Goal: Task Accomplishment & Management: Manage account settings

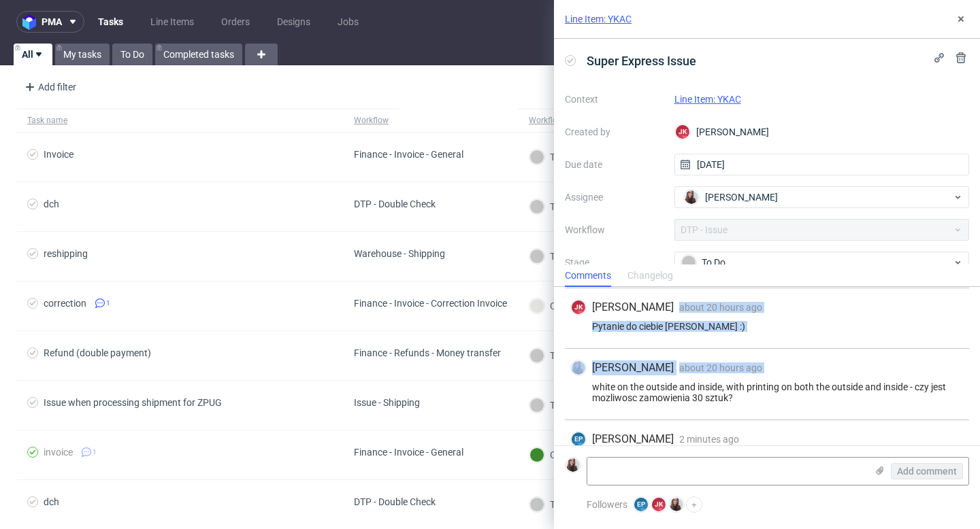
scroll to position [262, 0]
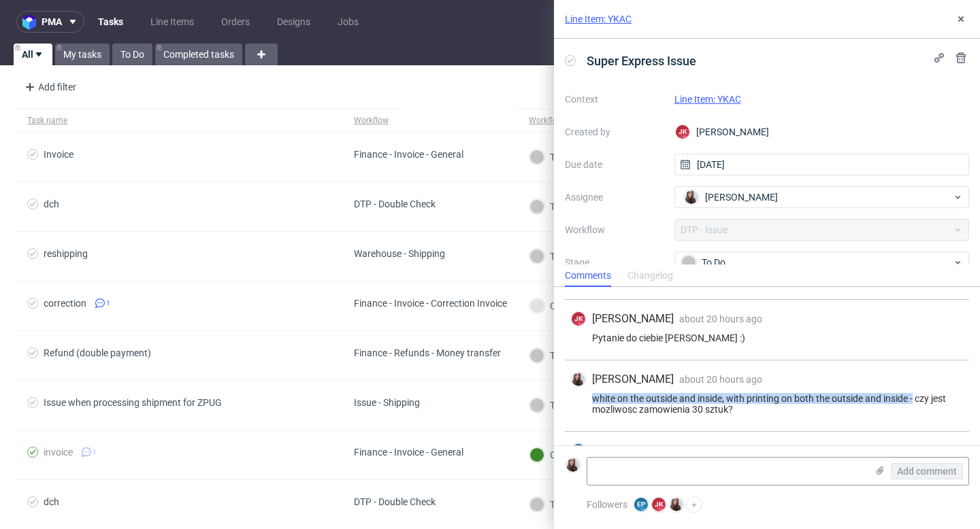
drag, startPoint x: 586, startPoint y: 299, endPoint x: 914, endPoint y: 399, distance: 342.8
click at [914, 399] on div "white on the outside and inside, with printing on both the outside and inside -…" at bounding box center [766, 404] width 393 height 22
copy div "white on the outside and inside, with printing on both the outside and inside -"
click at [613, 26] on div "Line Item: YKAC" at bounding box center [767, 19] width 426 height 39
click at [603, 19] on link "Line Item: YKAC" at bounding box center [598, 19] width 67 height 14
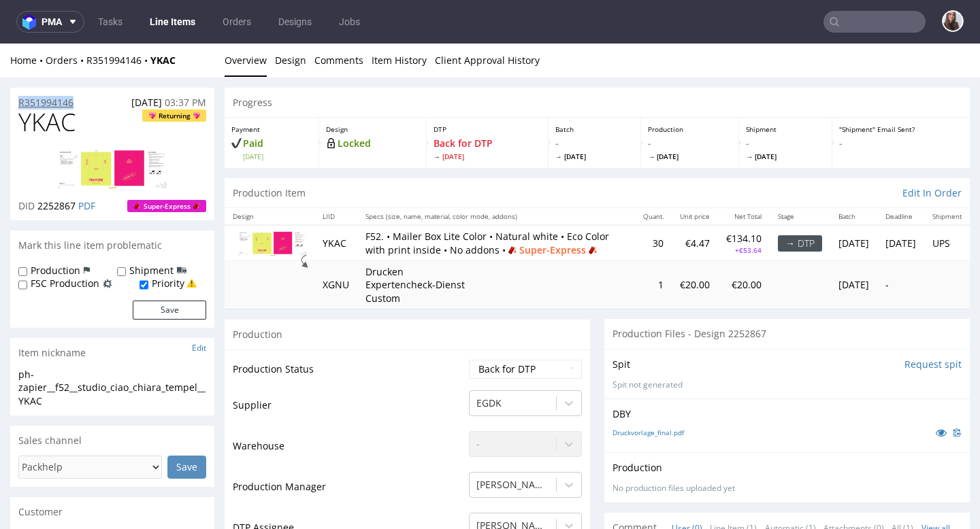
drag, startPoint x: 83, startPoint y: 103, endPoint x: 18, endPoint y: 102, distance: 65.3
click at [18, 102] on div "R351994146 25.08.2025 03:37 PM" at bounding box center [112, 99] width 204 height 22
copy p "R351994146"
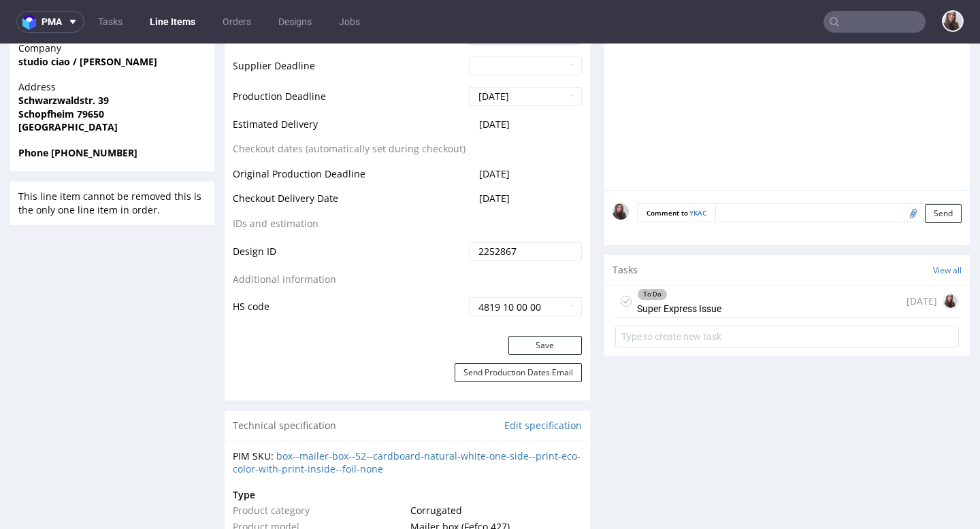
scroll to position [640, 0]
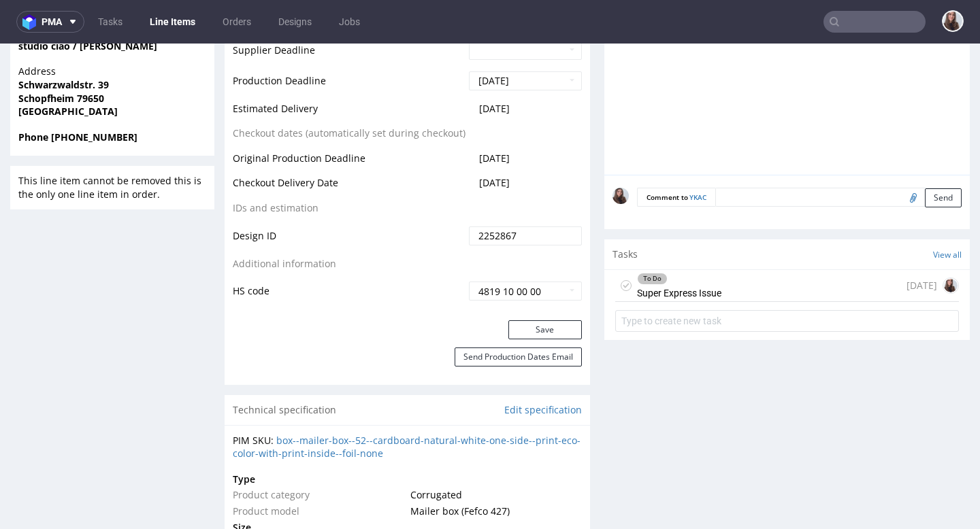
click at [693, 301] on div "To Do Super Express Issue" at bounding box center [679, 285] width 84 height 31
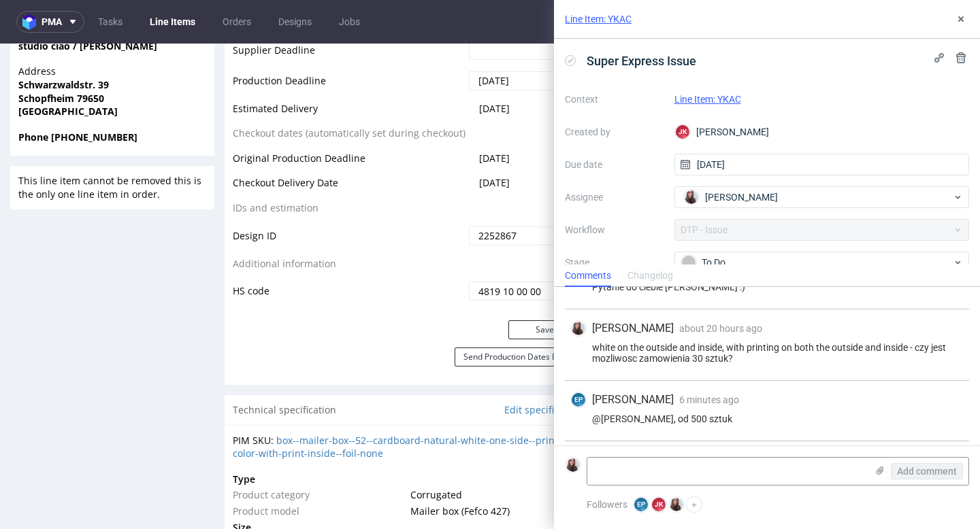
scroll to position [301, 0]
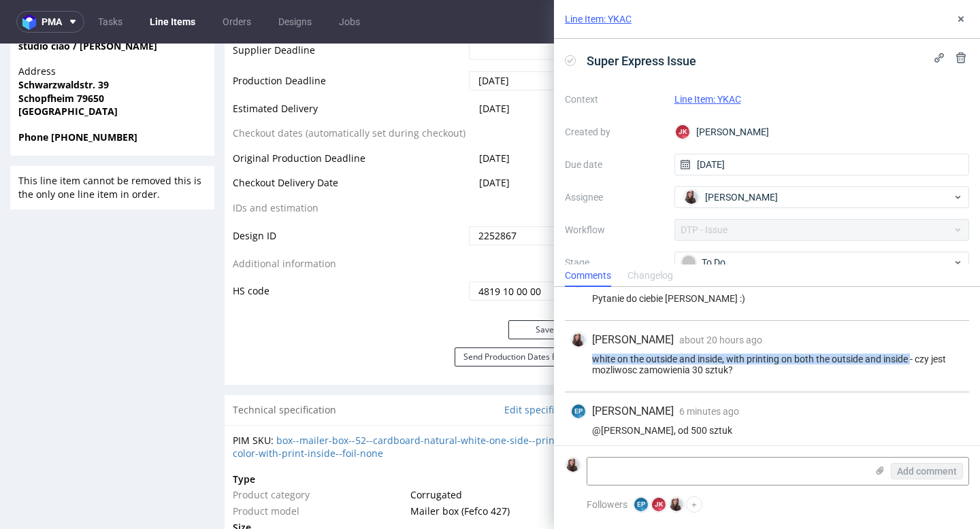
drag, startPoint x: 593, startPoint y: 358, endPoint x: 910, endPoint y: 358, distance: 317.0
click at [910, 358] on div "white on the outside and inside, with printing on both the outside and inside -…" at bounding box center [766, 365] width 393 height 22
copy div "white on the outside and inside, with printing on both the outside and inside"
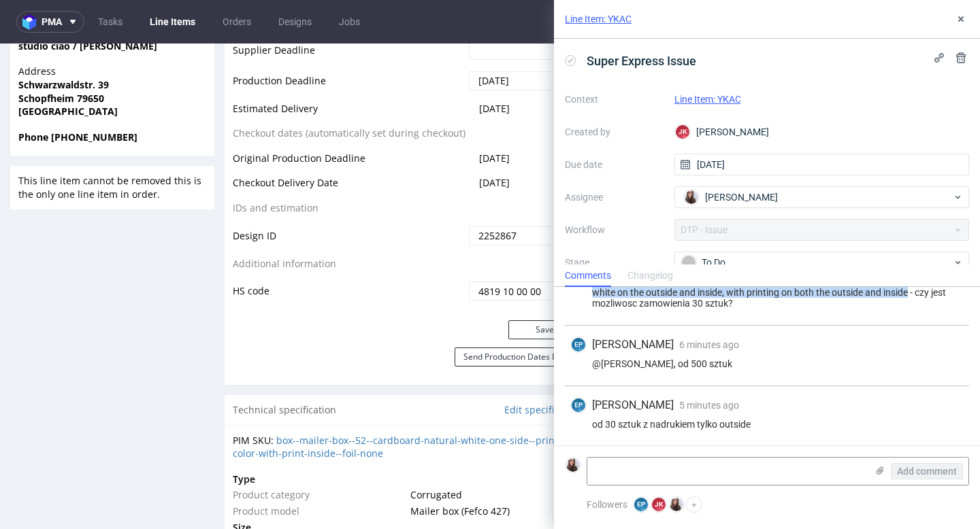
scroll to position [369, 0]
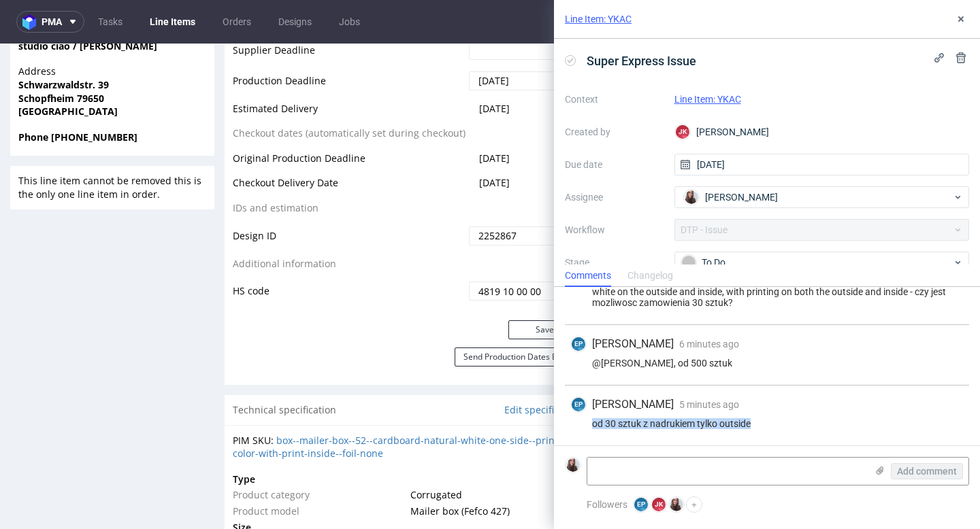
drag, startPoint x: 591, startPoint y: 420, endPoint x: 776, endPoint y: 420, distance: 184.4
click at [776, 420] on div "od 30 sztuk z nadrukiem tylko outside" at bounding box center [766, 423] width 393 height 11
copy div "od 30 sztuk z nadrukiem tylko outside"
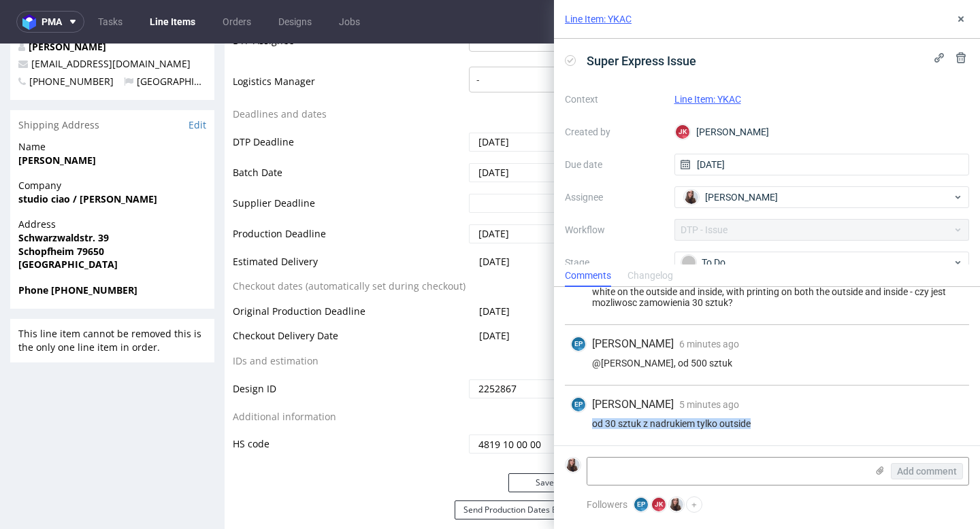
scroll to position [483, 0]
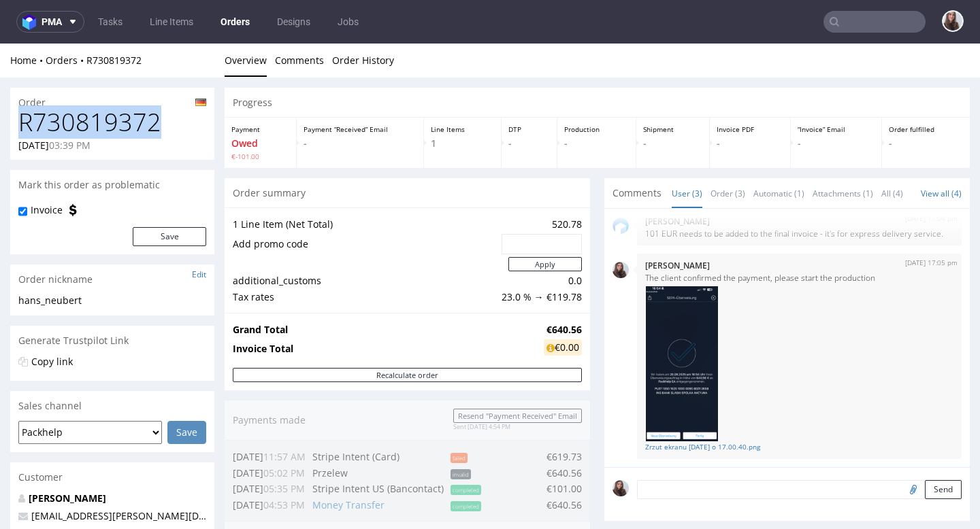
drag, startPoint x: 162, startPoint y: 121, endPoint x: 19, endPoint y: 122, distance: 142.9
click at [19, 122] on h1 "R730819372" at bounding box center [112, 122] width 188 height 27
copy h1 "R730819372"
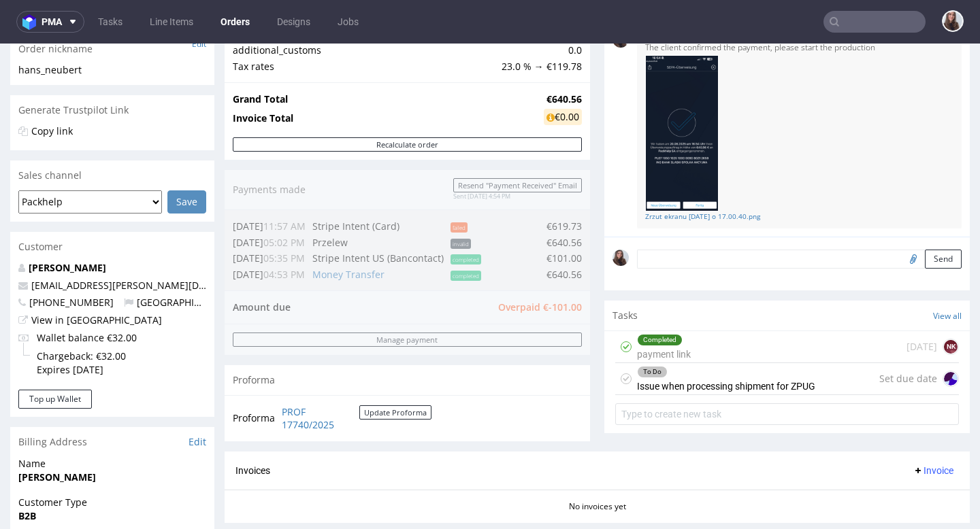
scroll to position [253, 0]
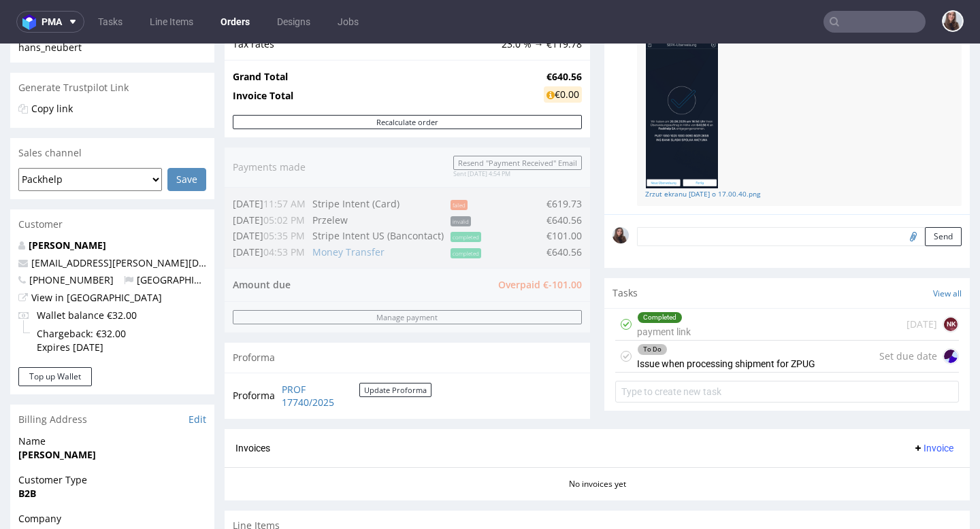
click at [693, 372] on div "To Do Issue when processing shipment for ZPUG" at bounding box center [726, 356] width 178 height 31
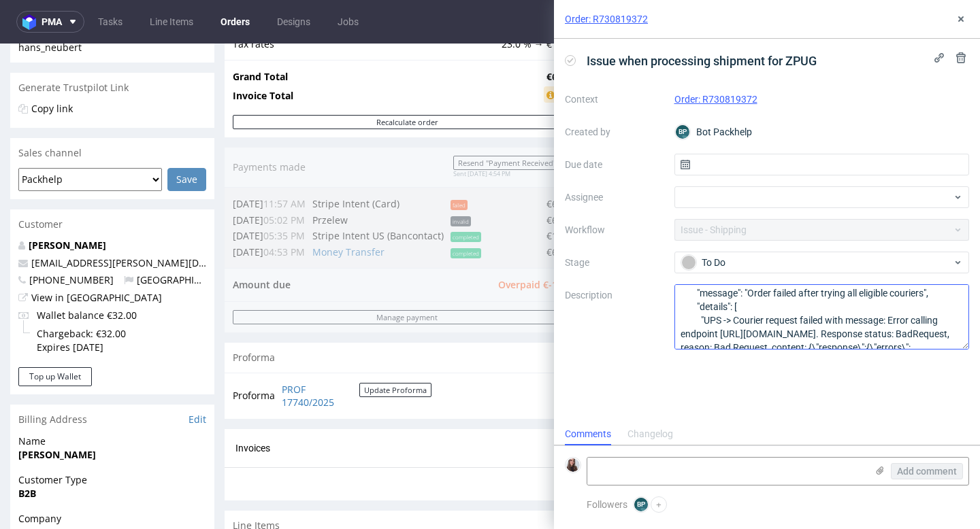
scroll to position [71, 0]
drag, startPoint x: 754, startPoint y: 296, endPoint x: 931, endPoint y: 295, distance: 176.9
click at [931, 295] on textarea "{ "status": 400, "body": { "errors": [ { "message": "Order failed after trying …" at bounding box center [821, 316] width 295 height 65
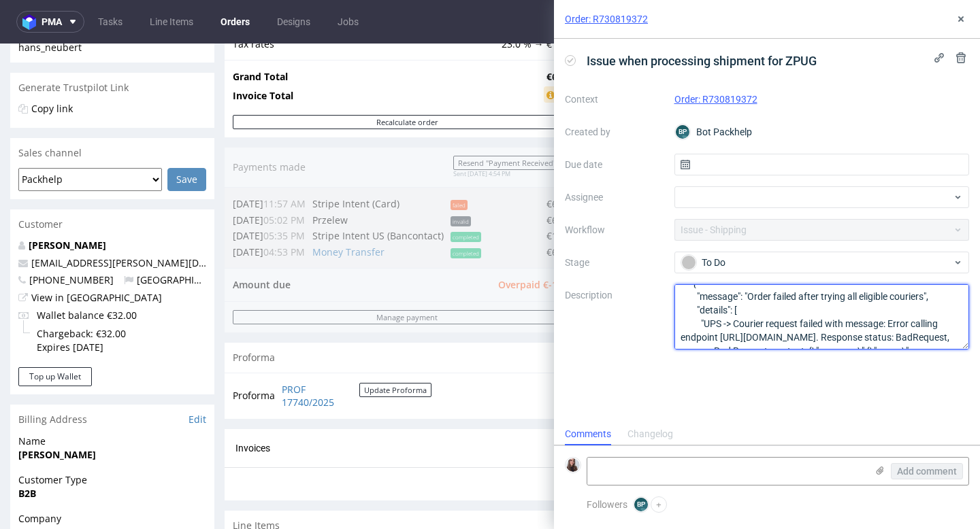
scroll to position [77, 0]
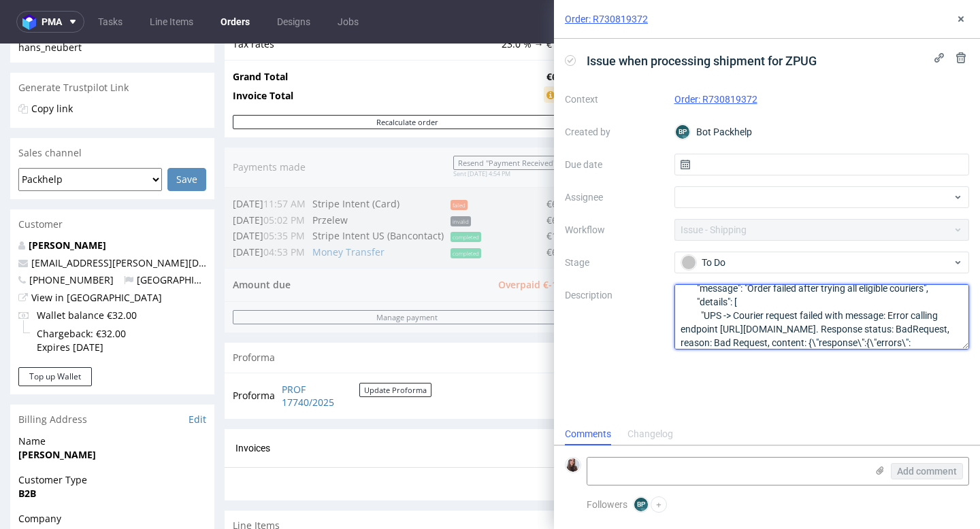
click at [768, 312] on textarea "{ "status": 400, "body": { "errors": [ { "message": "Order failed after trying …" at bounding box center [821, 316] width 295 height 65
click at [750, 289] on textarea "{ "status": 400, "body": { "errors": [ { "message": "Order failed after trying …" at bounding box center [821, 316] width 295 height 65
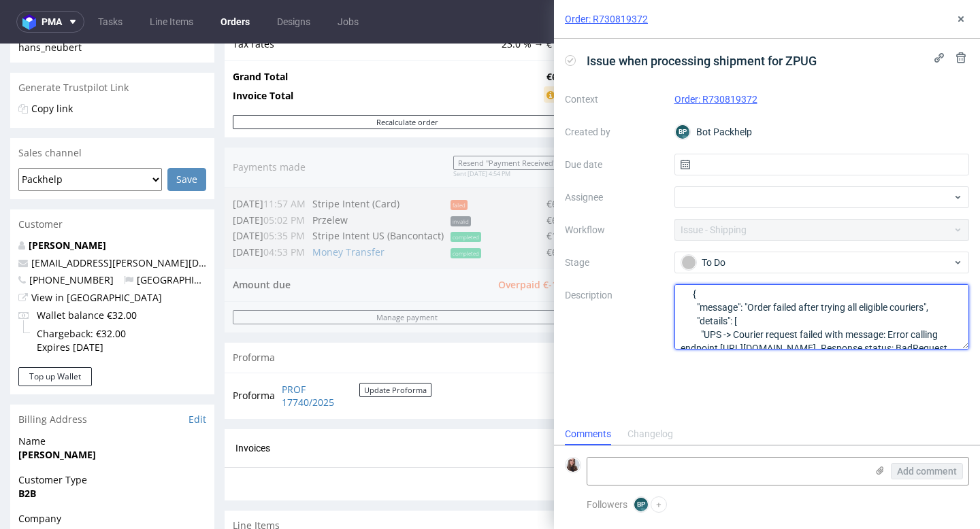
scroll to position [48, 0]
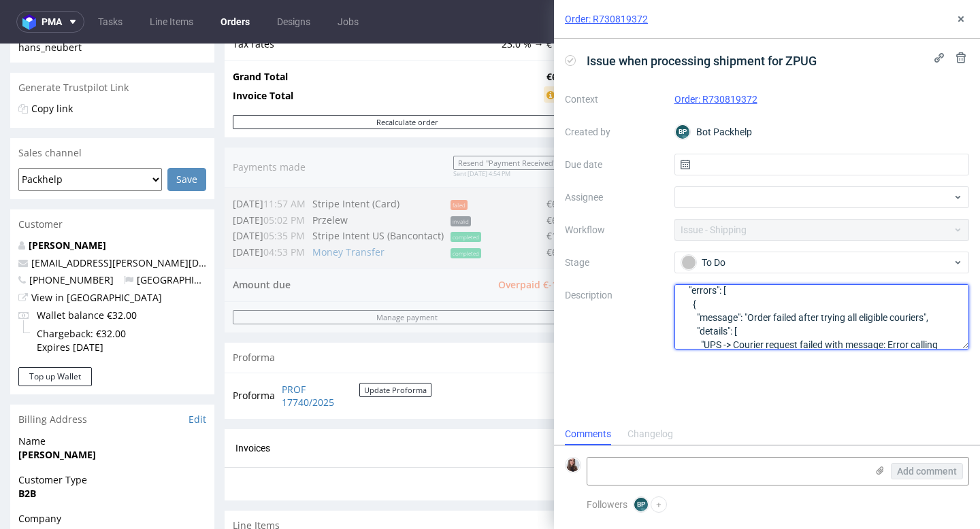
drag, startPoint x: 752, startPoint y: 289, endPoint x: 931, endPoint y: 322, distance: 181.3
click at [931, 322] on textarea "{ "status": 400, "body": { "errors": [ { "message": "Order failed after trying …" at bounding box center [821, 316] width 295 height 65
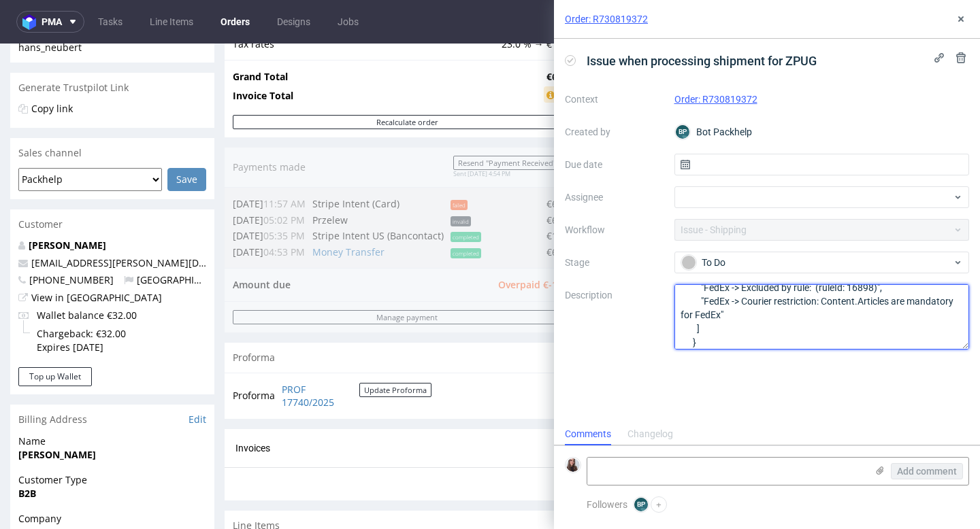
scroll to position [188, 0]
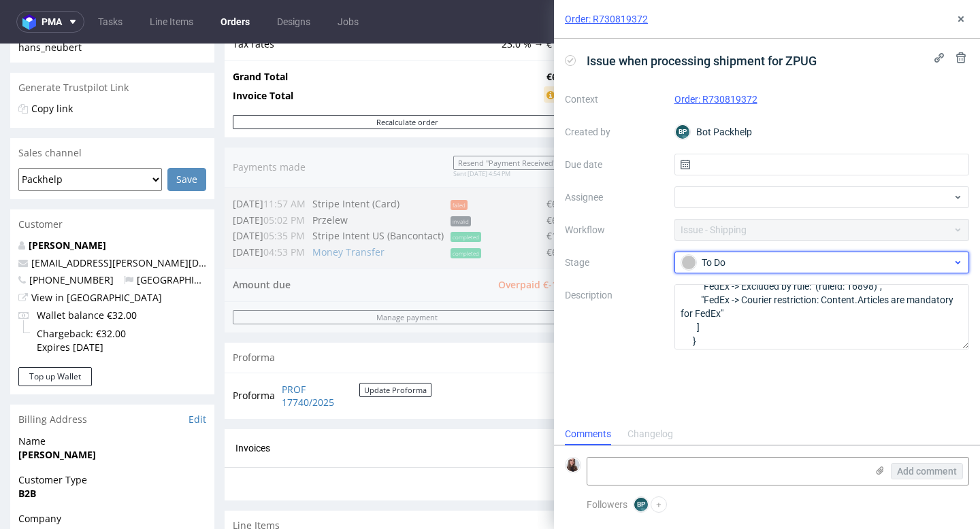
click at [748, 257] on div "To Do" at bounding box center [816, 262] width 271 height 15
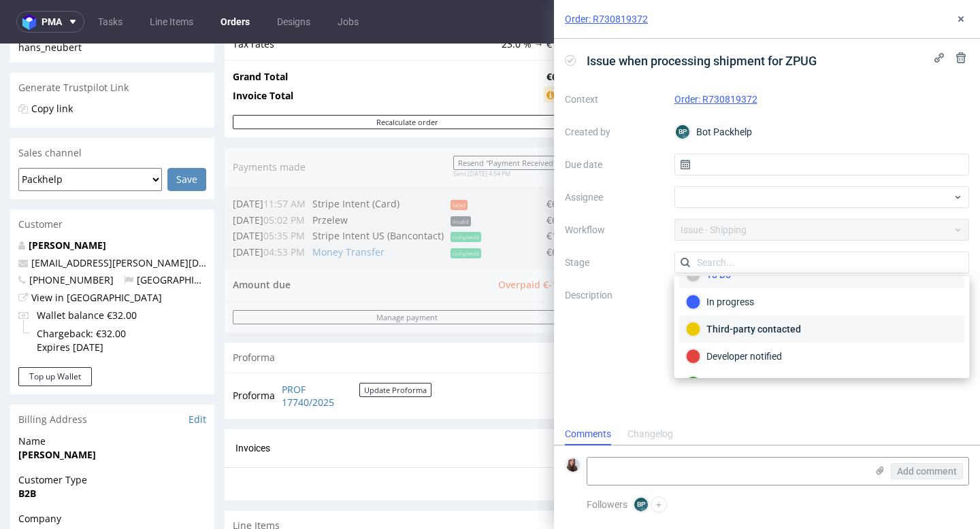
scroll to position [12, 0]
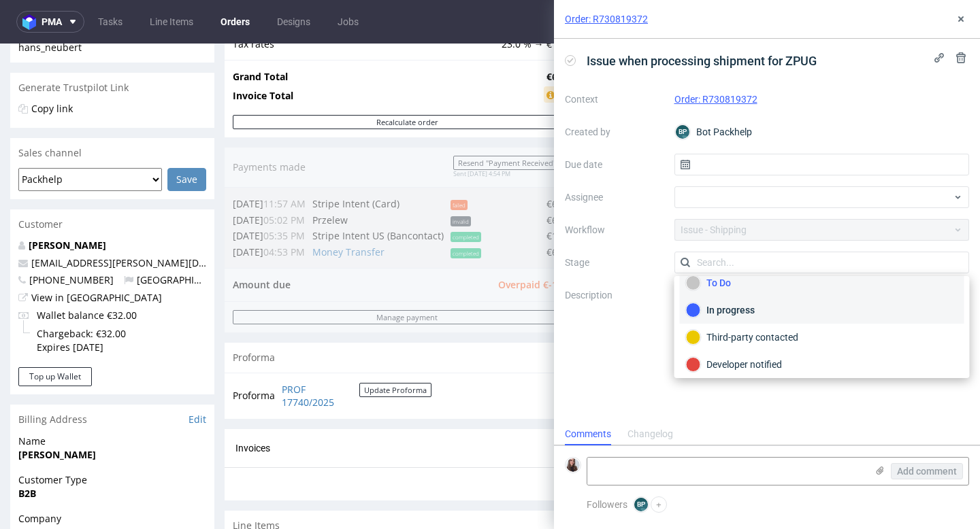
click at [726, 308] on div "In progress" at bounding box center [822, 310] width 272 height 15
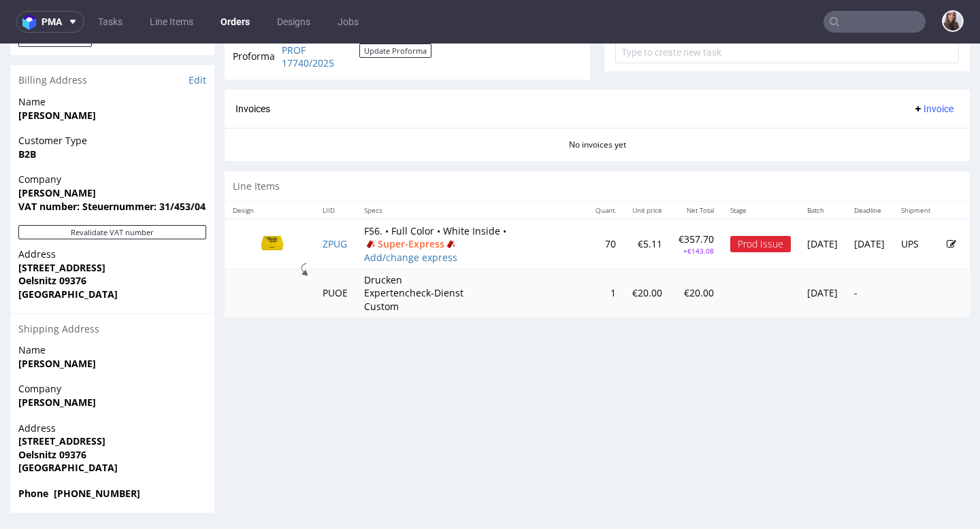
scroll to position [3, 0]
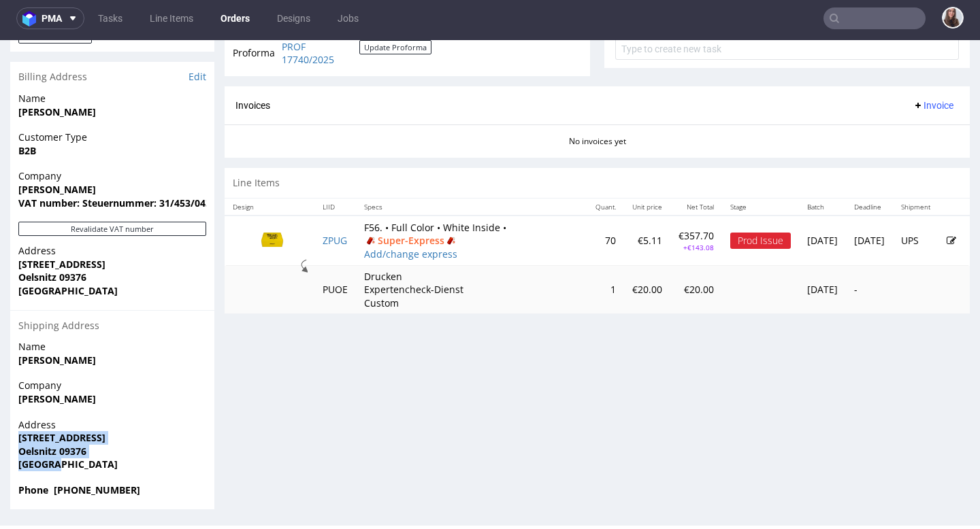
drag, startPoint x: 15, startPoint y: 436, endPoint x: 70, endPoint y: 465, distance: 62.1
click at [70, 465] on div "Address [STREET_ADDRESS]" at bounding box center [112, 450] width 204 height 65
copy p "[STREET_ADDRESS]"
click at [83, 452] on strong "Oelsnitz 09376" at bounding box center [52, 451] width 68 height 13
drag, startPoint x: 69, startPoint y: 467, endPoint x: 14, endPoint y: 437, distance: 63.0
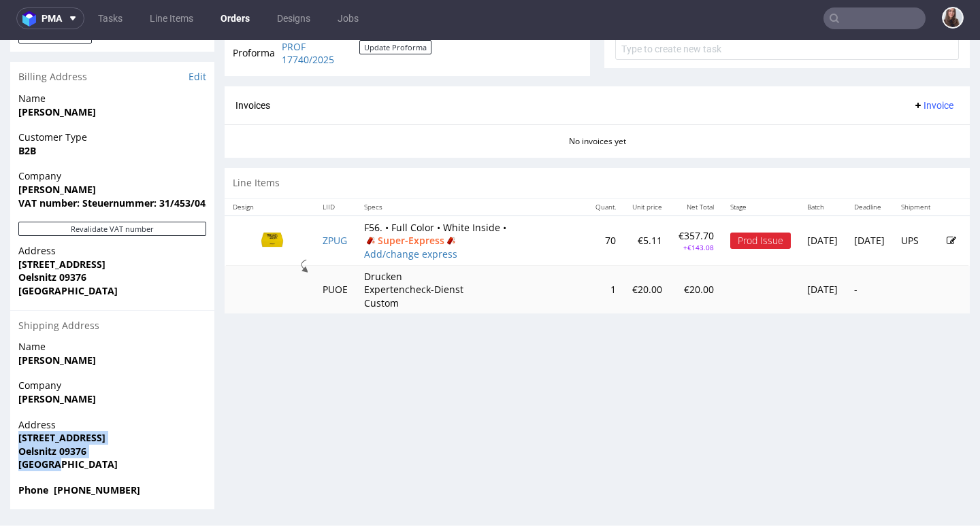
click at [14, 437] on div "Address [STREET_ADDRESS]" at bounding box center [112, 450] width 204 height 65
copy p "[STREET_ADDRESS]"
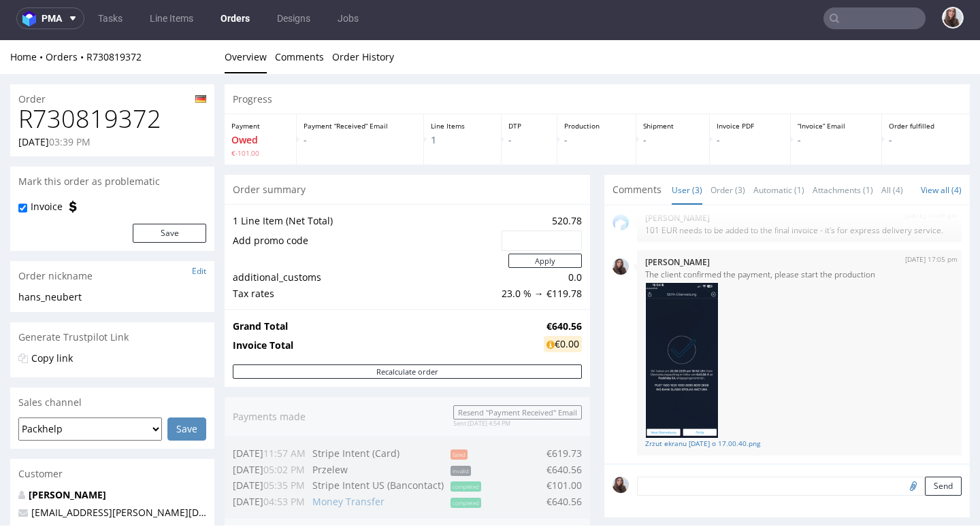
scroll to position [0, 0]
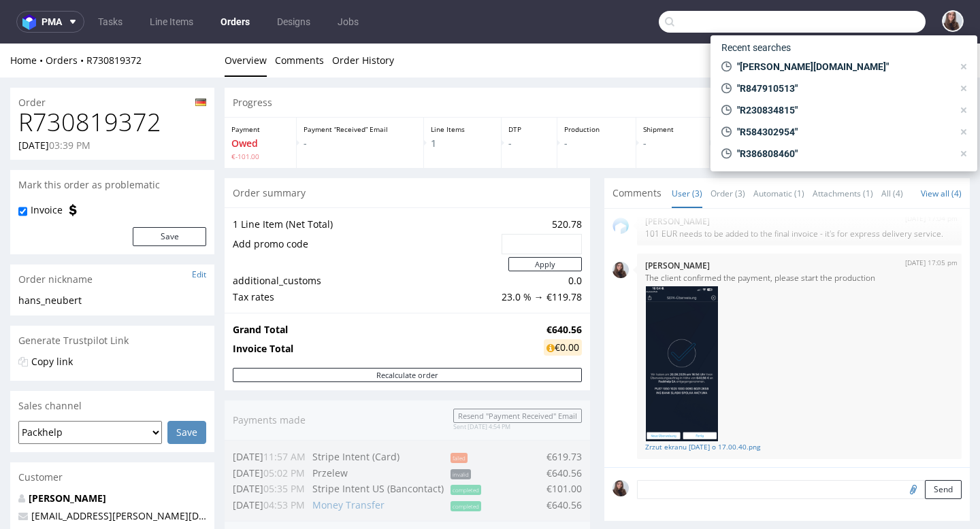
click at [842, 19] on input "text" at bounding box center [791, 22] width 267 height 22
paste input "R351994146"
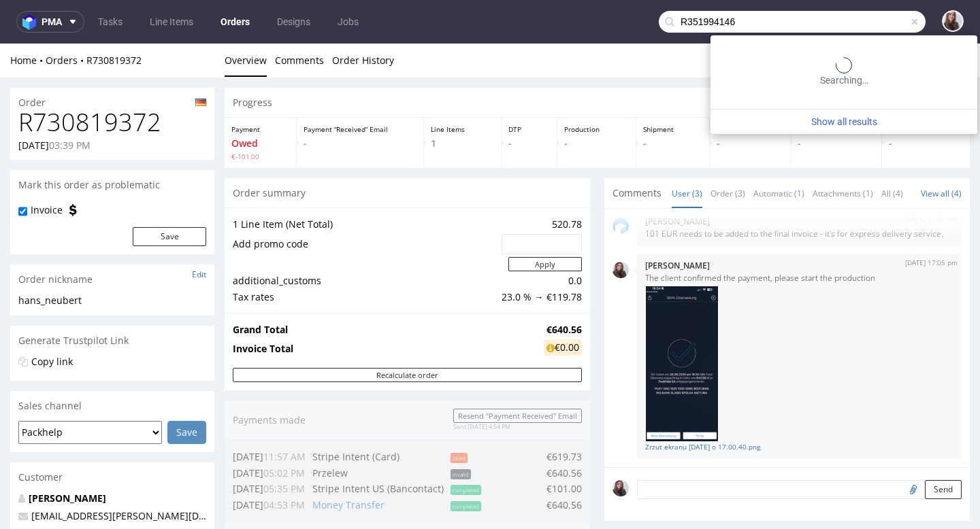
type input "R351994146"
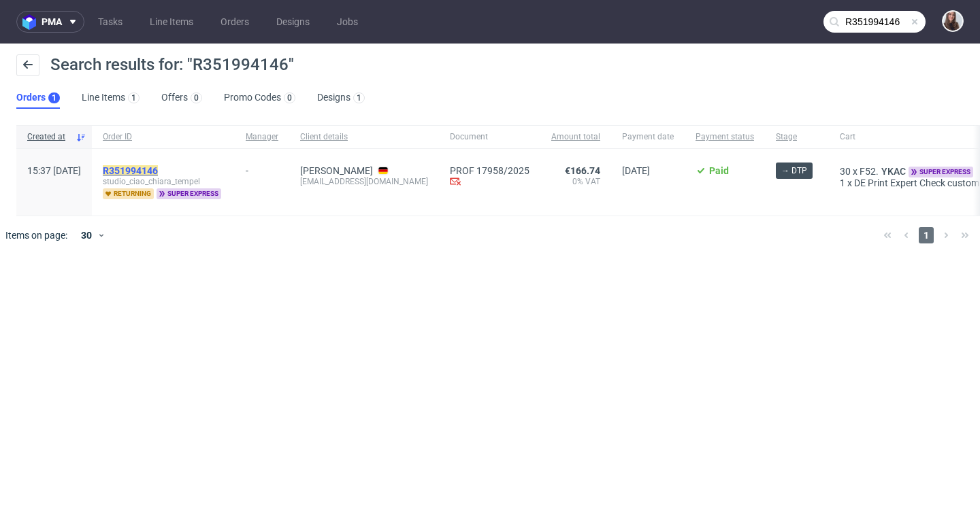
click at [158, 170] on mark "R351994146" at bounding box center [130, 170] width 55 height 11
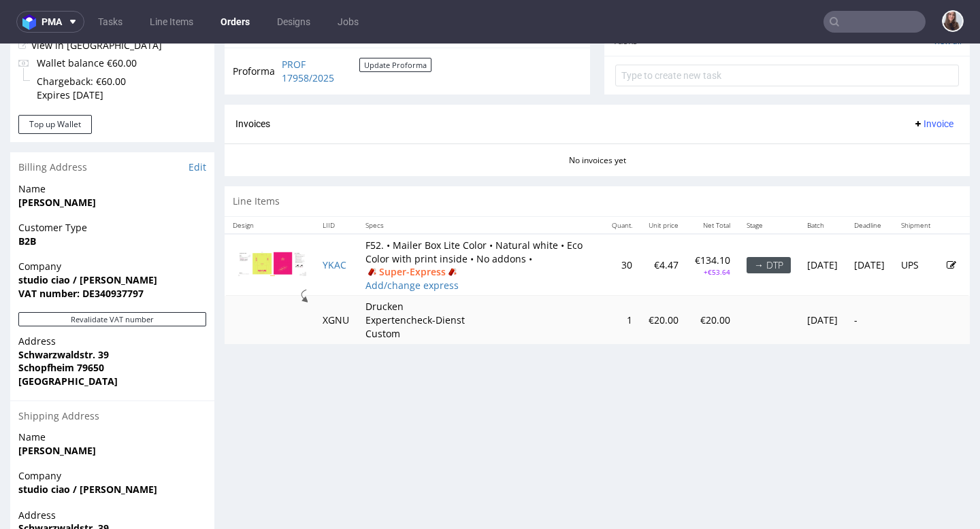
scroll to position [527, 0]
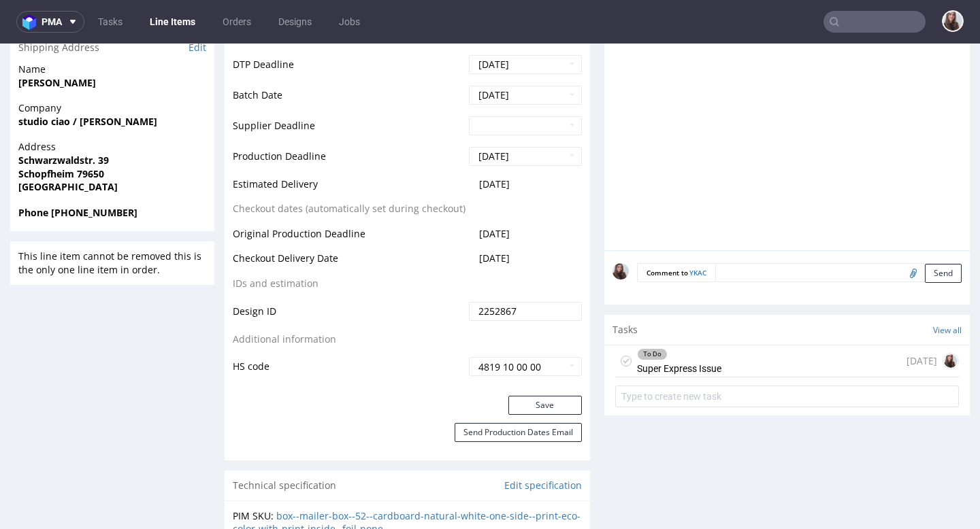
scroll to position [586, 0]
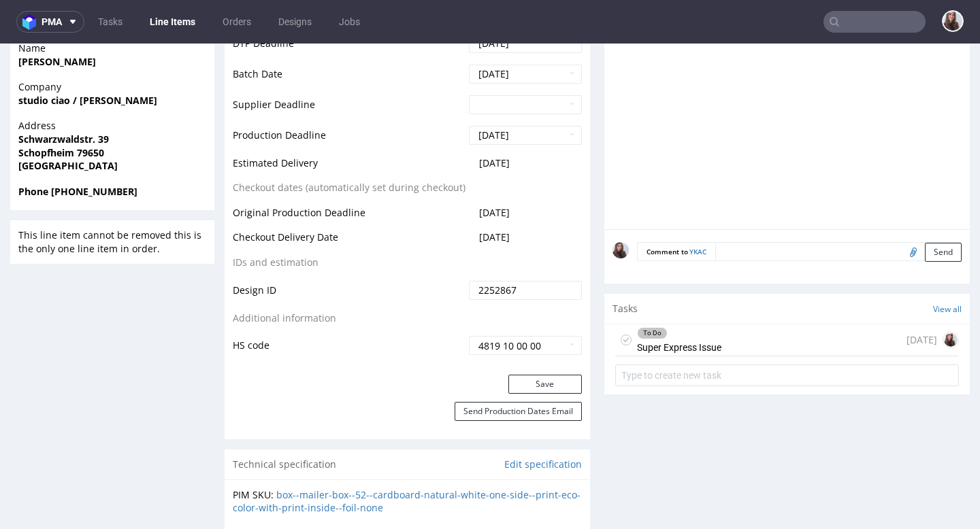
click at [758, 350] on div "To Do Super Express Issue 1 day ago" at bounding box center [787, 340] width 344 height 32
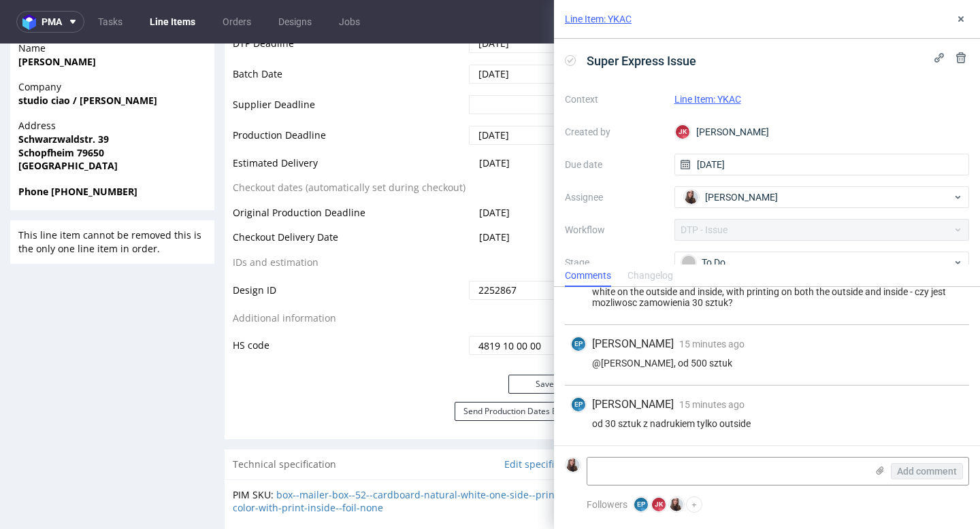
scroll to position [344, 0]
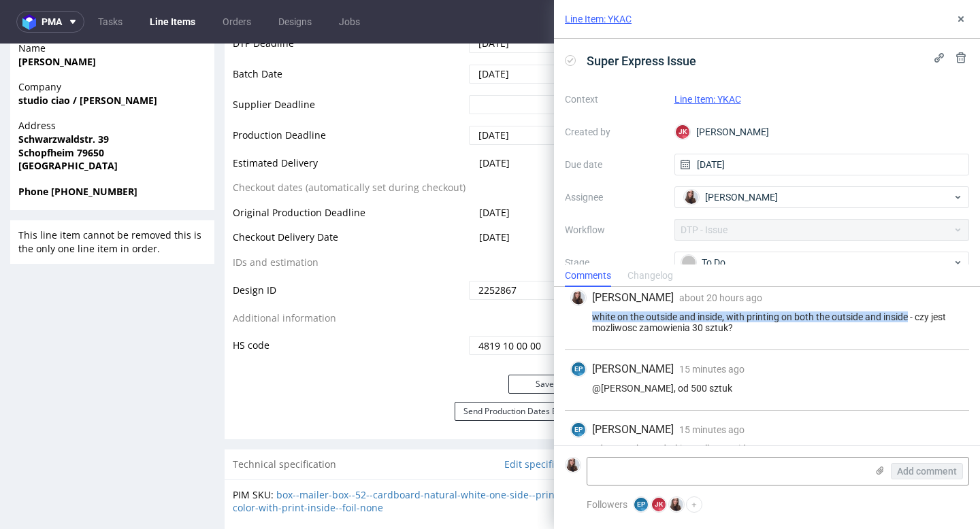
drag, startPoint x: 590, startPoint y: 316, endPoint x: 910, endPoint y: 313, distance: 319.7
click at [910, 313] on div "white on the outside and inside, with printing on both the outside and inside -…" at bounding box center [766, 323] width 393 height 22
copy div "white on the outside and inside, with printing on both the outside and inside"
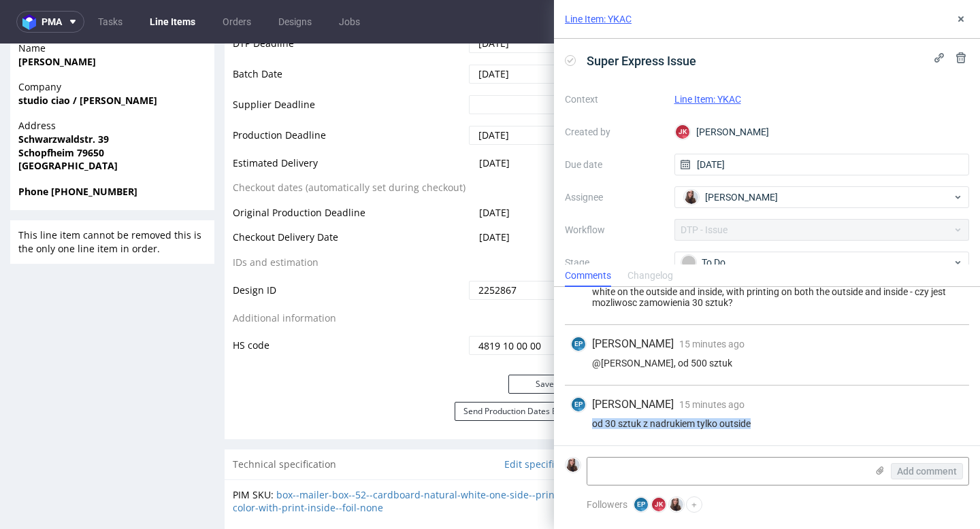
drag, startPoint x: 765, startPoint y: 421, endPoint x: 571, endPoint y: 422, distance: 194.6
click at [571, 422] on div "od 30 sztuk z nadrukiem tylko outside" at bounding box center [766, 423] width 393 height 11
copy div "od 30 sztuk z nadrukiem tylko outside"
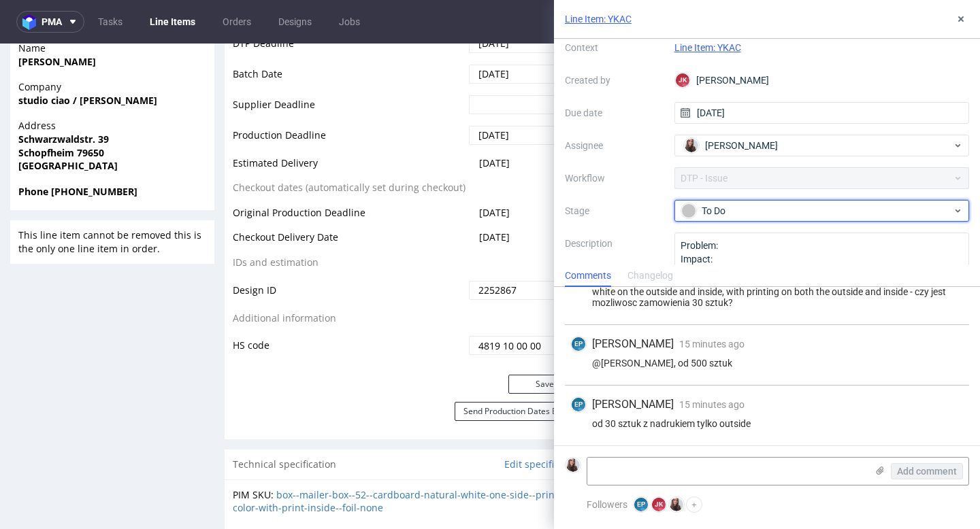
click at [737, 210] on div "To Do" at bounding box center [816, 210] width 271 height 15
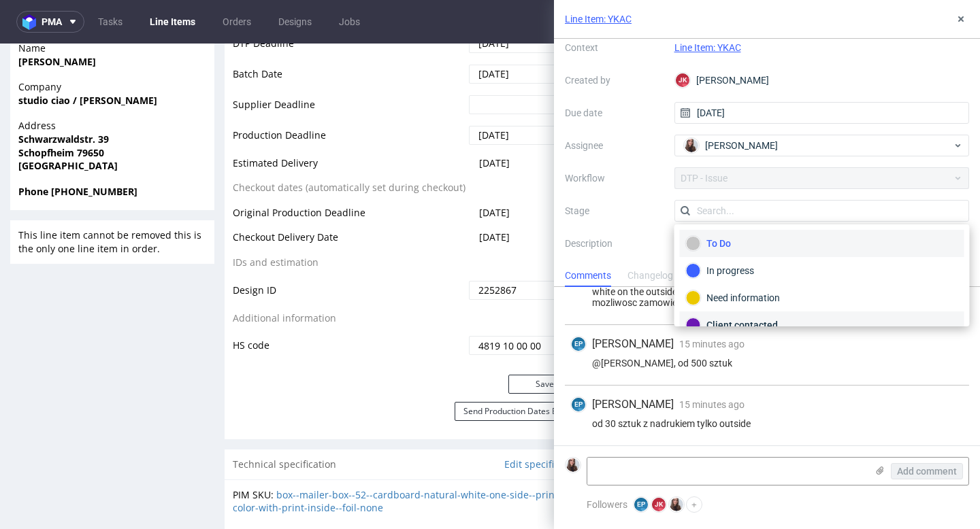
click at [738, 316] on div "Client contacted" at bounding box center [822, 325] width 284 height 27
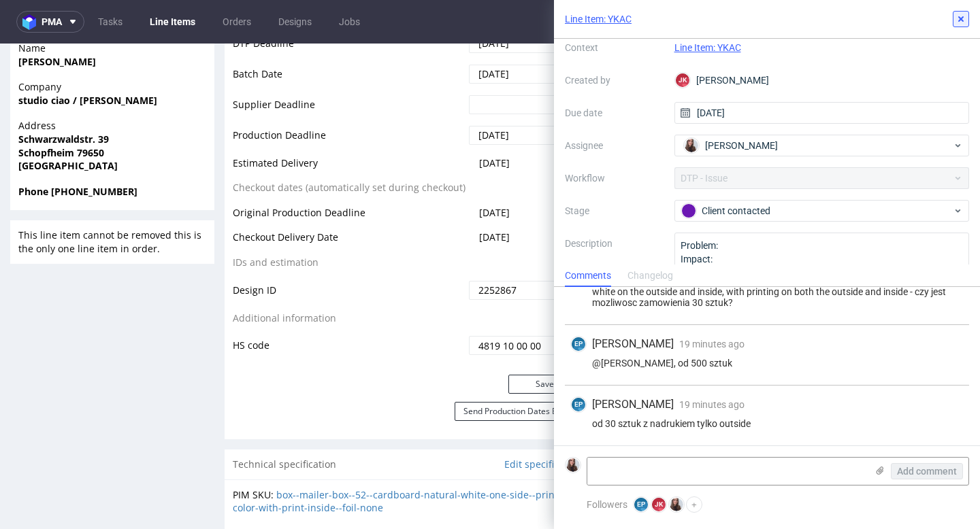
click at [961, 16] on icon at bounding box center [960, 19] width 11 height 11
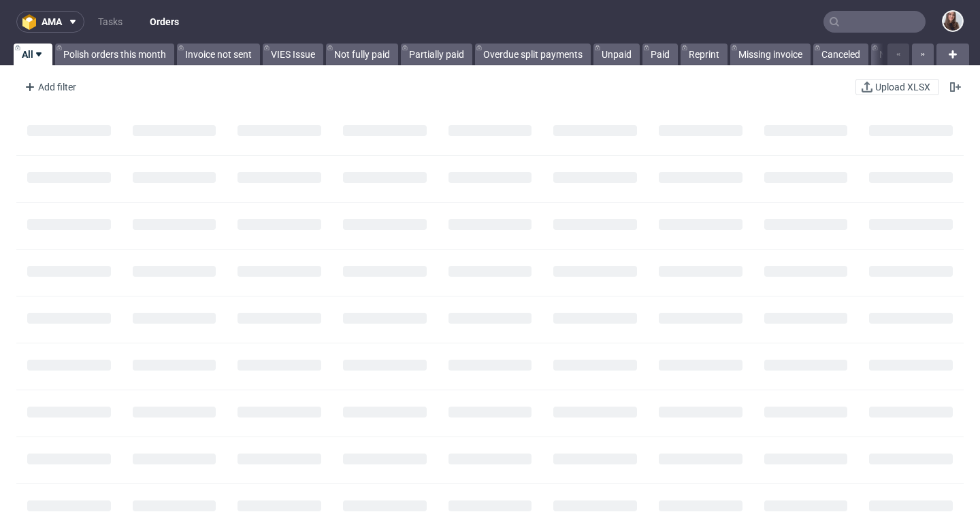
click at [879, 23] on input "text" at bounding box center [874, 22] width 102 height 22
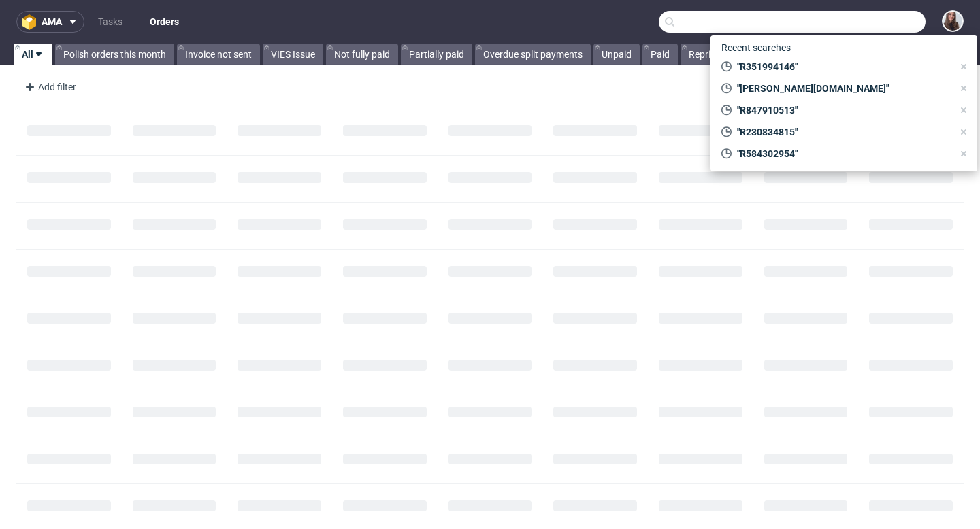
paste input "R265083765"
type input "R265083765"
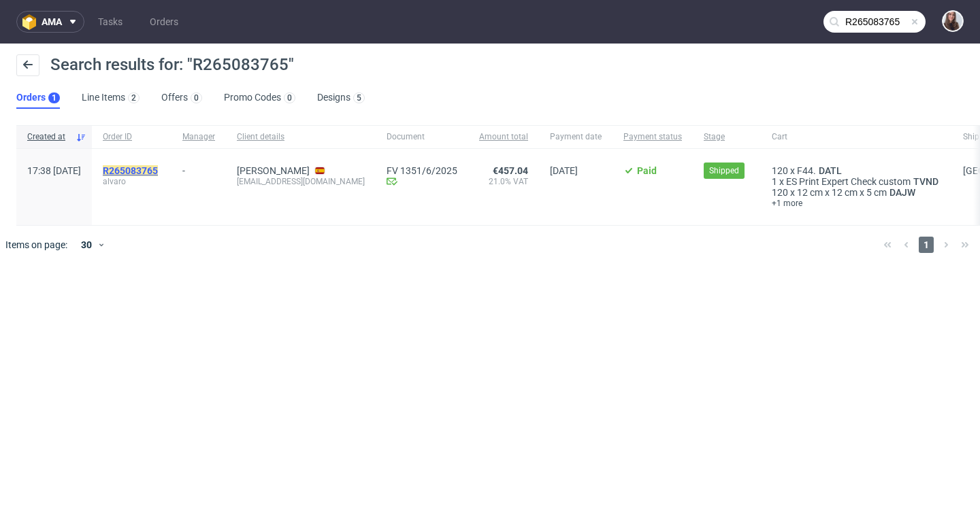
click at [158, 167] on mark "R265083765" at bounding box center [130, 170] width 55 height 11
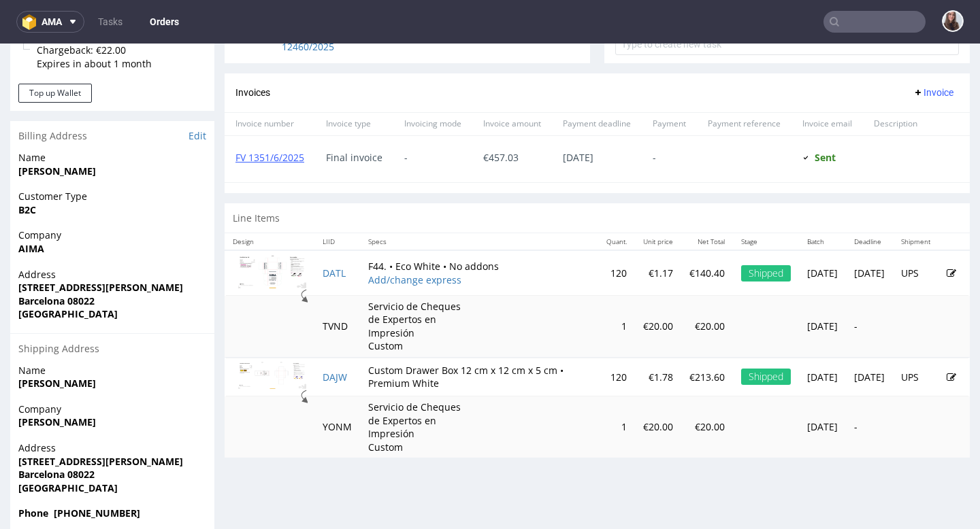
scroll to position [557, 0]
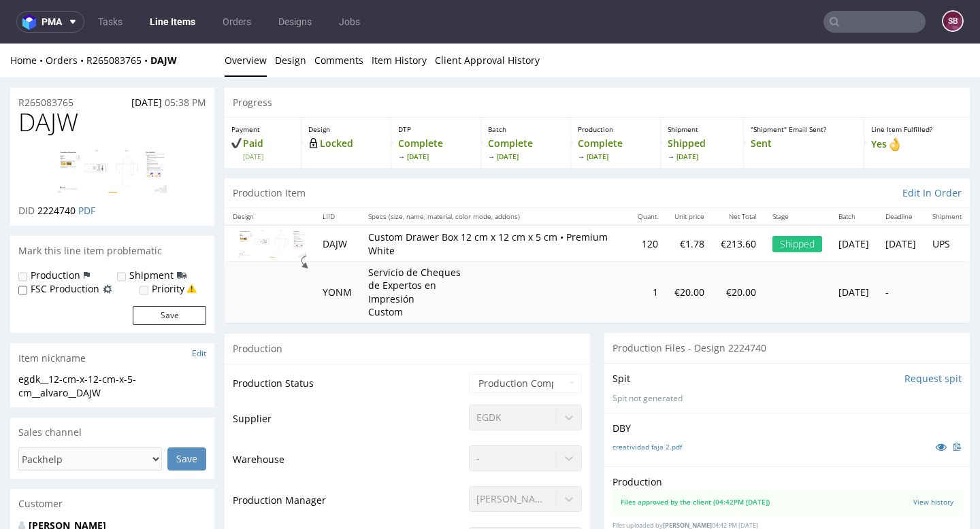
click at [195, 66] on div "Home Orders R265083765 DAJW" at bounding box center [112, 61] width 204 height 14
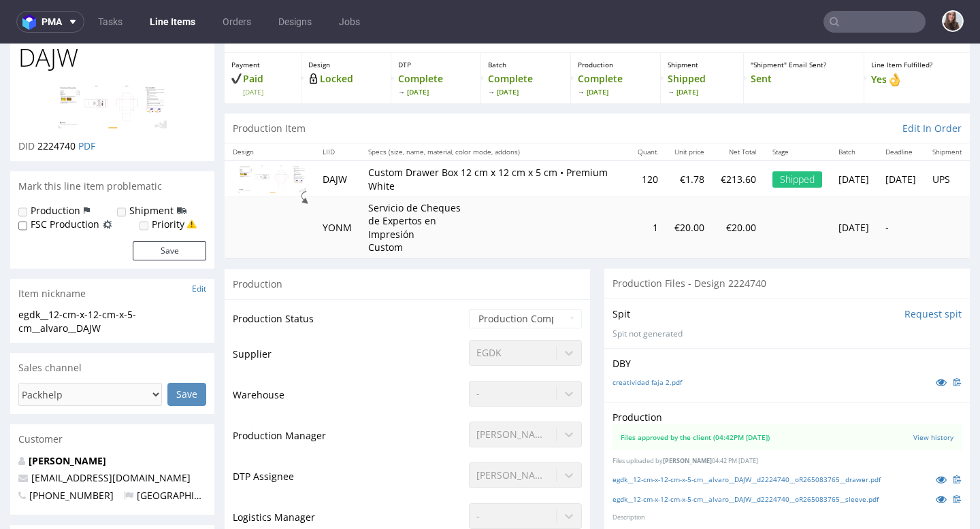
scroll to position [64, 0]
drag, startPoint x: 412, startPoint y: 247, endPoint x: 365, endPoint y: 202, distance: 64.5
click at [365, 202] on td "Servicio de Cheques de Expertos en Impresión Custom" at bounding box center [494, 228] width 269 height 61
copy p "Servicio de Cheques de Expertos en Impresión Custom"
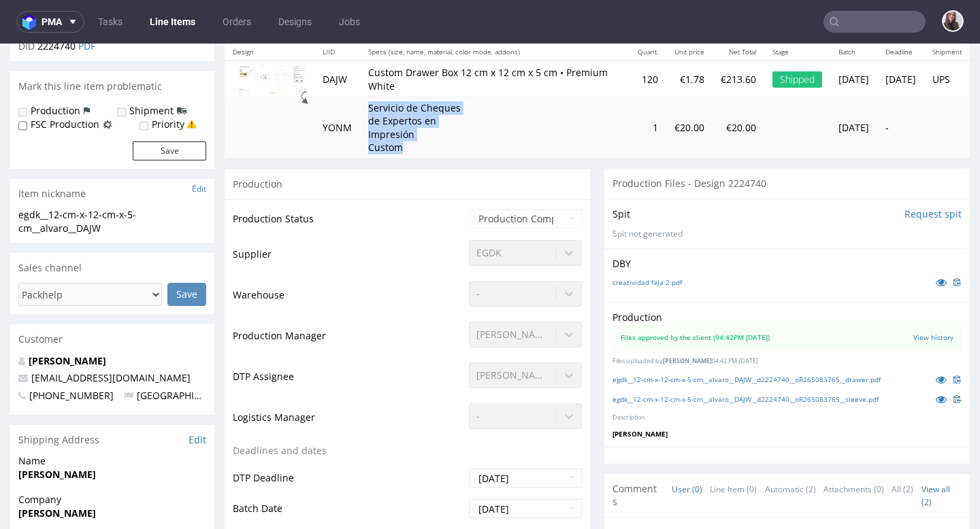
scroll to position [175, 0]
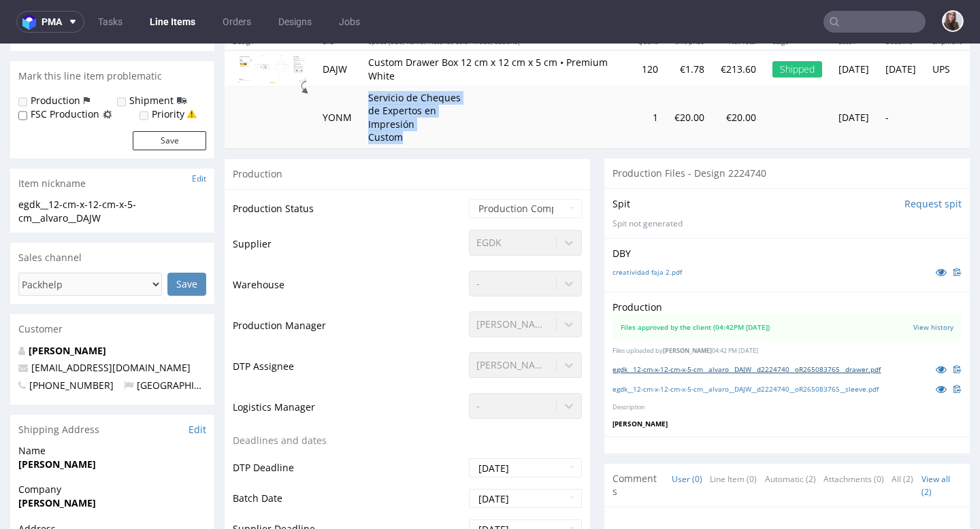
click at [641, 371] on link "egdk__12-cm-x-12-cm-x-5-cm__alvaro__DAJW__d2224740__oR265083765__drawer.pdf" at bounding box center [746, 370] width 268 height 10
click at [658, 388] on link "egdk__12-cm-x-12-cm-x-5-cm__alvaro__DAJW__d2224740__oR265083765__sleeve.pdf" at bounding box center [745, 389] width 266 height 10
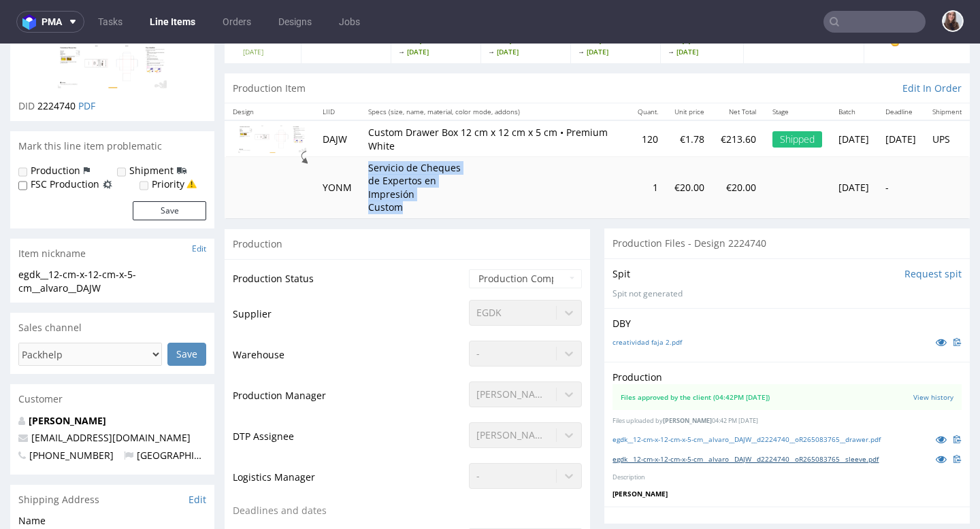
scroll to position [0, 0]
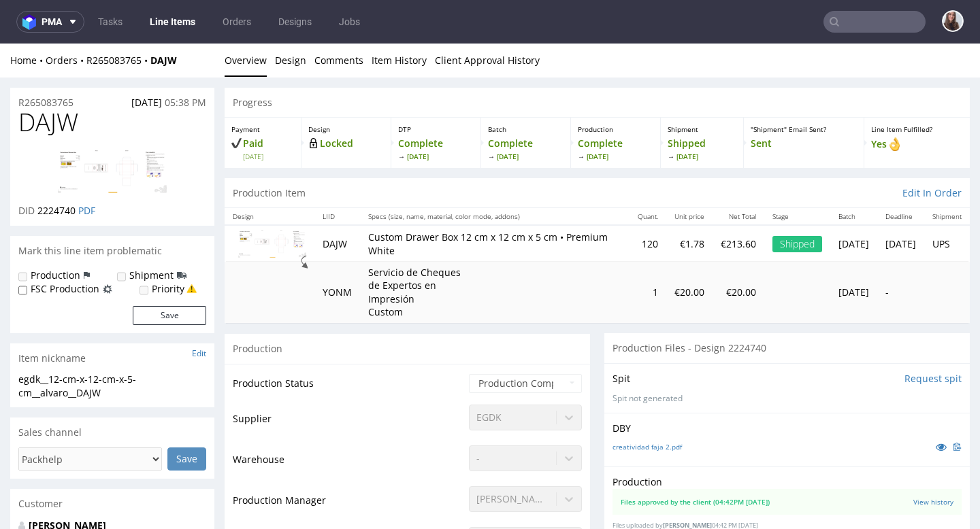
click at [526, 97] on div "Progress" at bounding box center [596, 103] width 745 height 30
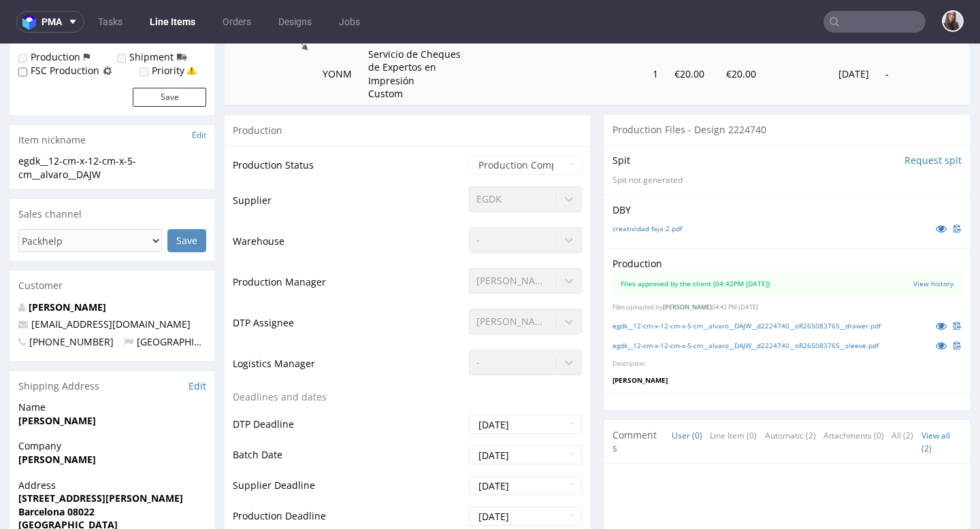
scroll to position [224, 0]
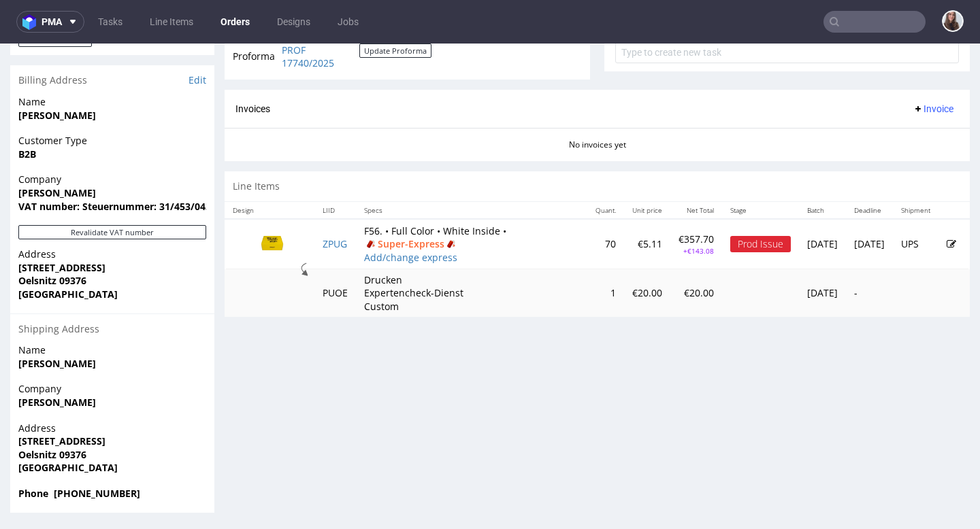
scroll to position [3, 0]
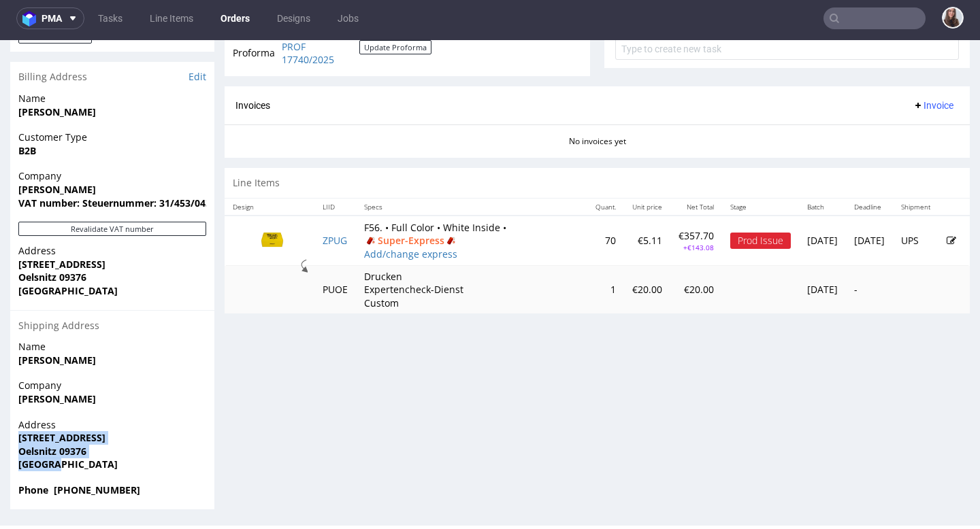
drag, startPoint x: 70, startPoint y: 466, endPoint x: 17, endPoint y: 435, distance: 61.3
click at [17, 435] on div "Address [STREET_ADDRESS]" at bounding box center [112, 450] width 204 height 65
copy p "[STREET_ADDRESS]"
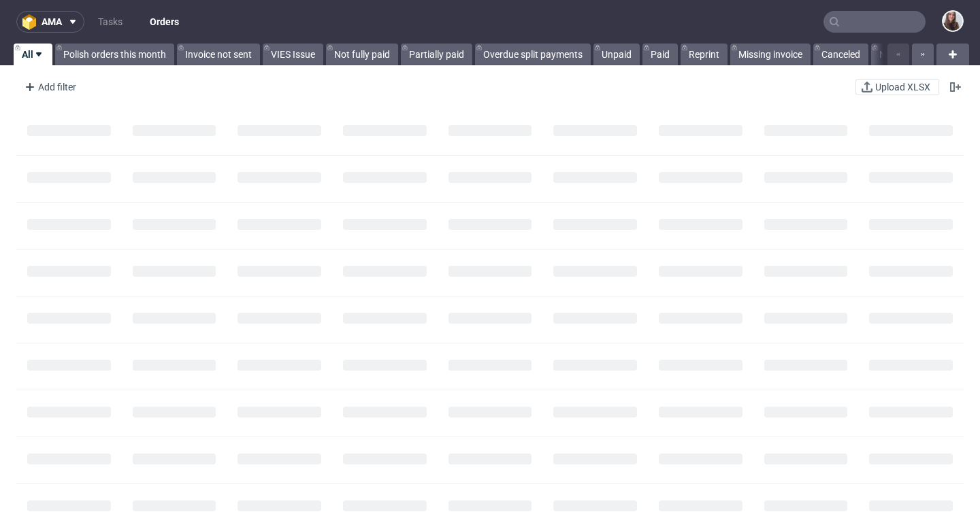
click at [866, 19] on input "text" at bounding box center [874, 22] width 102 height 22
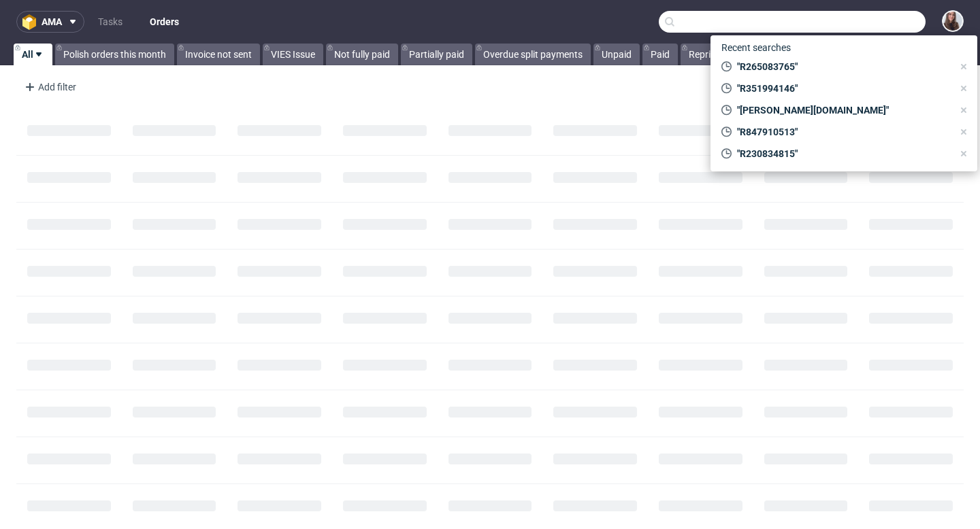
paste input "R351994146"
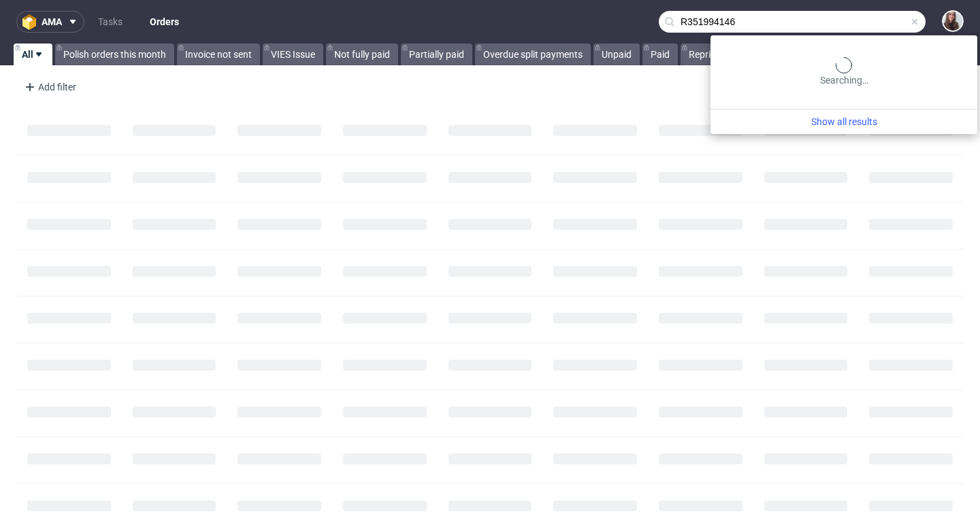
type input "R351994146"
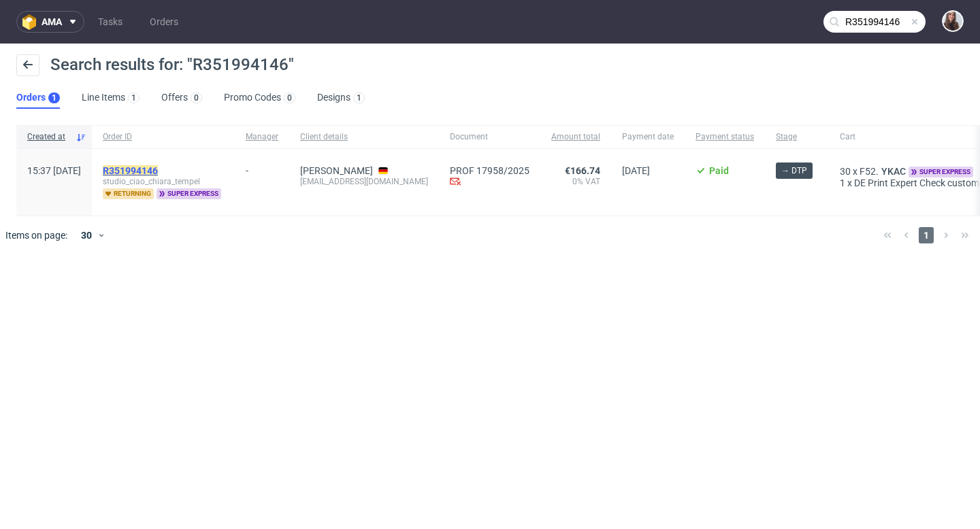
click at [158, 169] on mark "R351994146" at bounding box center [130, 170] width 55 height 11
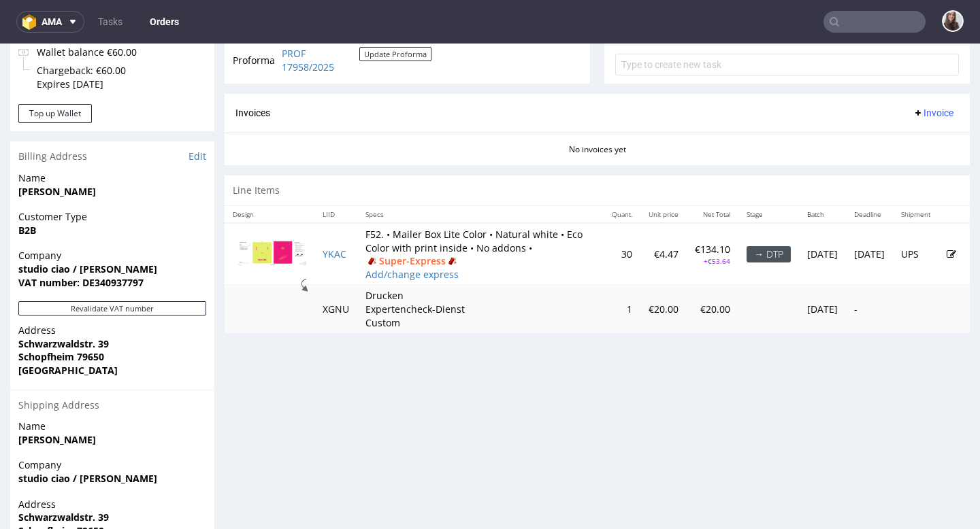
scroll to position [580, 0]
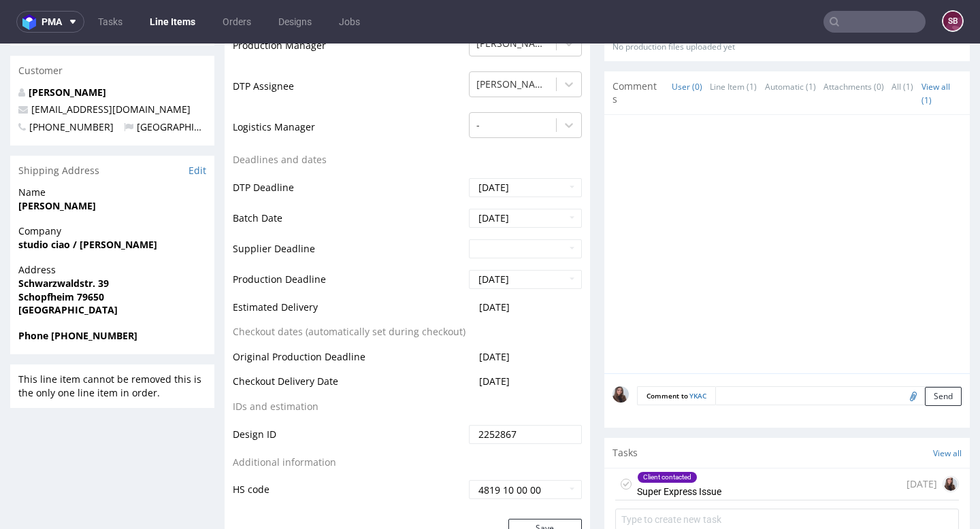
scroll to position [443, 0]
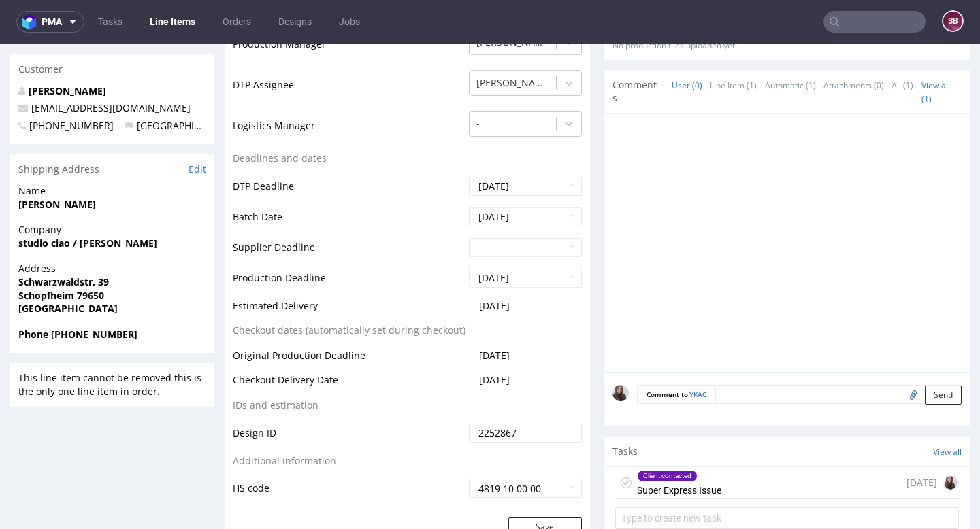
drag, startPoint x: 539, startPoint y: 318, endPoint x: 465, endPoint y: 318, distance: 73.5
click at [465, 318] on td "[DATE]" at bounding box center [523, 310] width 116 height 25
copy span "[DATE]"
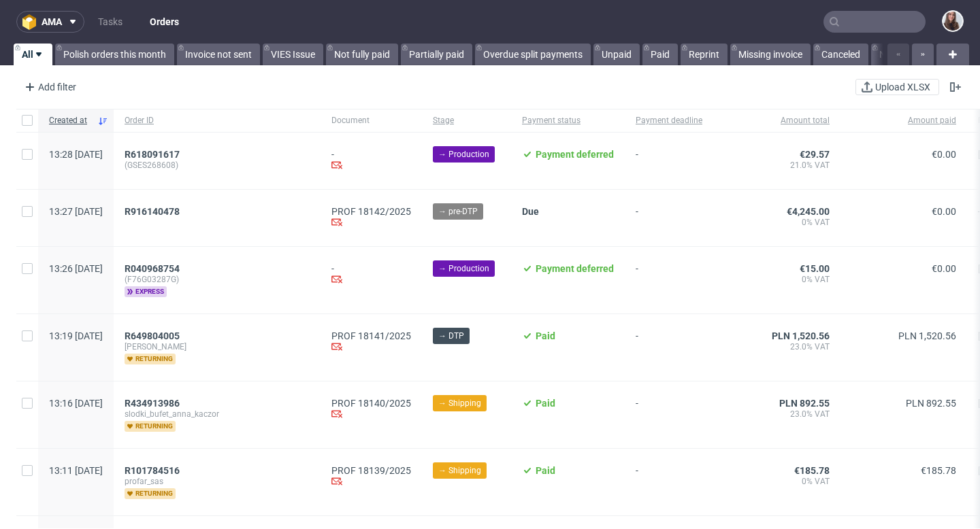
click at [852, 22] on input "text" at bounding box center [874, 22] width 102 height 22
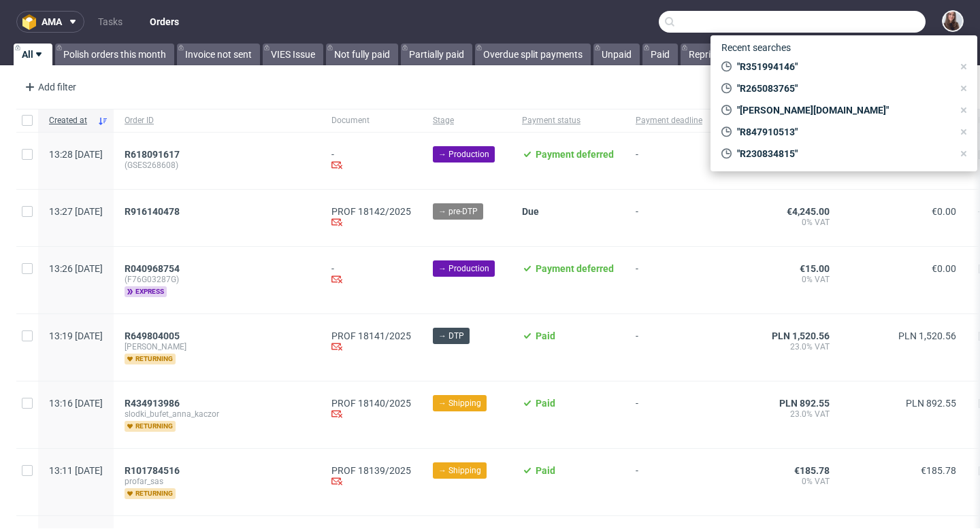
paste input "R584302954"
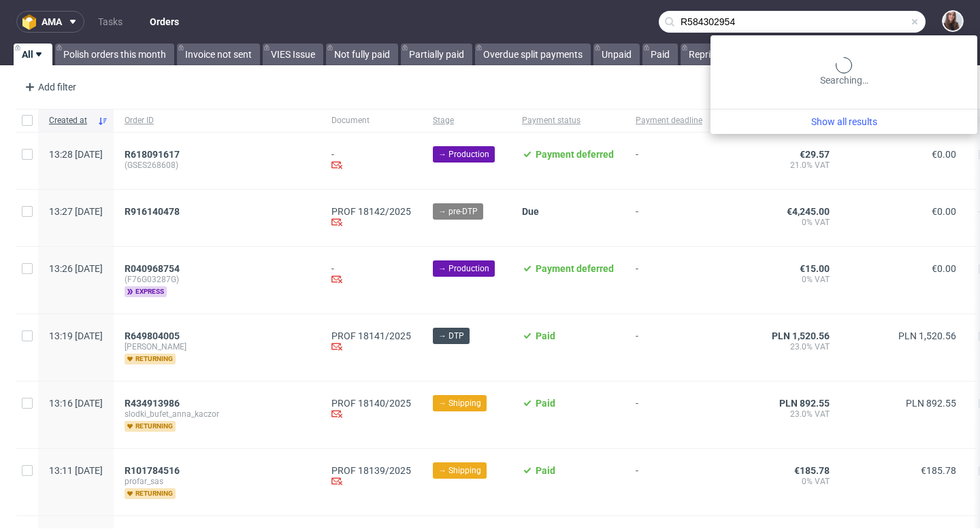
type input "R584302954"
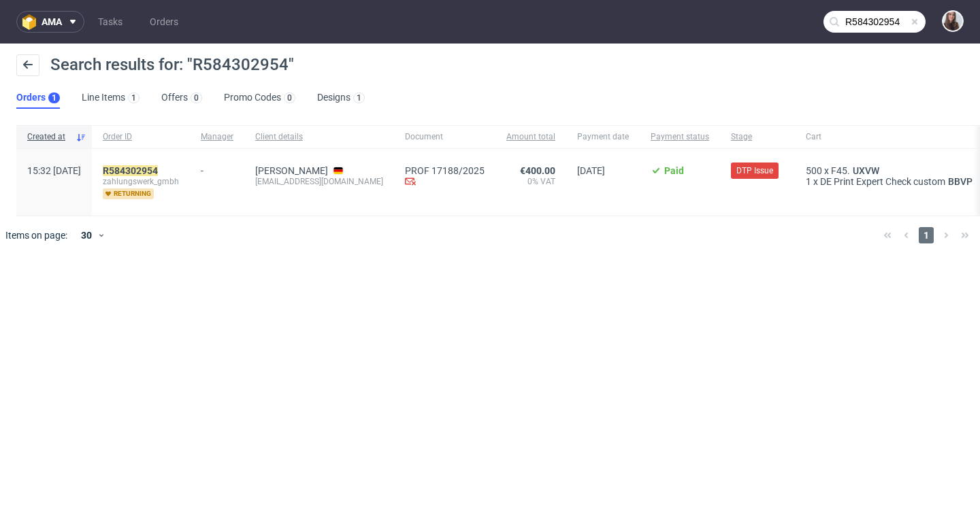
click at [174, 176] on span "zahlungswerk_gmbh" at bounding box center [141, 181] width 76 height 11
click at [158, 172] on mark "R584302954" at bounding box center [130, 170] width 55 height 11
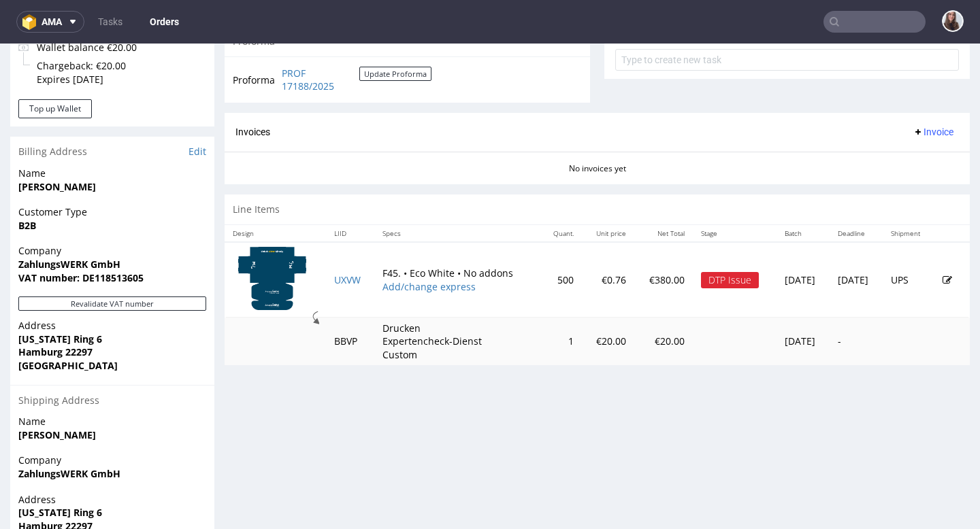
scroll to position [569, 0]
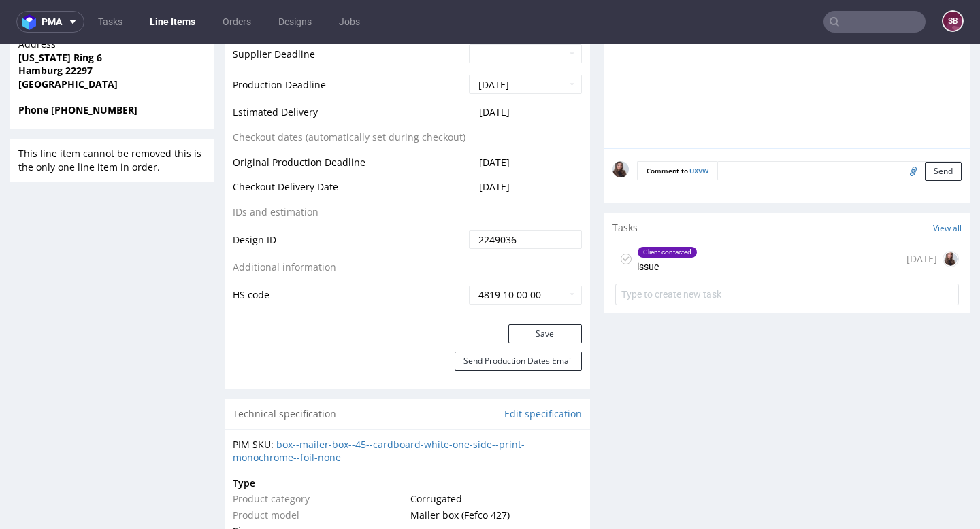
scroll to position [705, 0]
click at [713, 248] on div "Client contacted issue 7 days ago" at bounding box center [787, 258] width 344 height 32
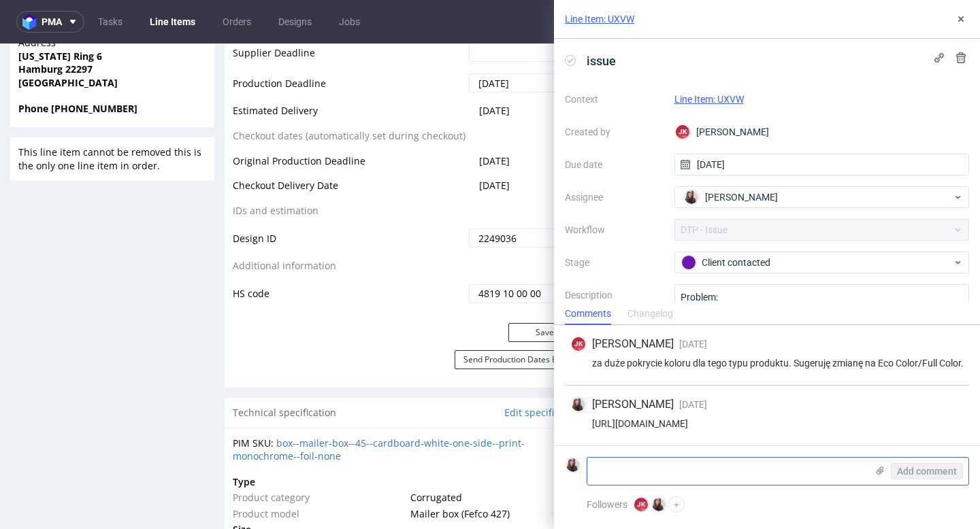
click at [671, 465] on textarea at bounding box center [726, 471] width 279 height 27
paste textarea "Eco Color"
click at [653, 467] on textarea "The client use Eco Color" at bounding box center [726, 471] width 279 height 27
type textarea "The client wants to change to Eco Color"
click at [907, 469] on span "Add comment" at bounding box center [927, 472] width 60 height 10
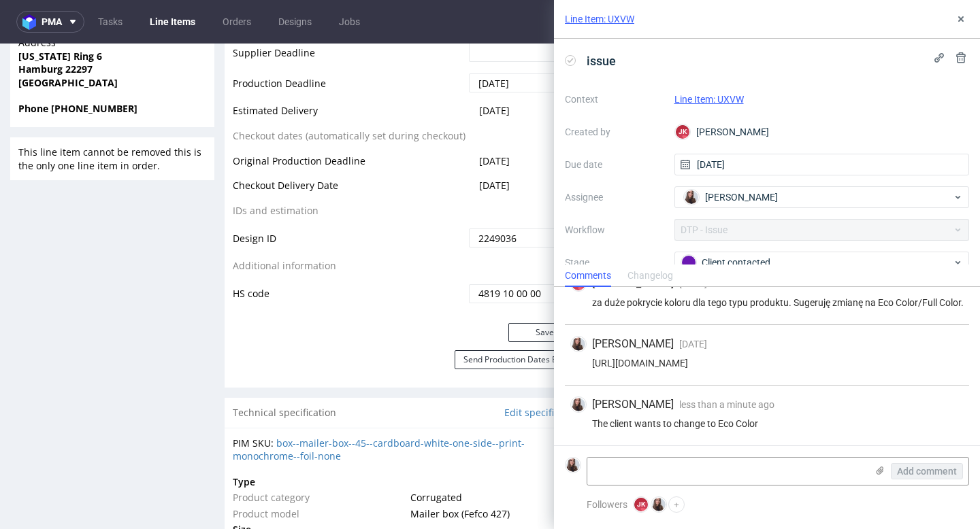
click at [722, 95] on link "Line Item: UXVW" at bounding box center [708, 99] width 69 height 11
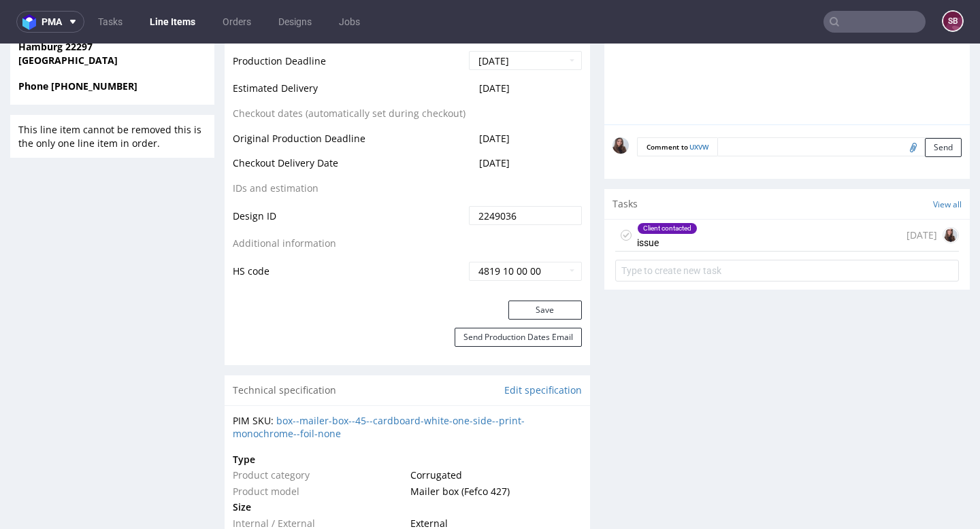
scroll to position [728, 0]
click at [671, 229] on div "Client contacted" at bounding box center [666, 227] width 59 height 11
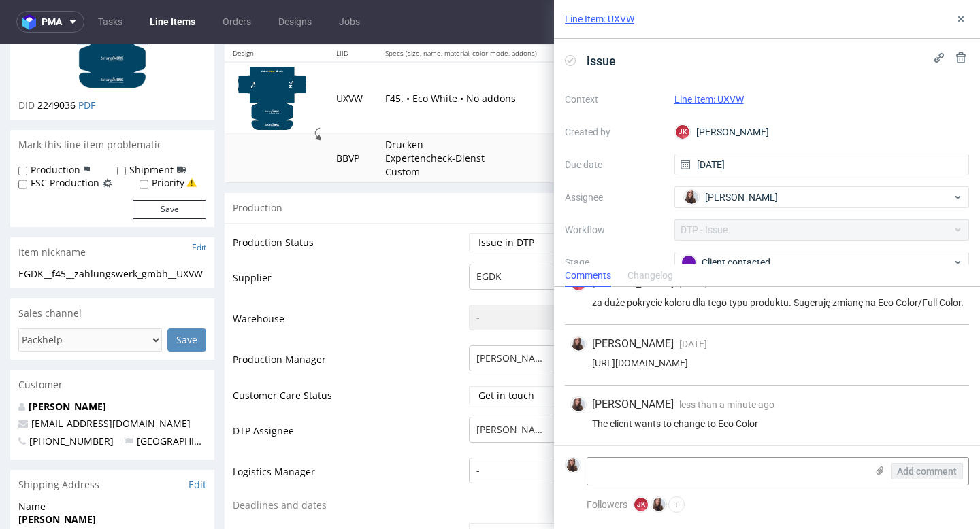
scroll to position [144, 0]
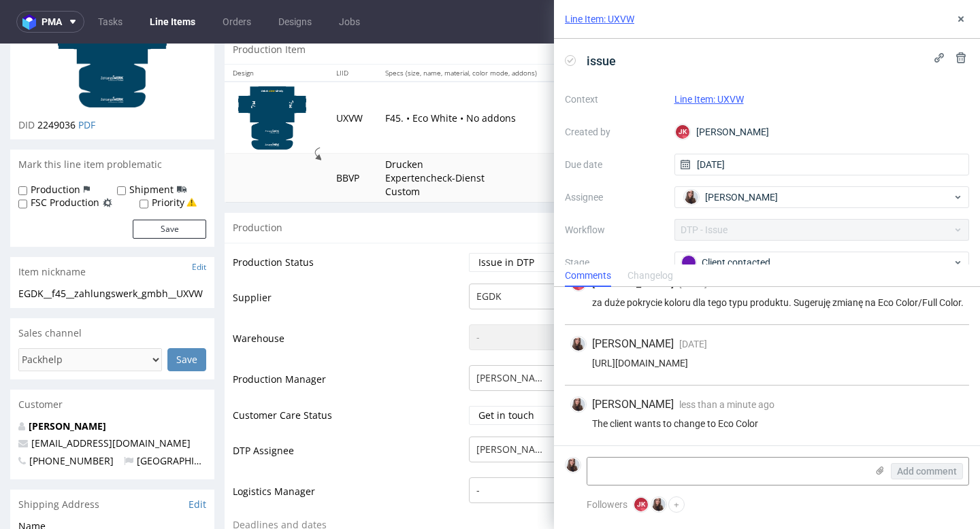
click at [725, 93] on div "Line Item: UXVW" at bounding box center [821, 99] width 295 height 16
click at [724, 95] on link "Line Item: UXVW" at bounding box center [708, 99] width 69 height 11
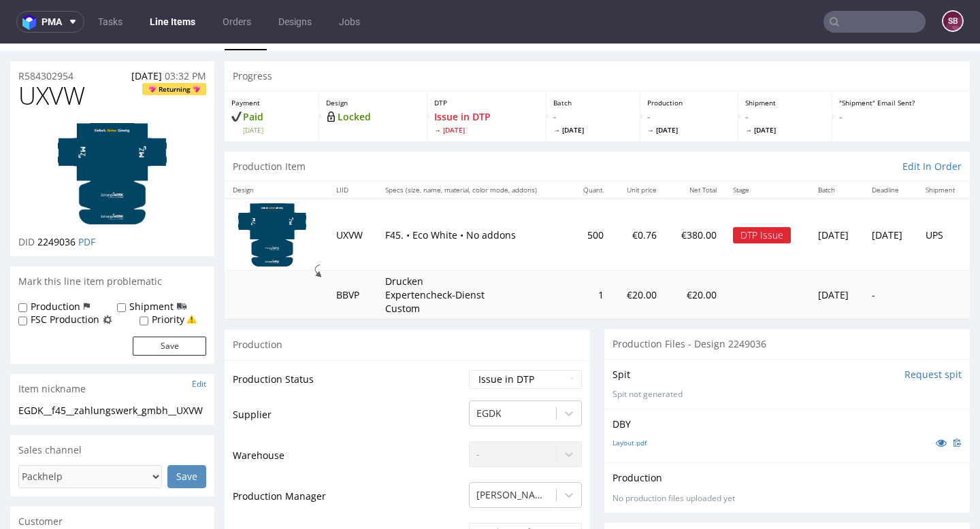
scroll to position [30, 0]
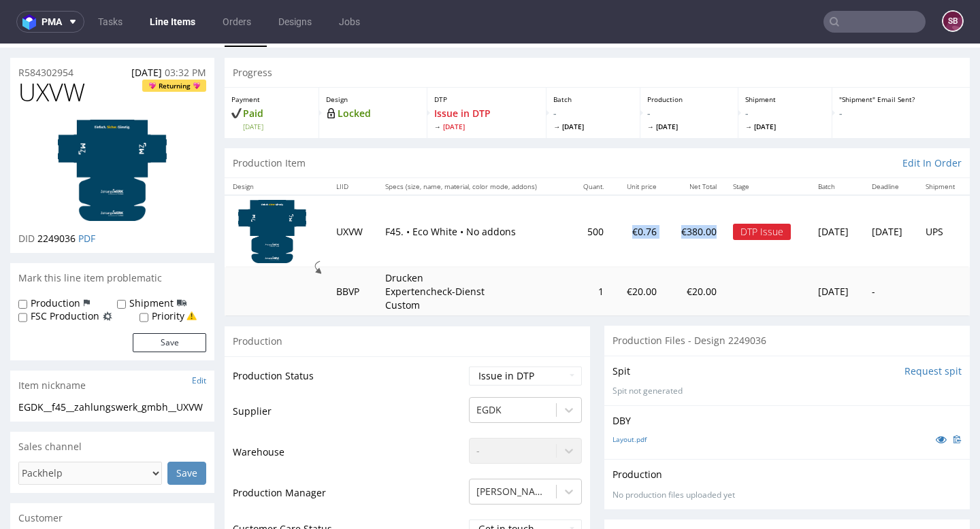
drag, startPoint x: 690, startPoint y: 226, endPoint x: 638, endPoint y: 224, distance: 51.7
click at [638, 224] on tr "UXVW F45. • Eco White • No addons 500 €0.76 €380.00 DTP Issue Thu 21 Aug Fri 29…" at bounding box center [596, 231] width 745 height 72
click at [665, 242] on td "€380.00" at bounding box center [694, 231] width 59 height 72
drag, startPoint x: 690, startPoint y: 233, endPoint x: 649, endPoint y: 233, distance: 41.5
click at [665, 233] on td "€380.00" at bounding box center [694, 231] width 59 height 72
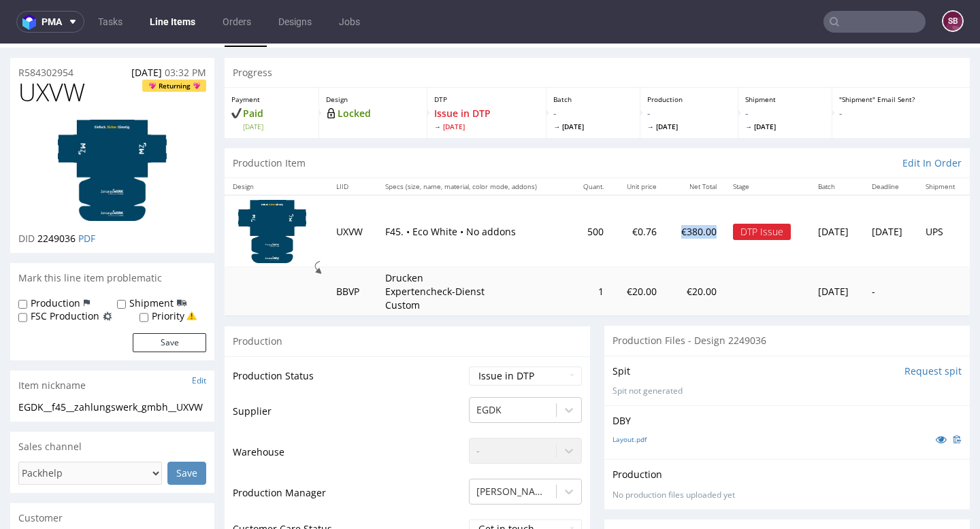
copy td "€380.00"
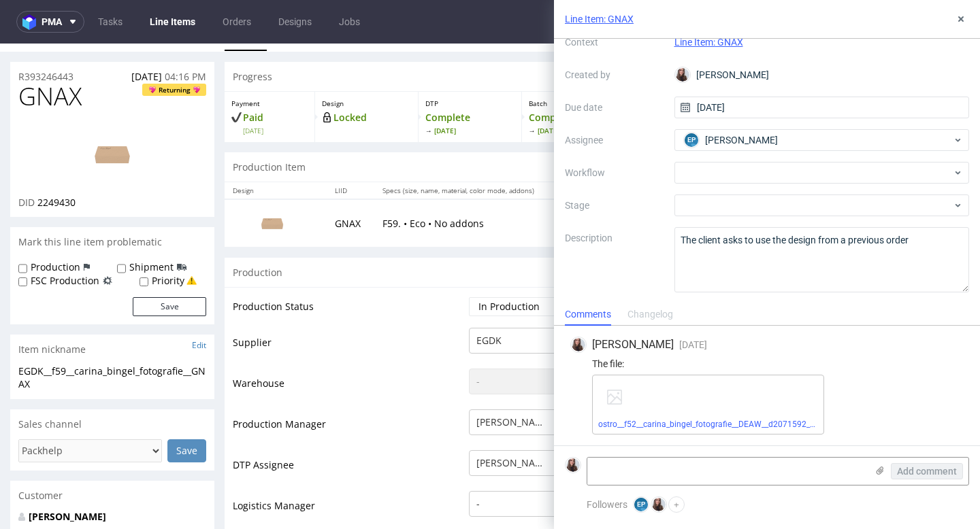
scroll to position [27, 0]
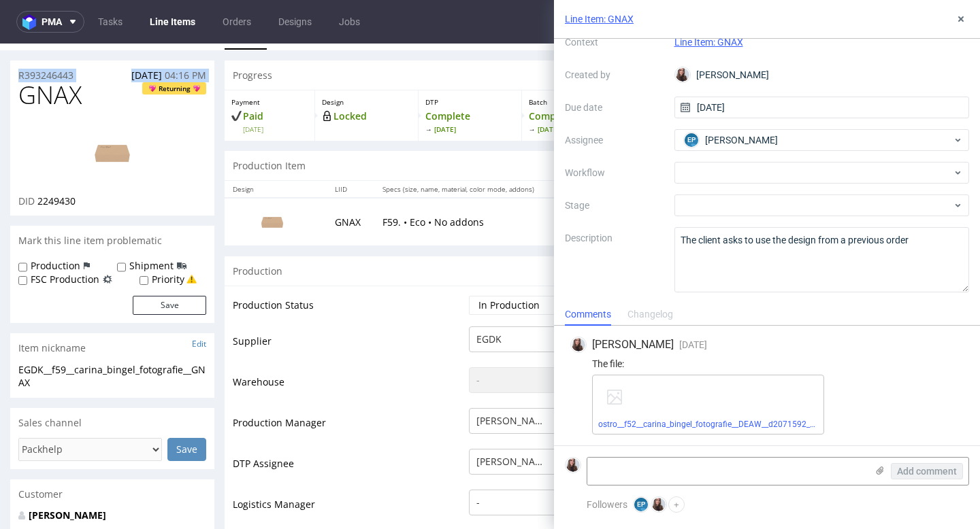
drag, startPoint x: 79, startPoint y: 80, endPoint x: 16, endPoint y: 73, distance: 63.0
click at [16, 73] on section "R393246443 [DATE] 04:16 PM GNAX Returning DID 2249430" at bounding box center [112, 139] width 204 height 156
click at [84, 76] on div "R393246443 [DATE] 04:16 PM" at bounding box center [112, 72] width 204 height 22
drag, startPoint x: 84, startPoint y: 76, endPoint x: 18, endPoint y: 75, distance: 66.0
click at [18, 75] on div "R393246443 14.08.2025 04:16 PM" at bounding box center [112, 72] width 204 height 22
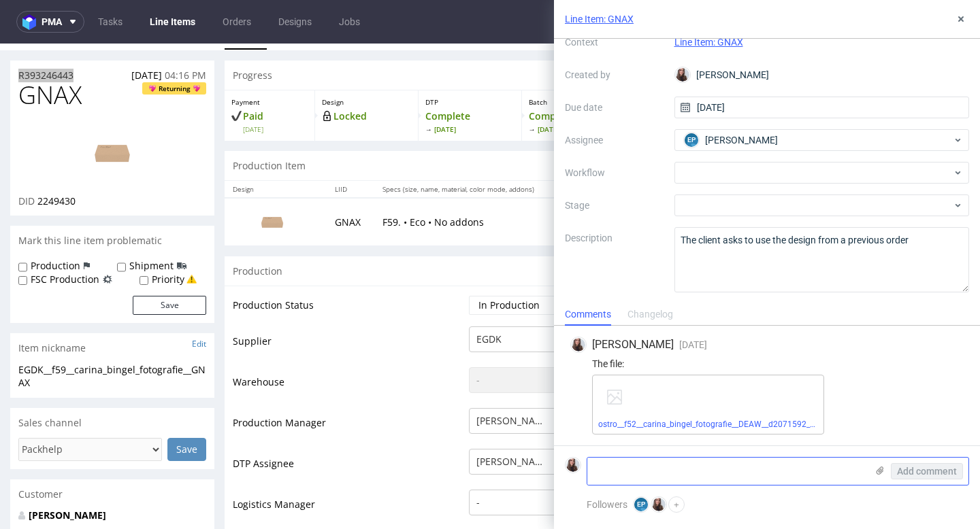
click at [496, 447] on textarea at bounding box center [726, 471] width 279 height 27
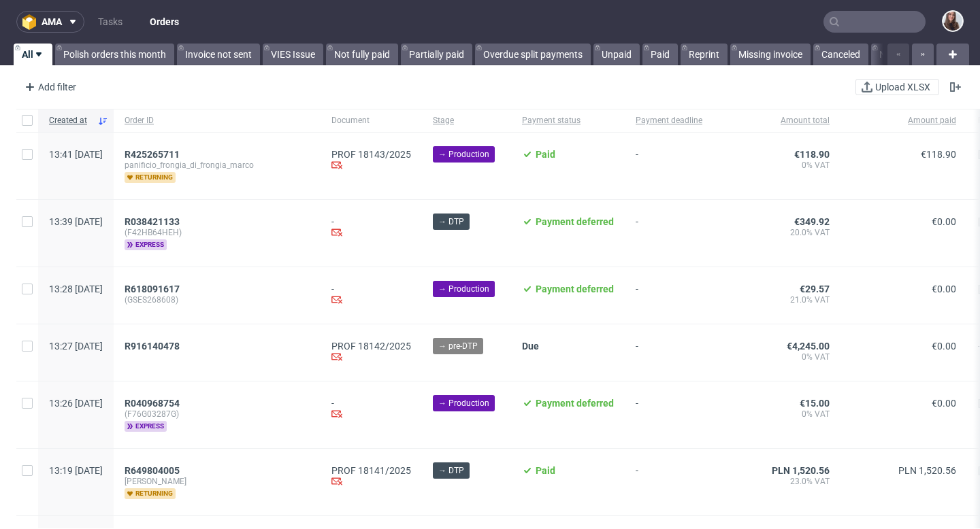
click at [856, 26] on input "text" at bounding box center [874, 22] width 102 height 22
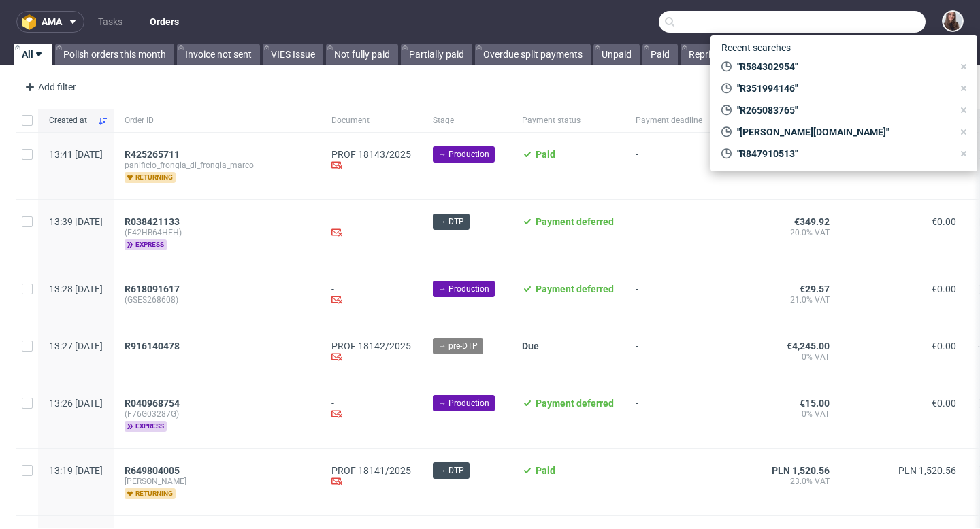
paste input "R351994146"
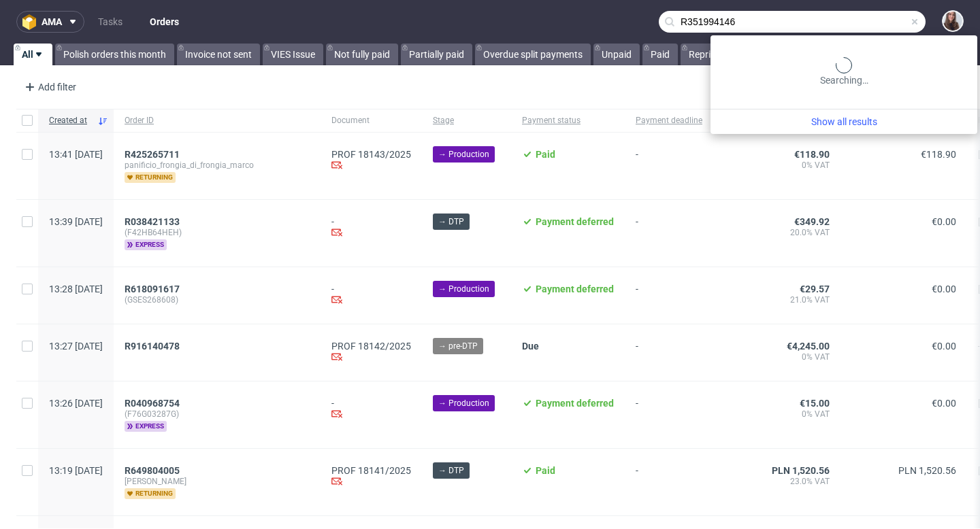
type input "R351994146"
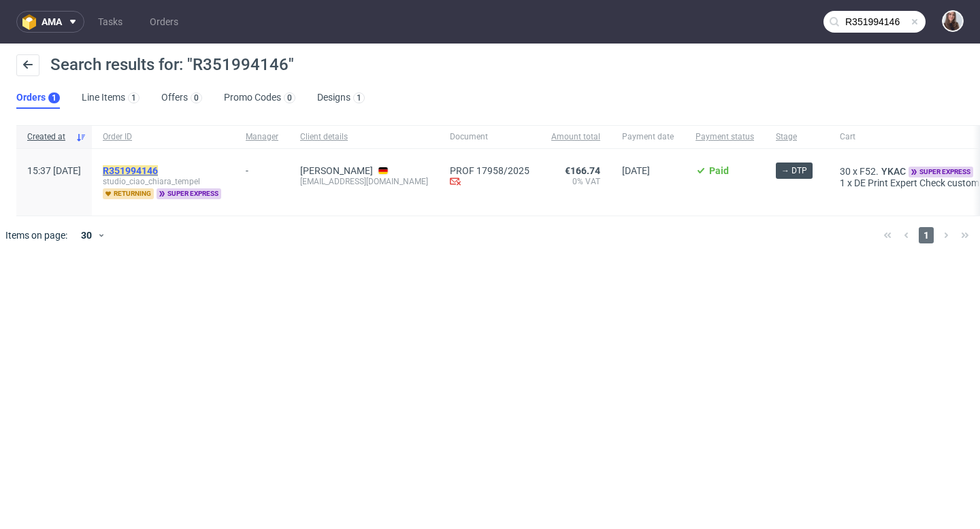
click at [158, 172] on mark "R351994146" at bounding box center [130, 170] width 55 height 11
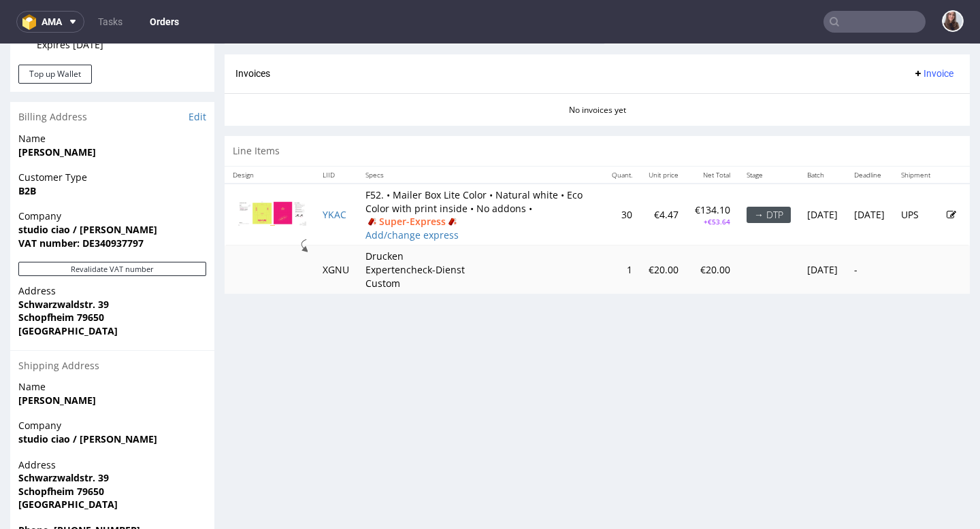
scroll to position [556, 0]
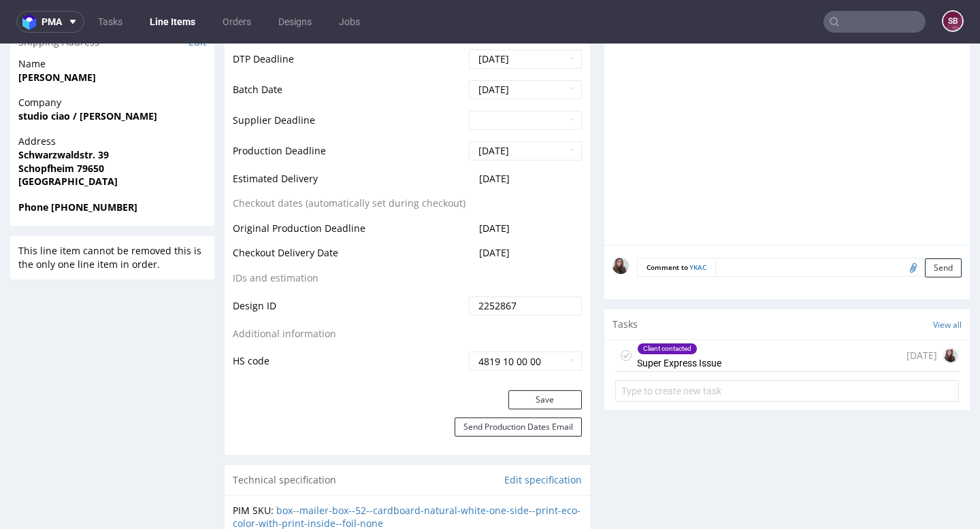
scroll to position [580, 0]
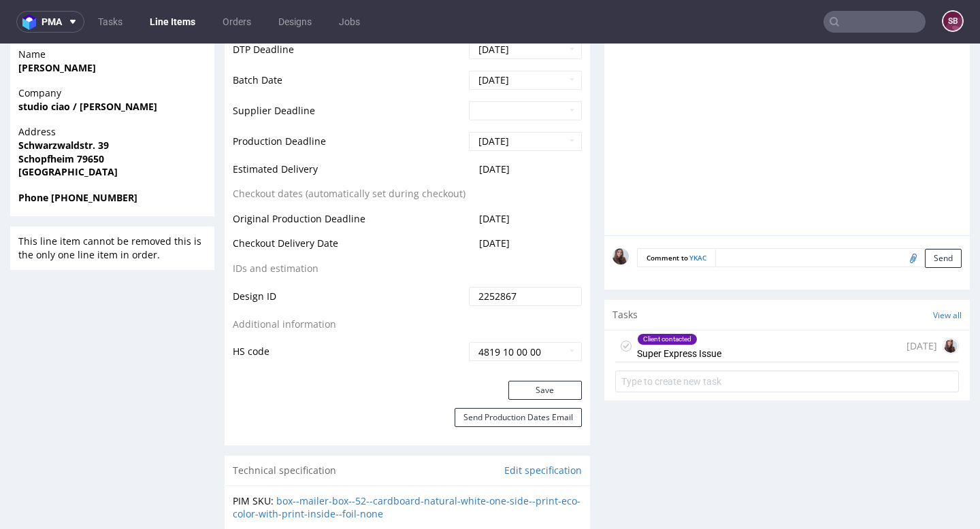
click at [722, 355] on div "Client contacted Super Express Issue 1 day ago" at bounding box center [787, 347] width 344 height 32
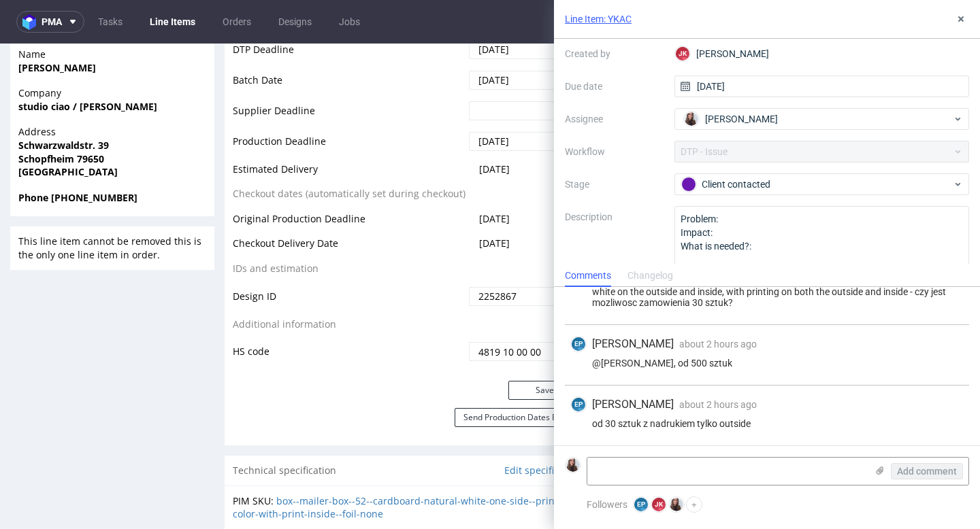
scroll to position [96, 0]
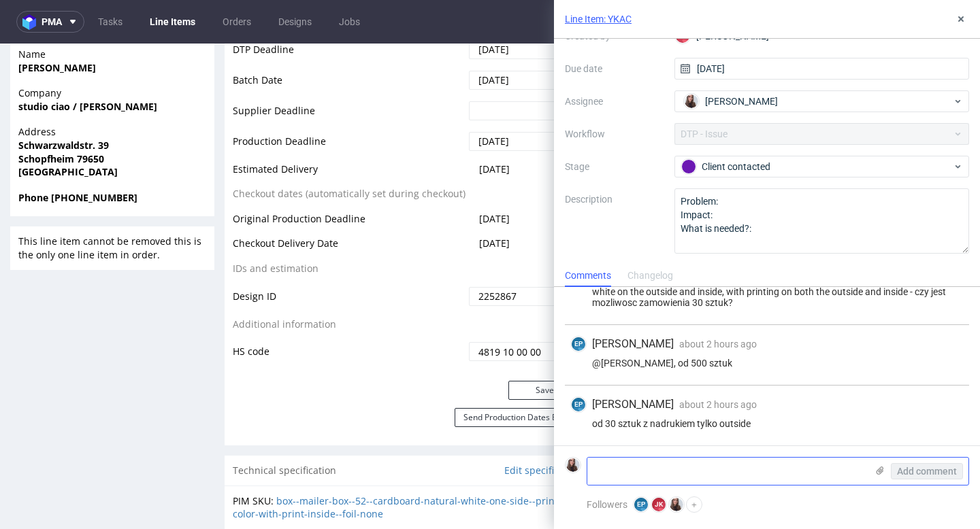
click at [644, 474] on textarea at bounding box center [726, 471] width 279 height 27
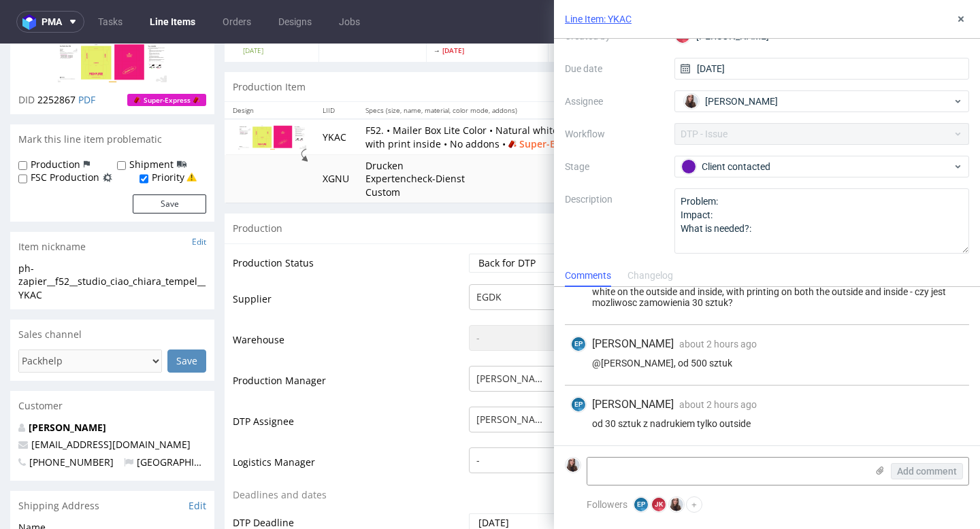
scroll to position [0, 0]
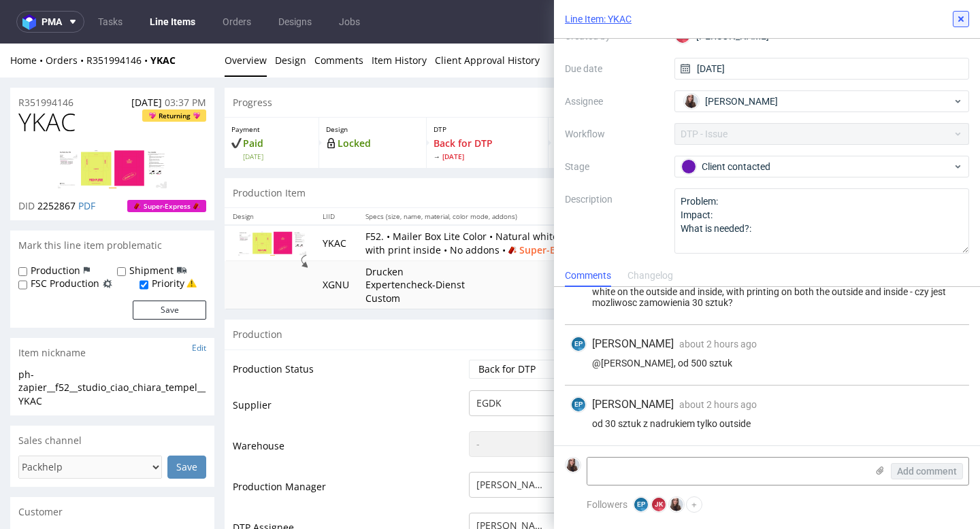
click at [963, 19] on icon at bounding box center [960, 19] width 11 height 11
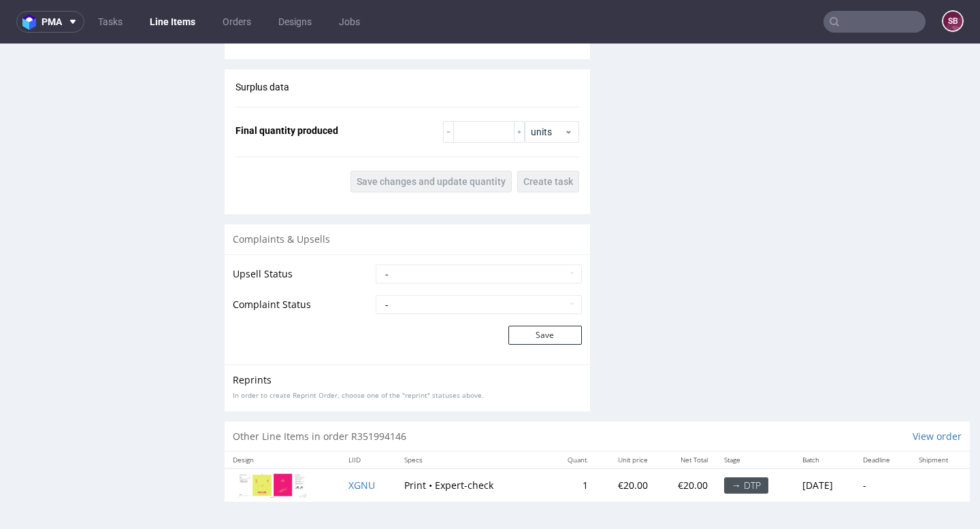
scroll to position [3, 0]
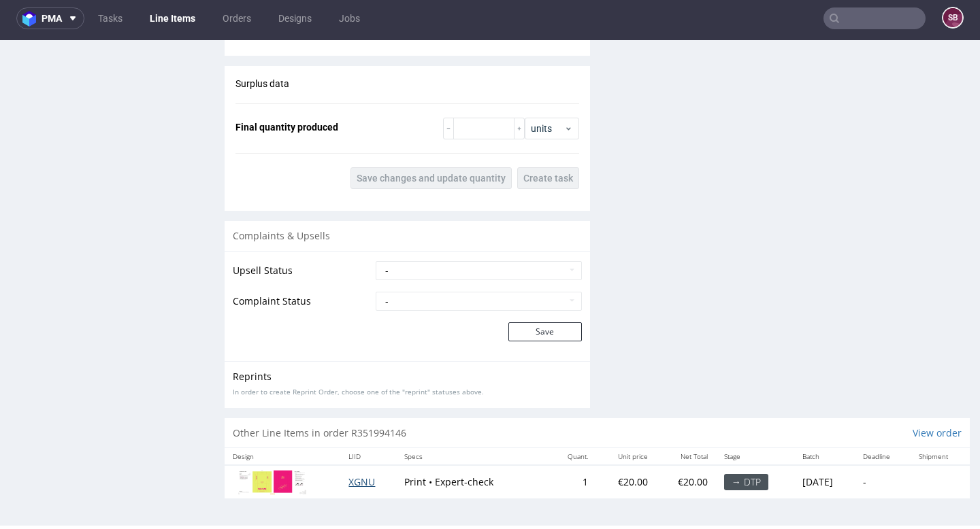
click at [358, 480] on span "XGNU" at bounding box center [361, 482] width 27 height 13
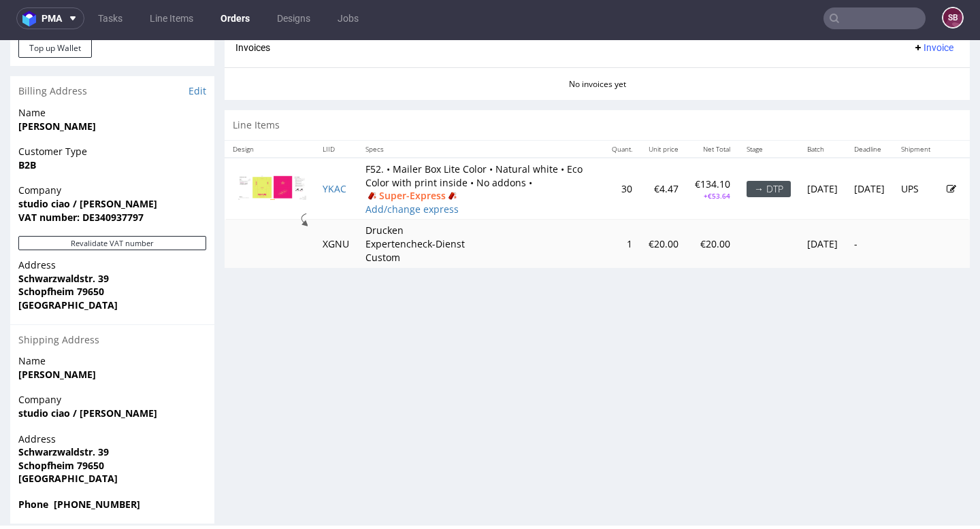
scroll to position [577, 0]
click at [946, 195] on icon at bounding box center [951, 191] width 10 height 10
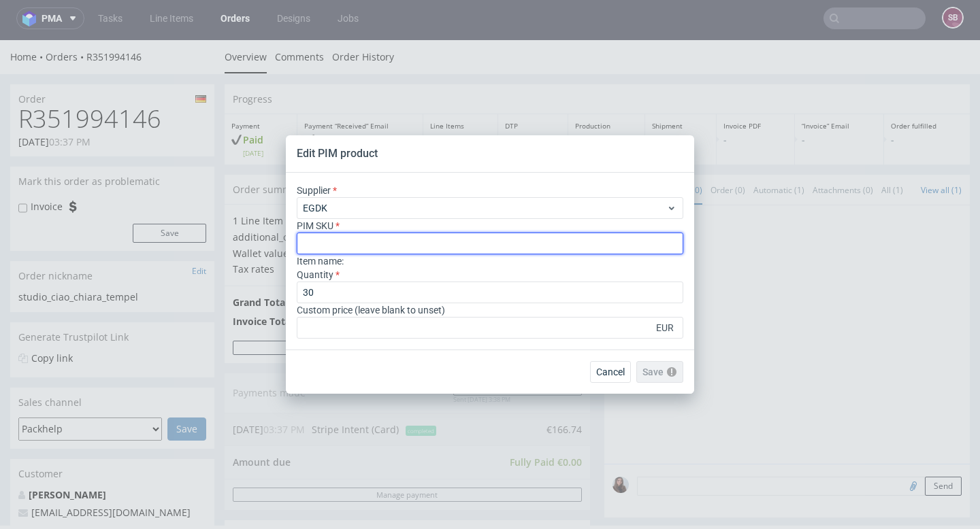
click at [418, 242] on input "text" at bounding box center [490, 244] width 386 height 22
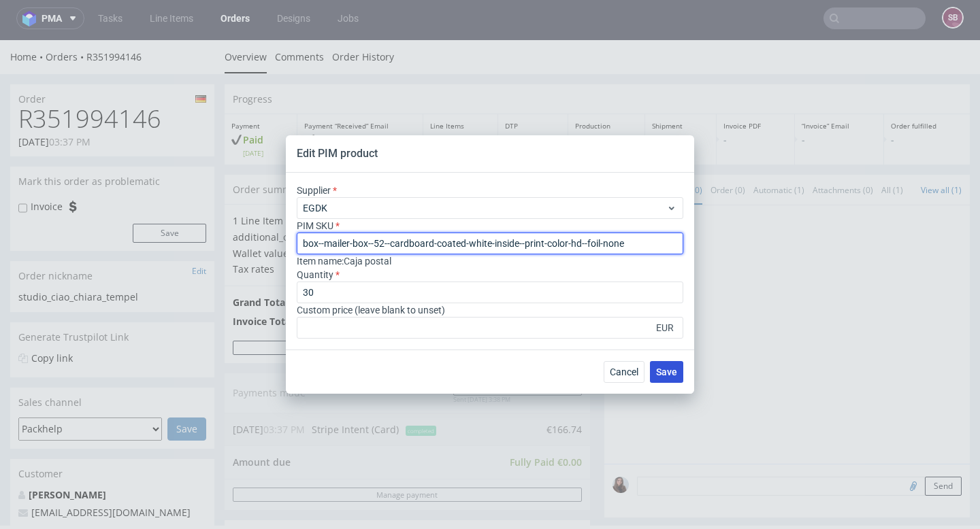
type input "box--mailer-box--52--cardboard-coated-white-inside--print-color-hd--foil-none"
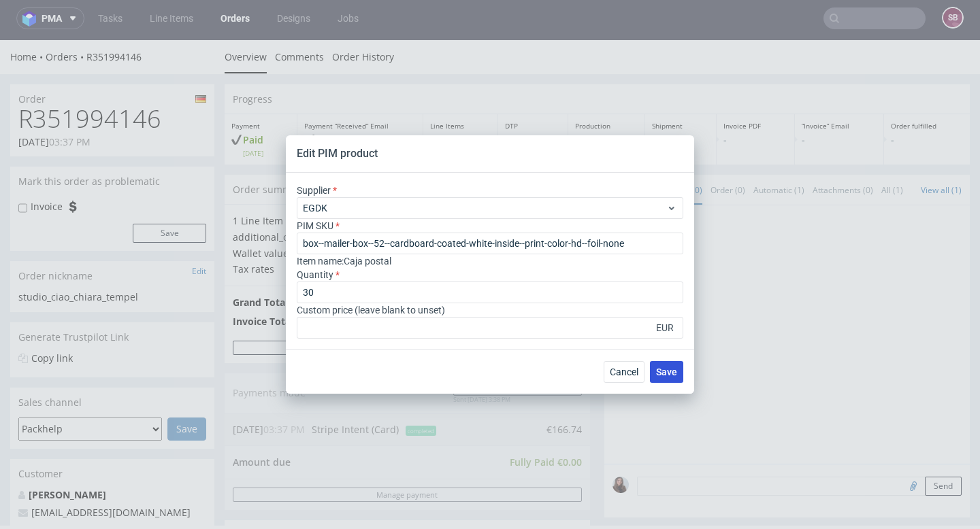
click at [665, 373] on span "Save" at bounding box center [666, 372] width 21 height 10
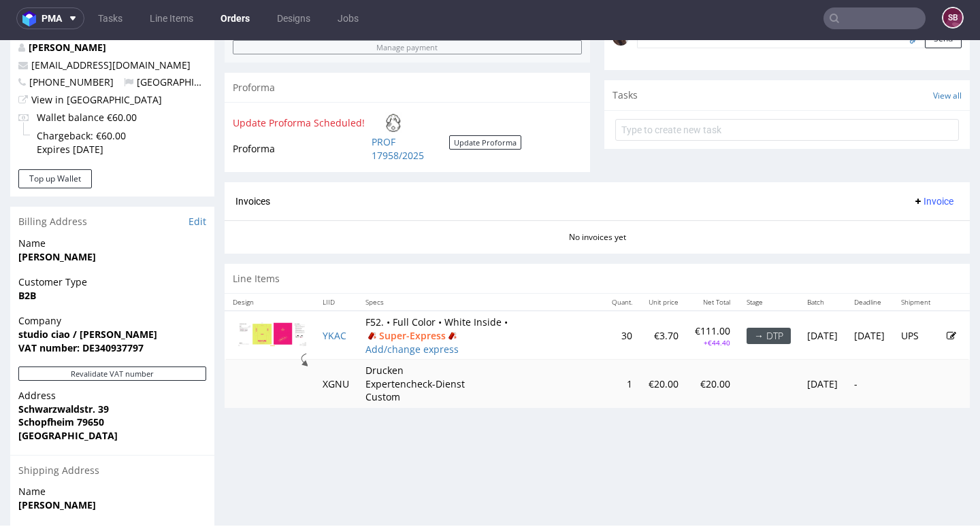
scroll to position [450, 0]
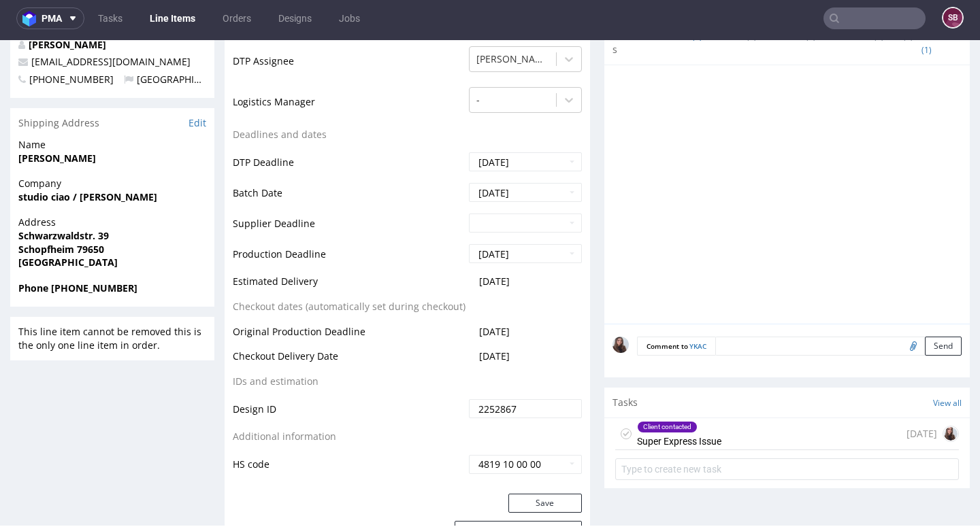
scroll to position [505, 0]
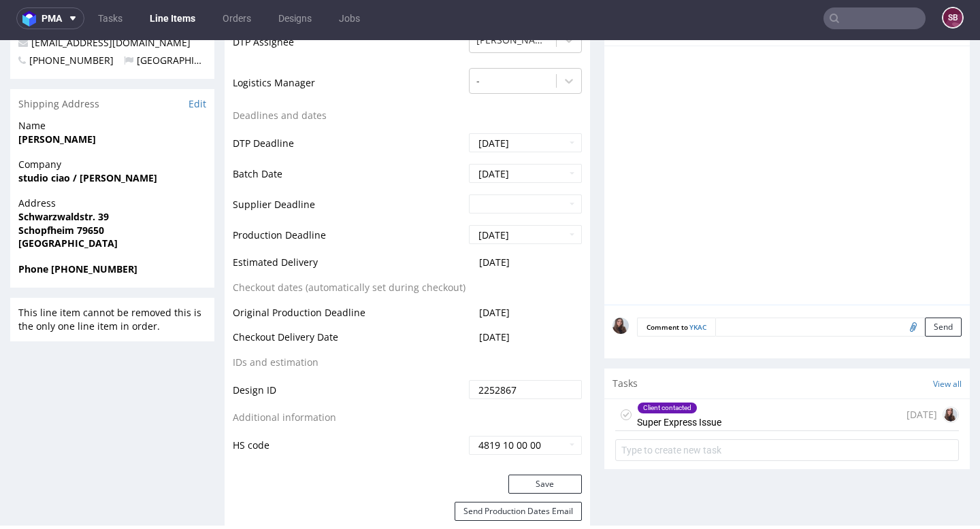
click at [708, 401] on div "Client contacted Super Express Issue" at bounding box center [679, 414] width 84 height 31
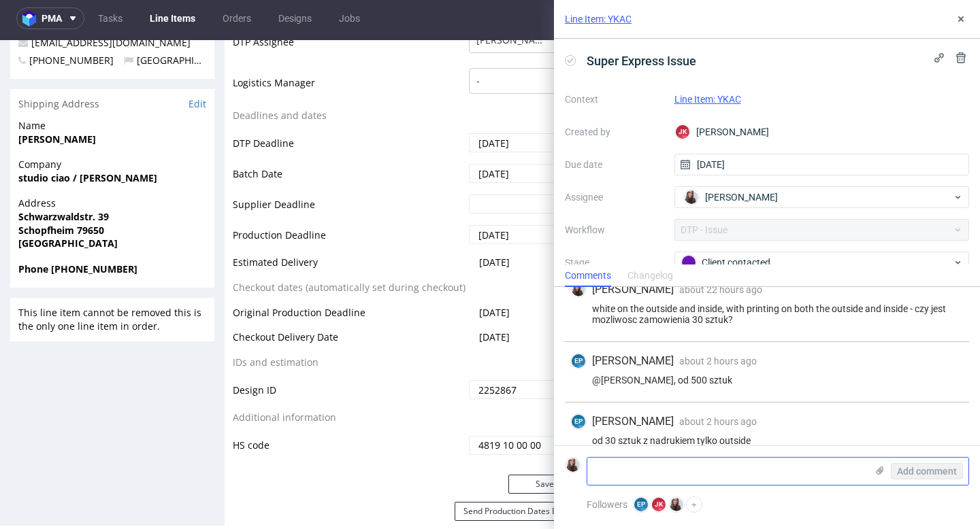
scroll to position [369, 0]
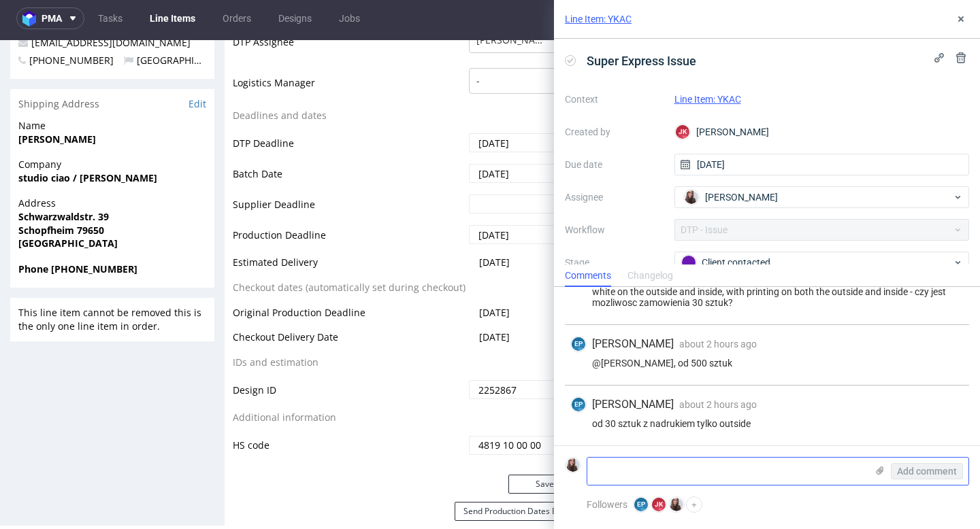
click at [656, 466] on textarea at bounding box center [726, 471] width 279 height 27
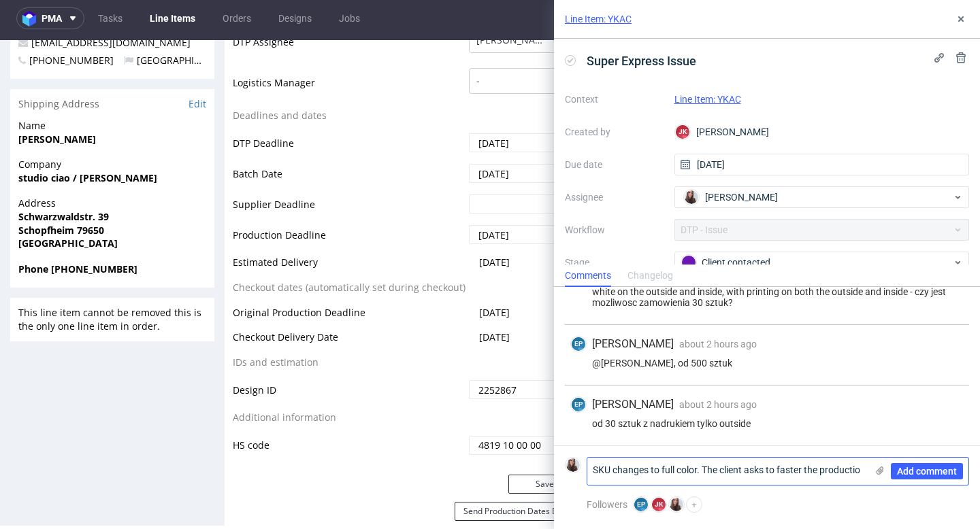
scroll to position [0, 0]
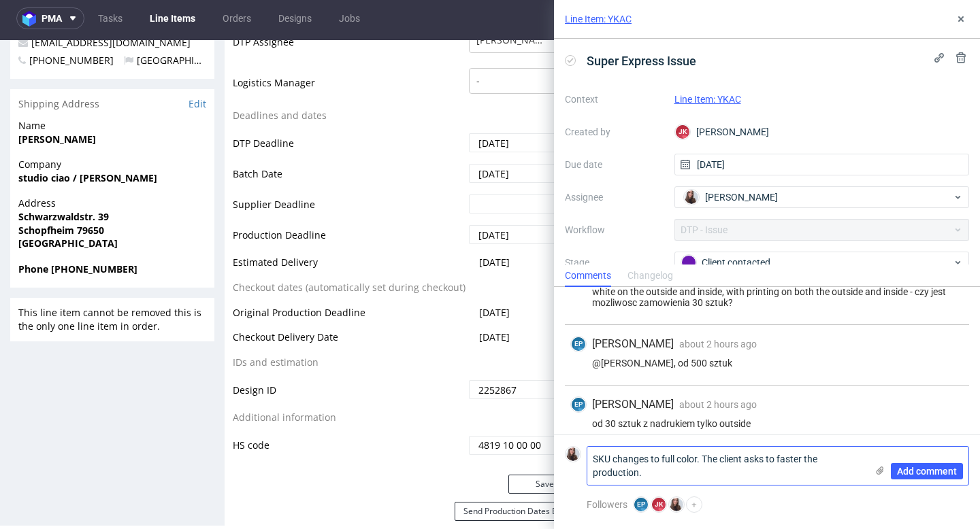
click at [771, 458] on textarea "SKU changes to full color. The client asks to faster the production." at bounding box center [726, 466] width 279 height 38
click at [0, 0] on lt-span "asks" at bounding box center [0, 0] width 0 height 0
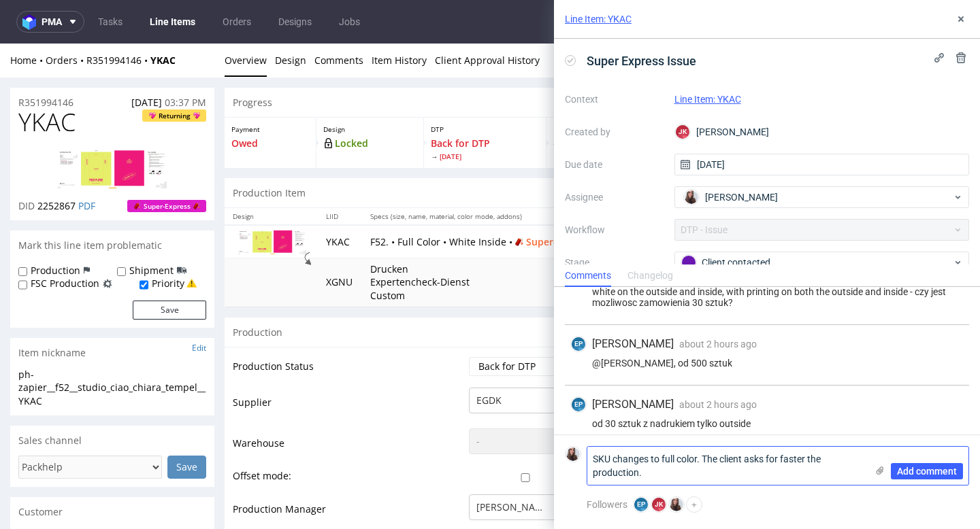
click at [747, 477] on textarea "SKU changes to full color. The client asks for faster the production." at bounding box center [726, 466] width 279 height 38
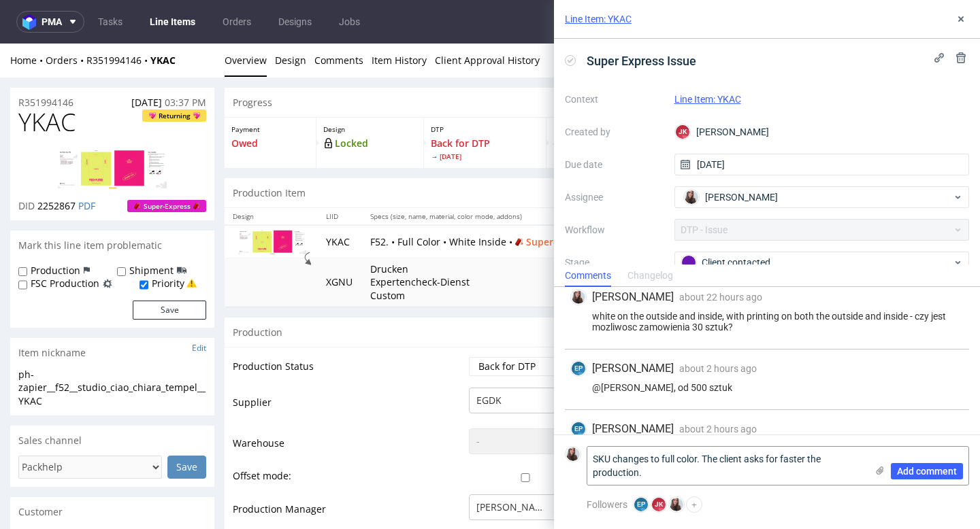
scroll to position [345, 0]
type textarea "SKU changes to full color. The client asks for faster the production."
click at [918, 472] on span "Add comment" at bounding box center [927, 472] width 60 height 10
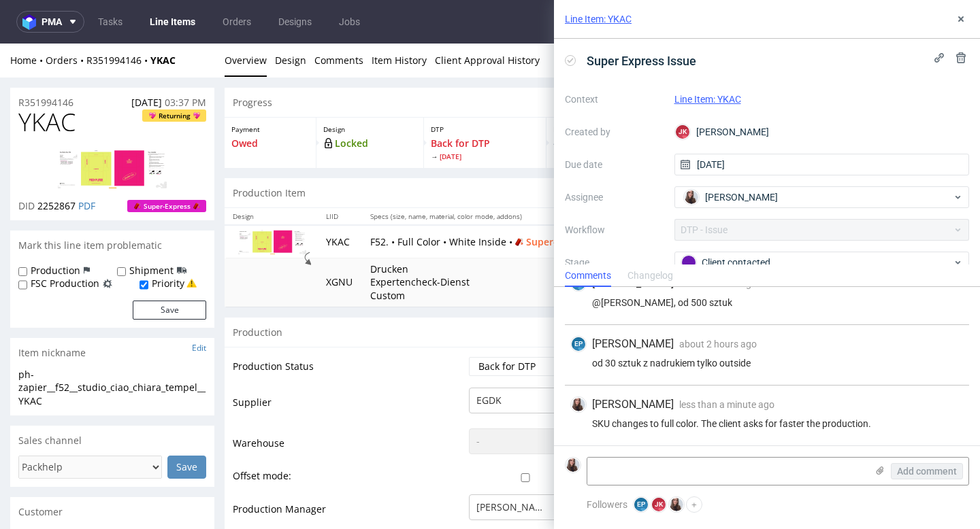
scroll to position [20, 0]
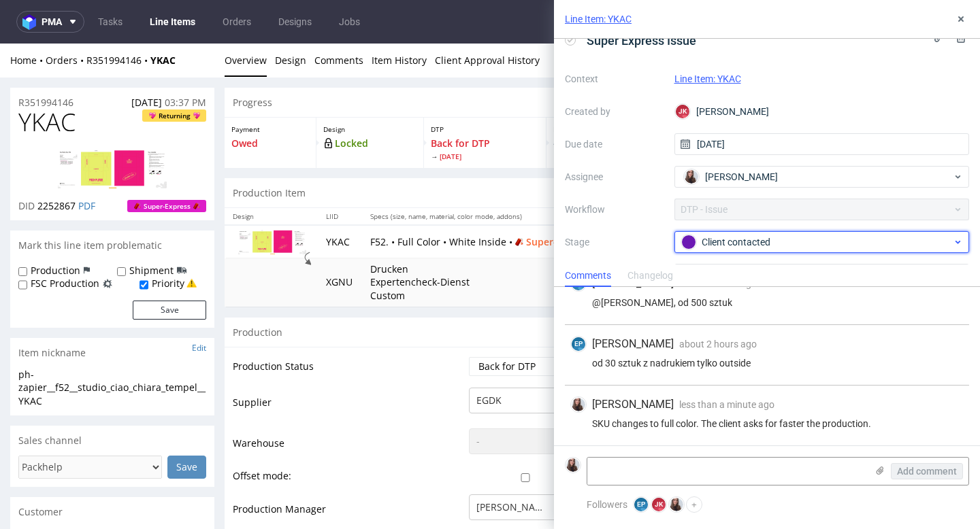
click at [771, 237] on div "Client contacted" at bounding box center [816, 242] width 271 height 15
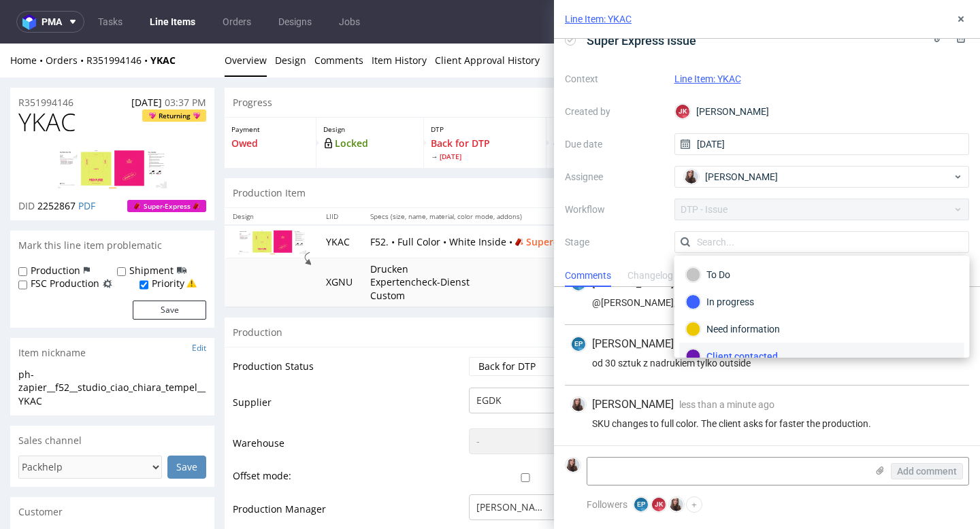
scroll to position [12, 0]
click at [720, 80] on link "Line Item: YKAC" at bounding box center [707, 78] width 67 height 11
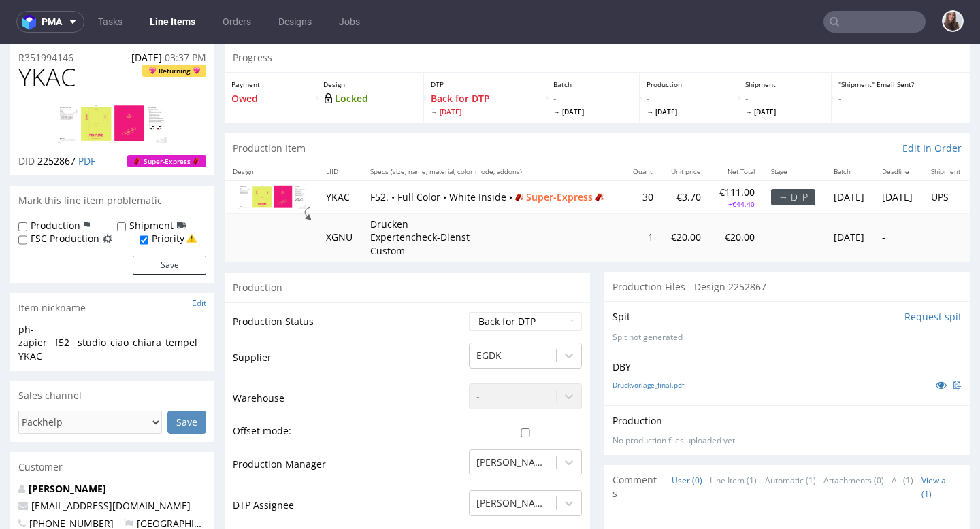
scroll to position [90, 0]
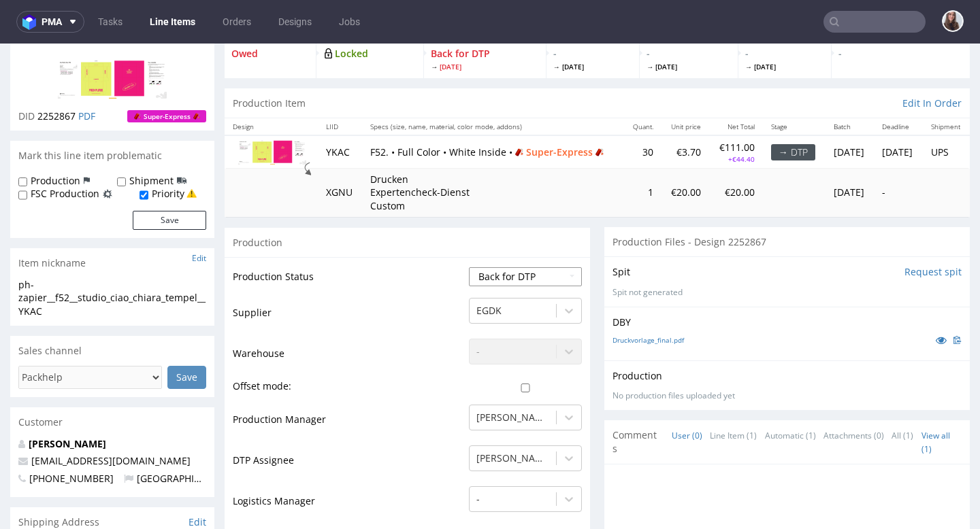
click at [490, 280] on select "Waiting for Artwork Waiting for Diecut Waiting for Mockup Waiting for DTP Waiti…" at bounding box center [525, 276] width 113 height 19
click at [469, 267] on select "Waiting for Artwork Waiting for Diecut Waiting for Mockup Waiting for DTP Waiti…" at bounding box center [525, 276] width 113 height 19
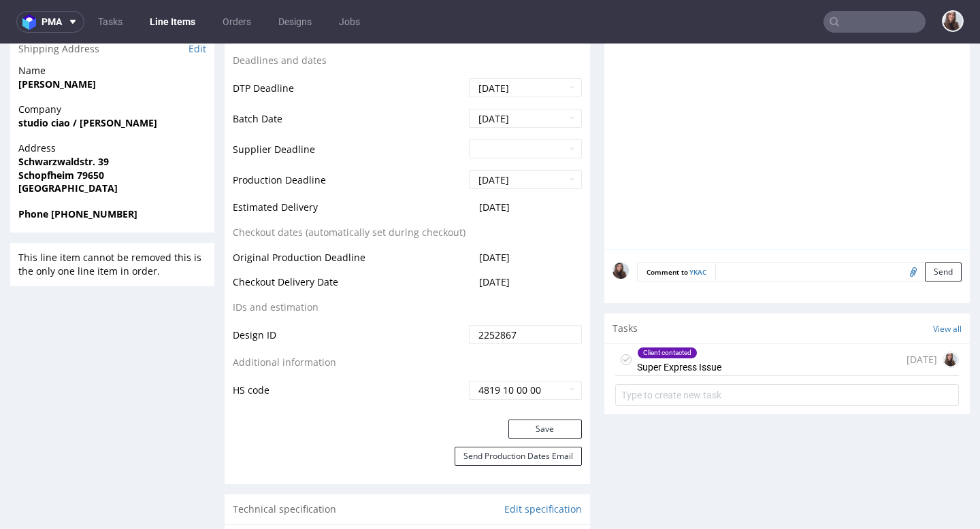
scroll to position [602, 0]
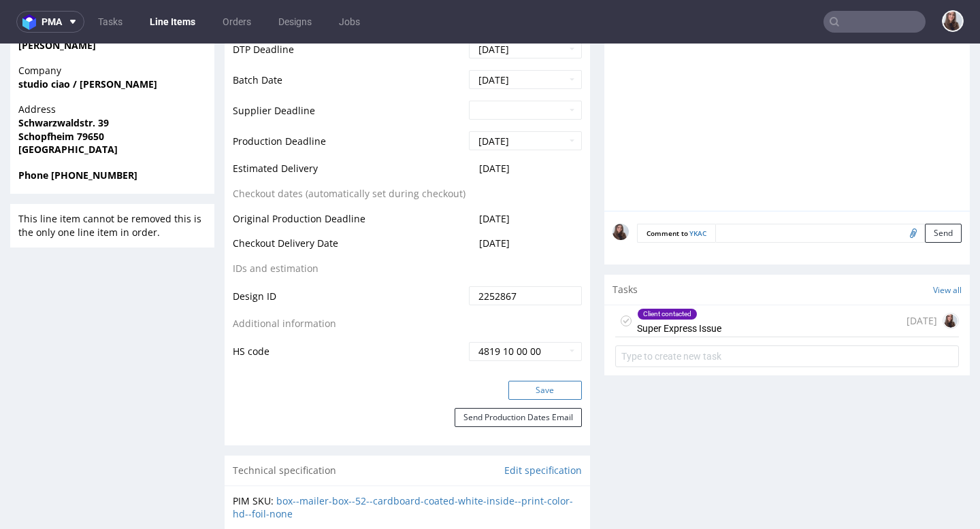
click at [540, 399] on button "Save" at bounding box center [544, 390] width 73 height 19
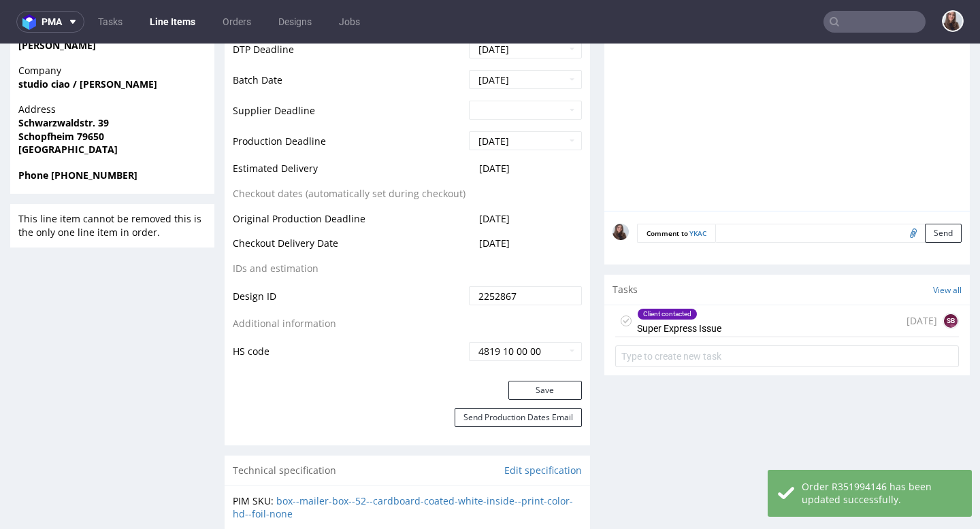
click at [705, 314] on div "Client contacted" at bounding box center [678, 314] width 83 height 11
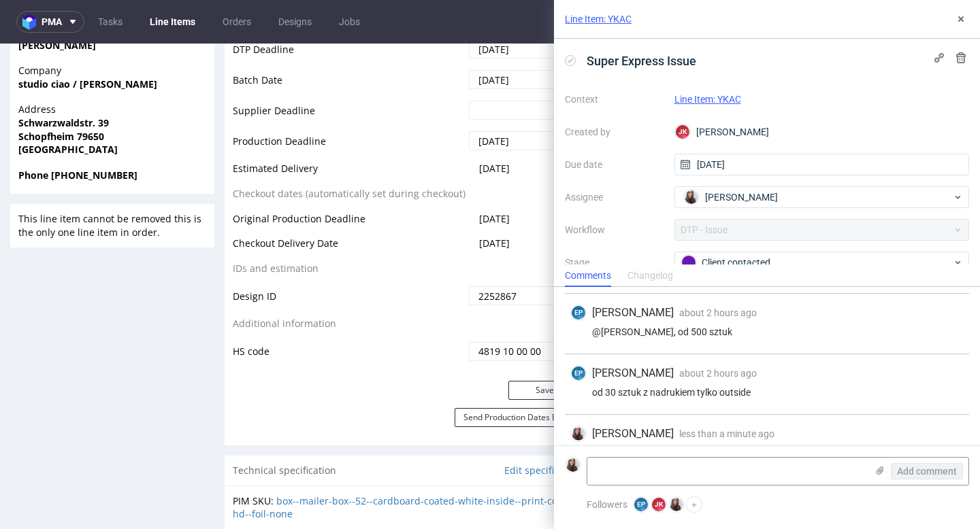
scroll to position [429, 0]
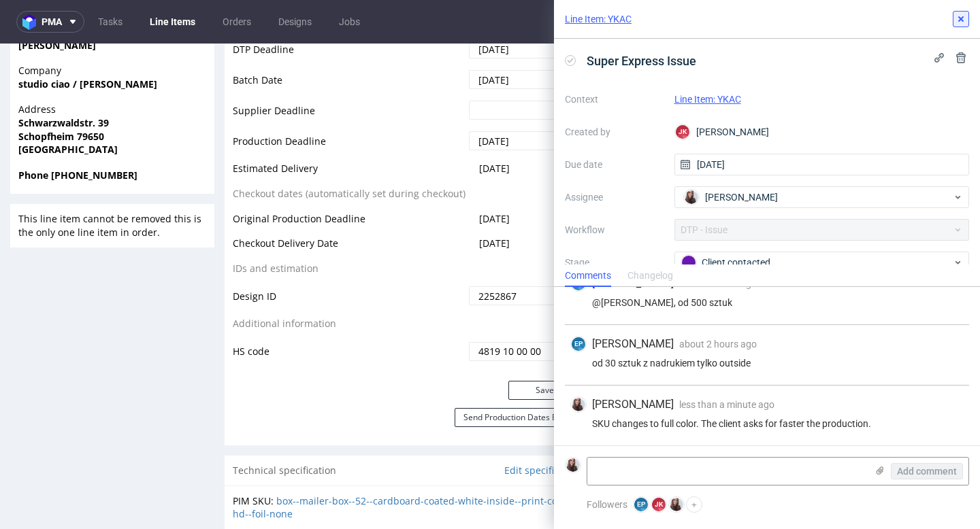
click at [960, 20] on use at bounding box center [960, 18] width 5 height 5
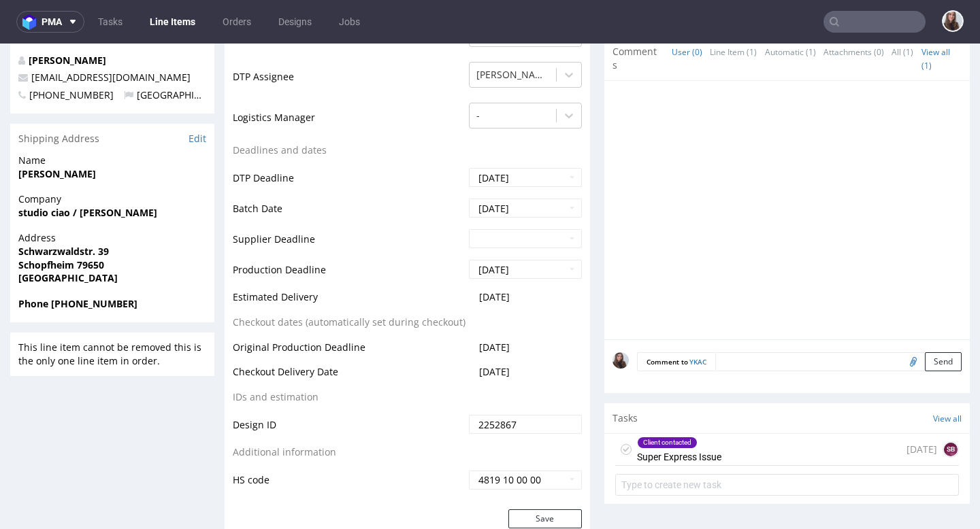
scroll to position [489, 0]
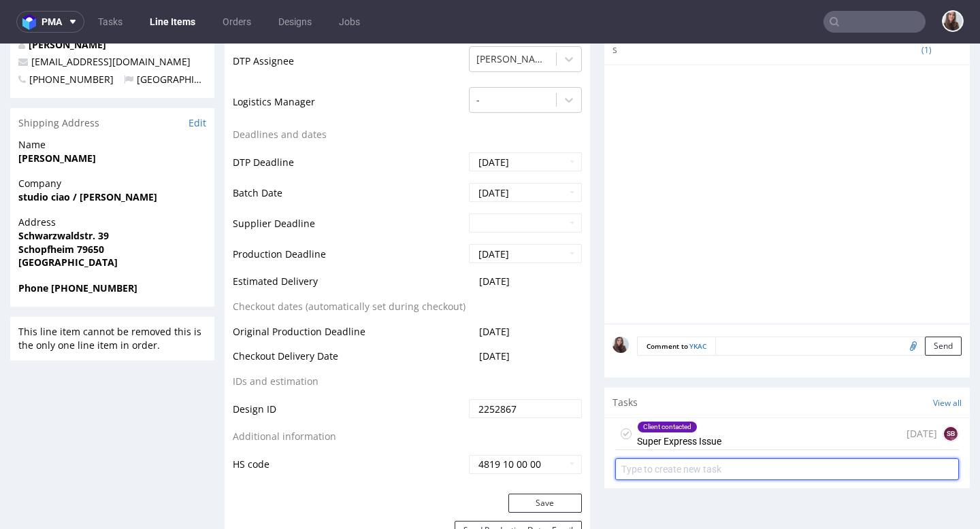
click at [663, 469] on input "text" at bounding box center [787, 469] width 344 height 22
type input "refund"
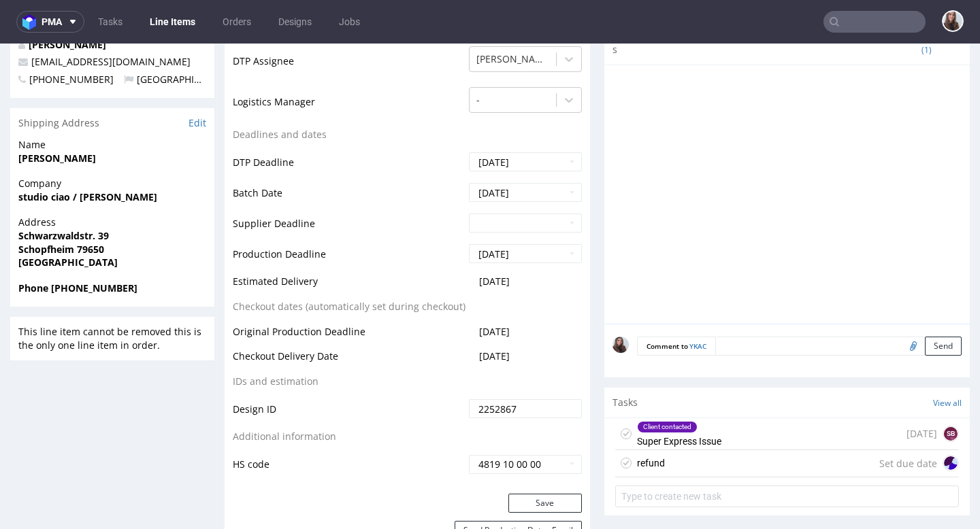
click at [718, 462] on div "refund Set due date" at bounding box center [787, 463] width 344 height 27
click at [702, 453] on div "refund Set due date" at bounding box center [787, 463] width 344 height 27
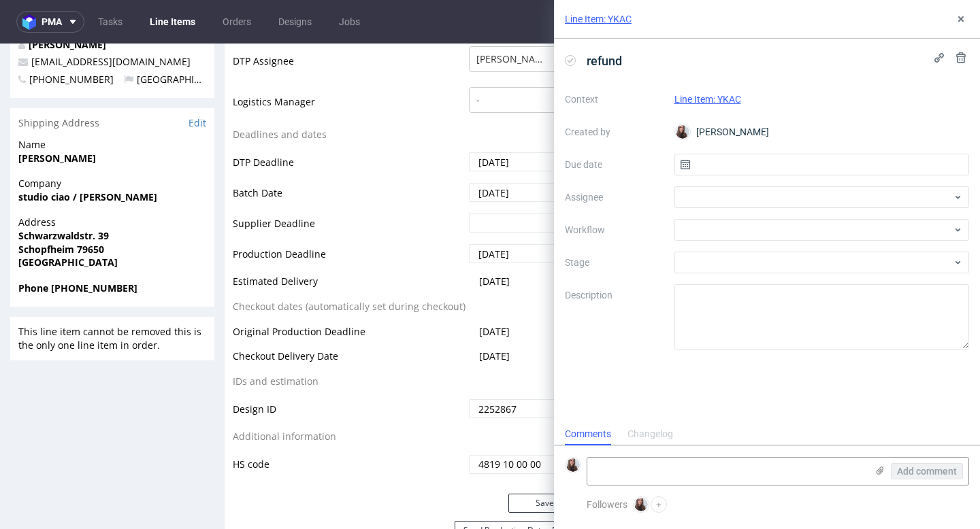
scroll to position [11, 0]
click at [750, 164] on input "text" at bounding box center [821, 165] width 295 height 22
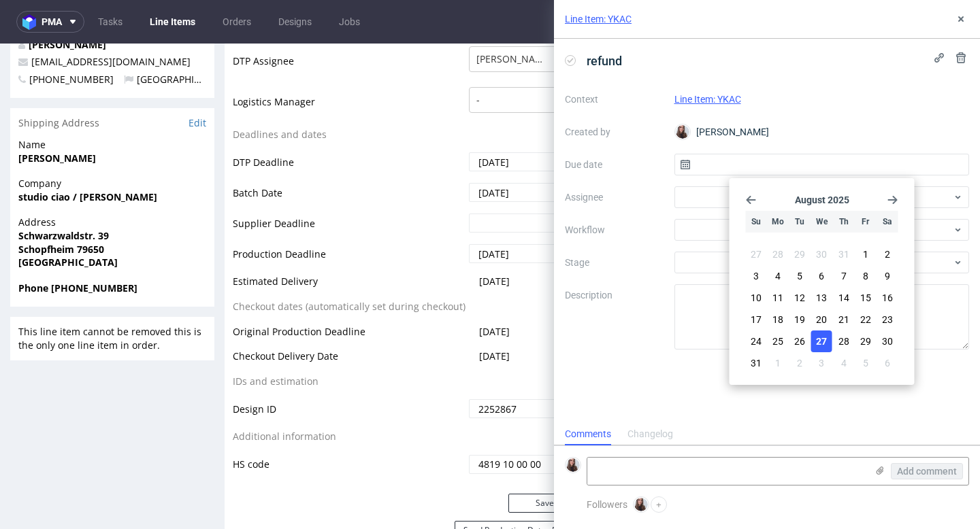
click at [817, 340] on span "27" at bounding box center [821, 342] width 11 height 14
type input "[DATE]"
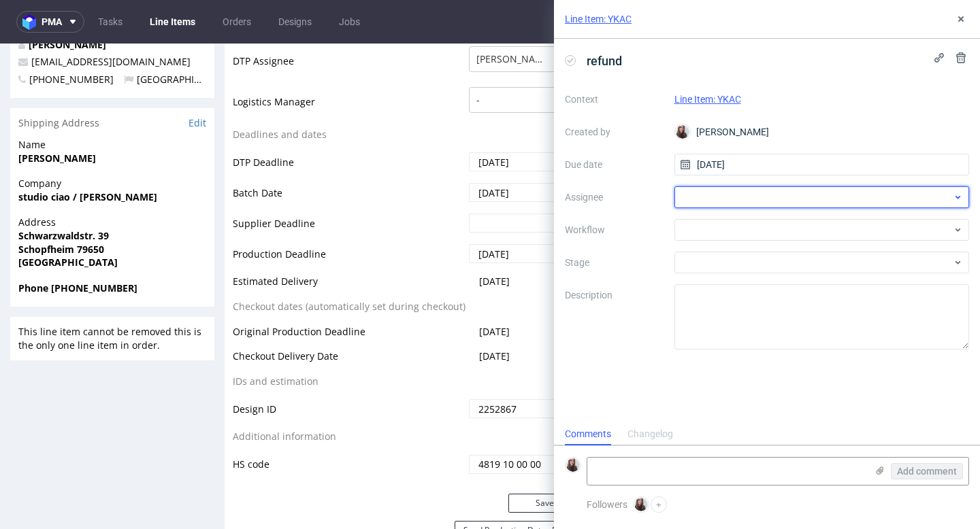
click at [764, 194] on div at bounding box center [821, 197] width 295 height 22
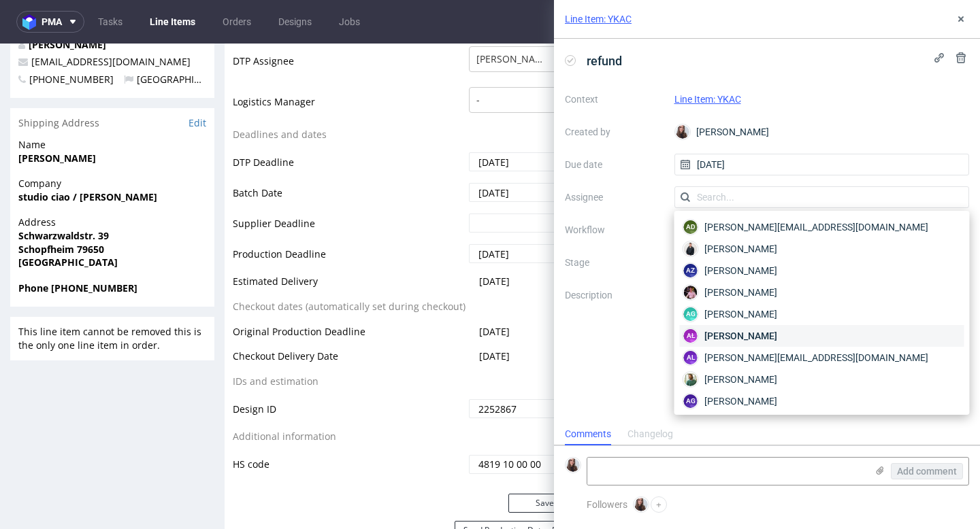
click at [777, 336] on span "Aleksandra Łętowska" at bounding box center [740, 336] width 73 height 14
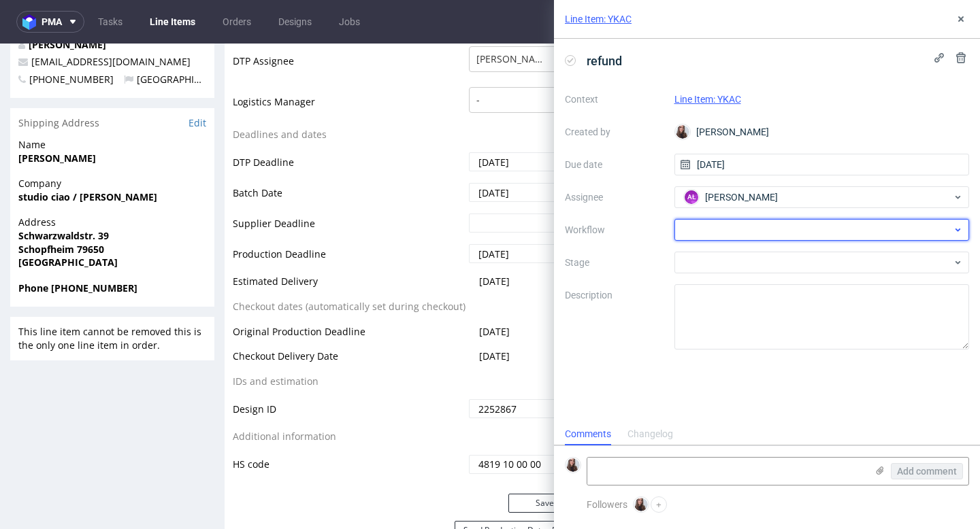
click at [750, 234] on div at bounding box center [821, 230] width 295 height 22
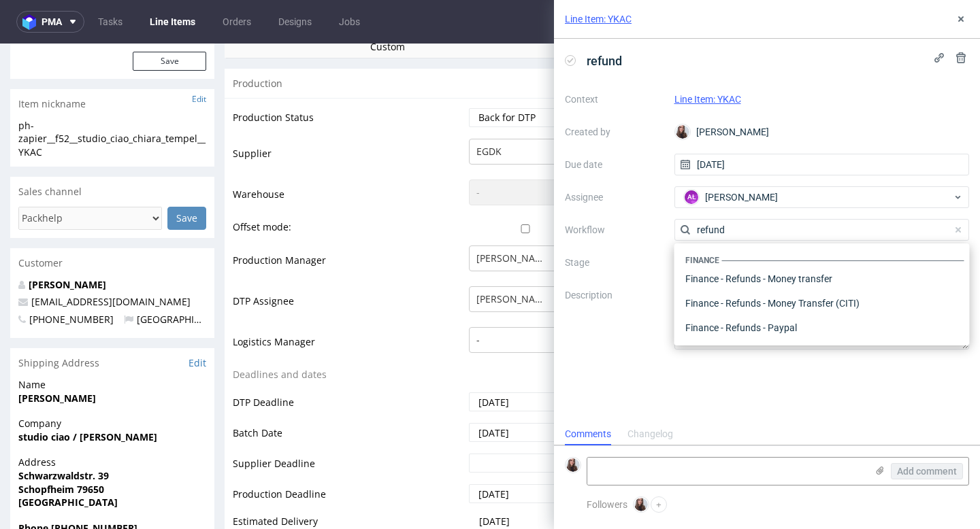
scroll to position [0, 0]
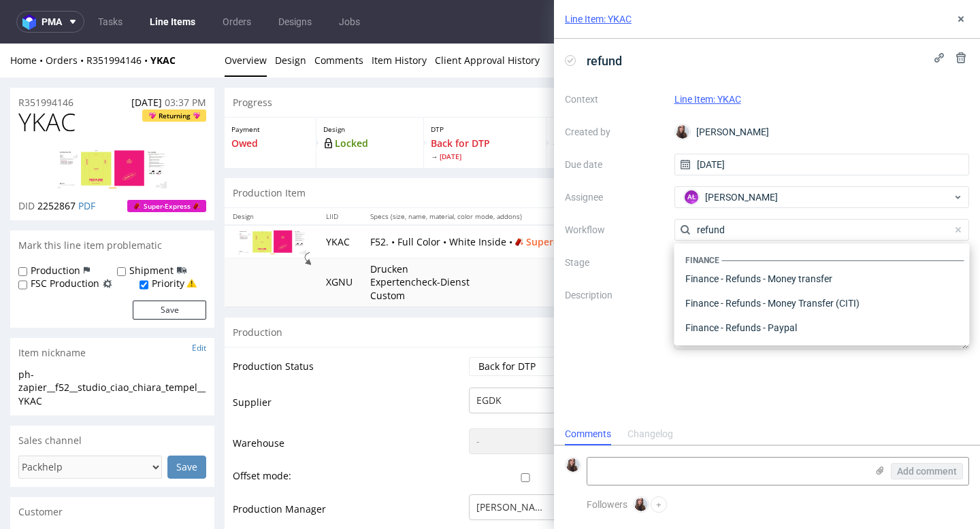
type input "refund"
click at [641, 365] on div "refund Context Line Item: YKAC Created by Sandra Beśka Due date 27/08/2025 Assi…" at bounding box center [767, 231] width 426 height 384
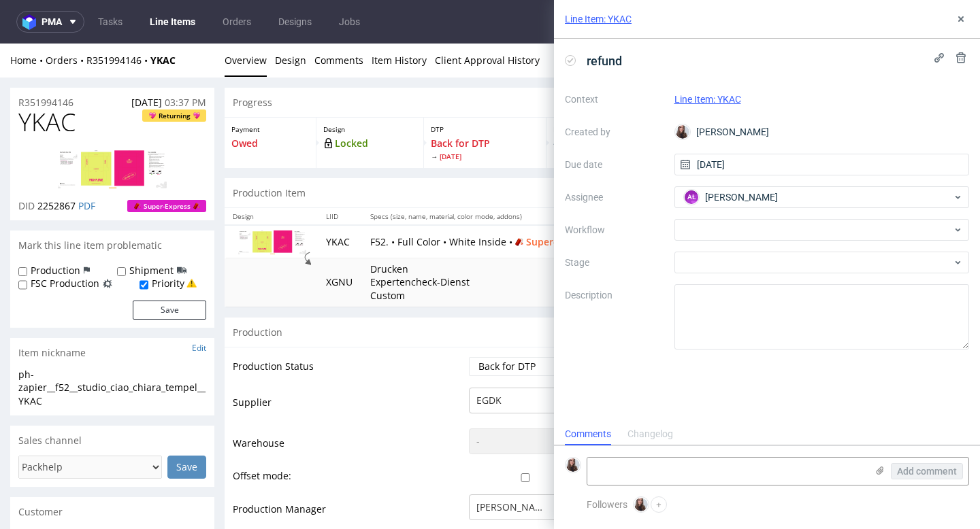
click at [702, 98] on link "Line Item: YKAC" at bounding box center [707, 99] width 67 height 11
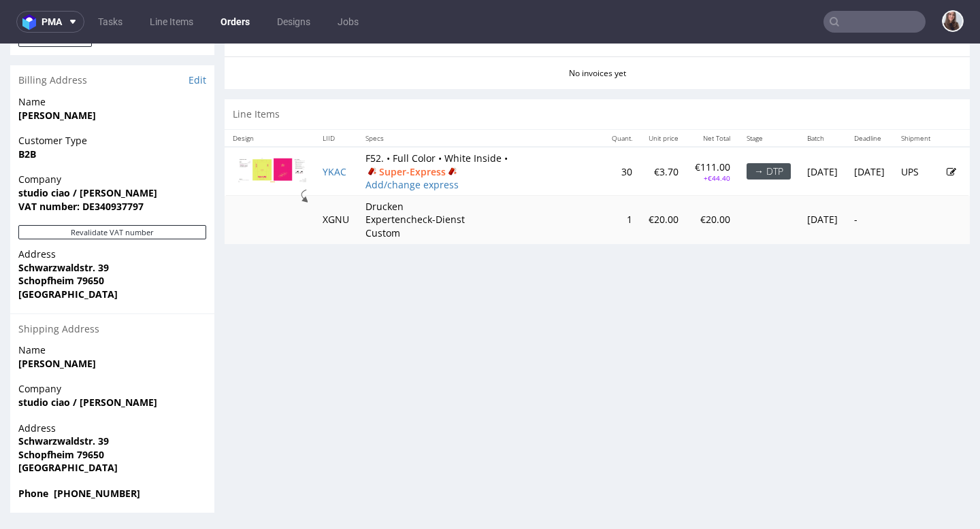
scroll to position [3, 0]
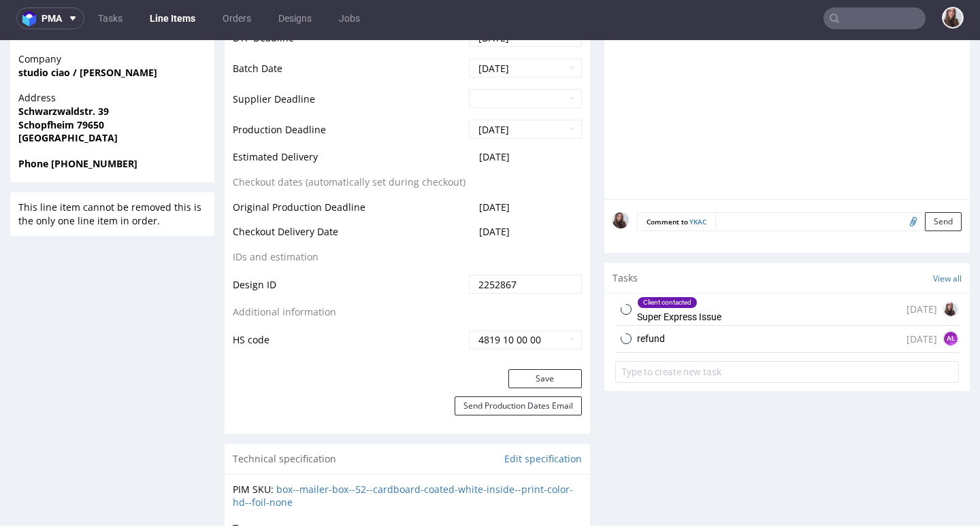
scroll to position [613, 0]
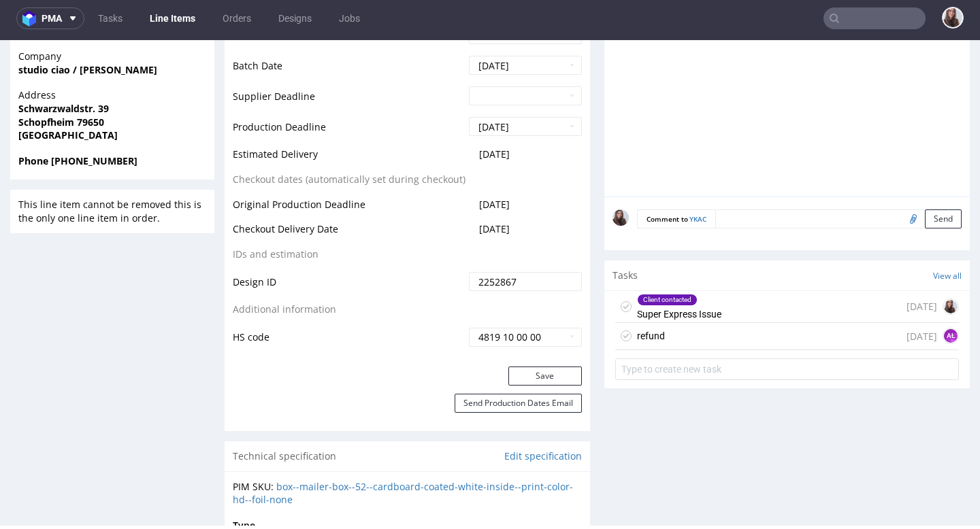
click at [684, 338] on div "refund today AŁ" at bounding box center [787, 336] width 344 height 27
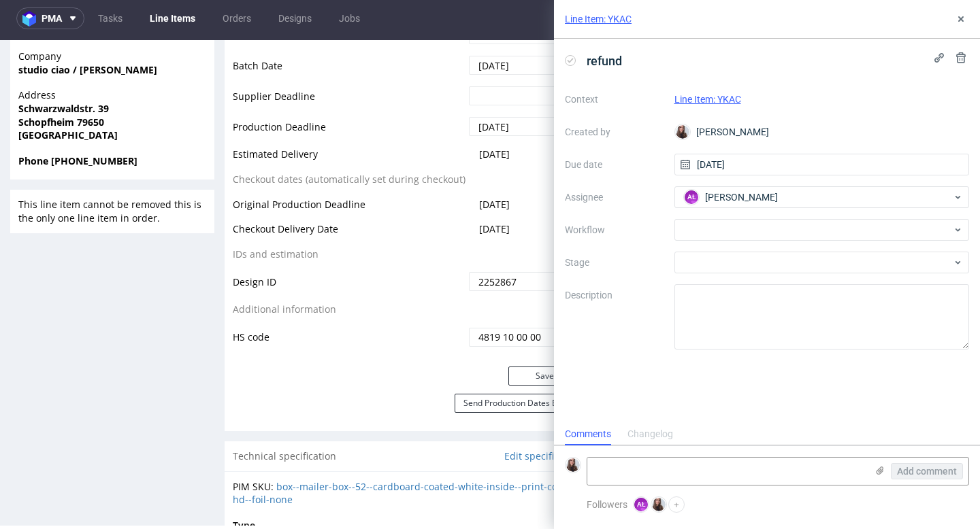
scroll to position [11, 0]
click at [964, 52] on icon at bounding box center [960, 57] width 11 height 11
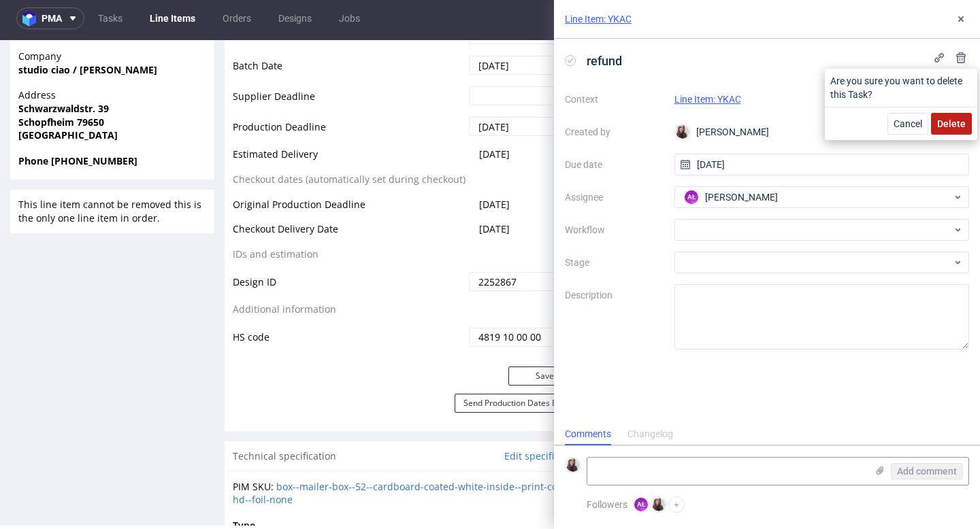
click at [952, 116] on button "Delete" at bounding box center [951, 124] width 41 height 22
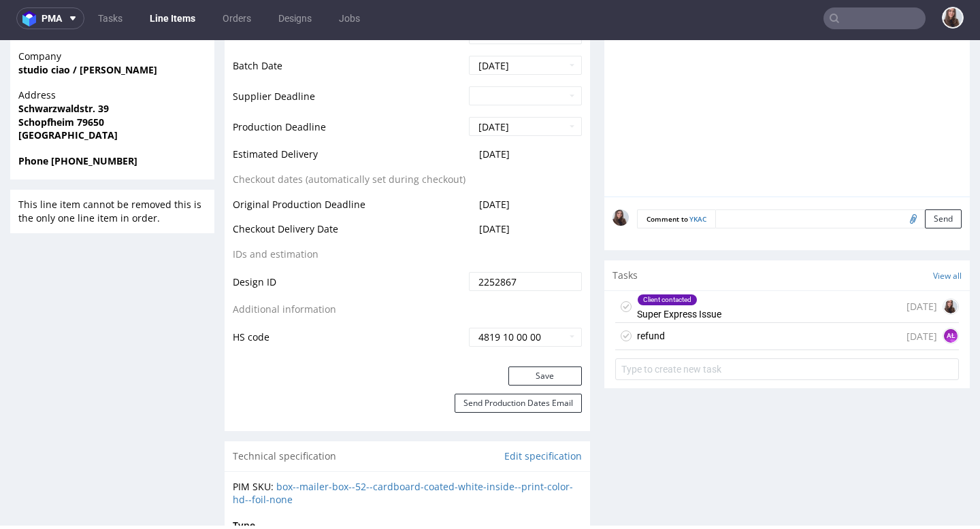
click at [671, 333] on div "refund today AŁ" at bounding box center [787, 336] width 344 height 27
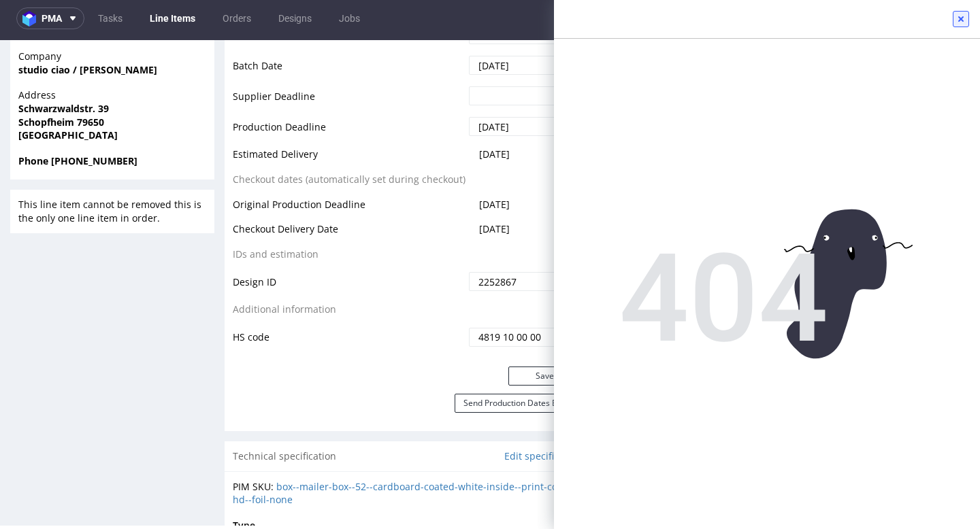
click at [962, 19] on icon at bounding box center [960, 19] width 11 height 11
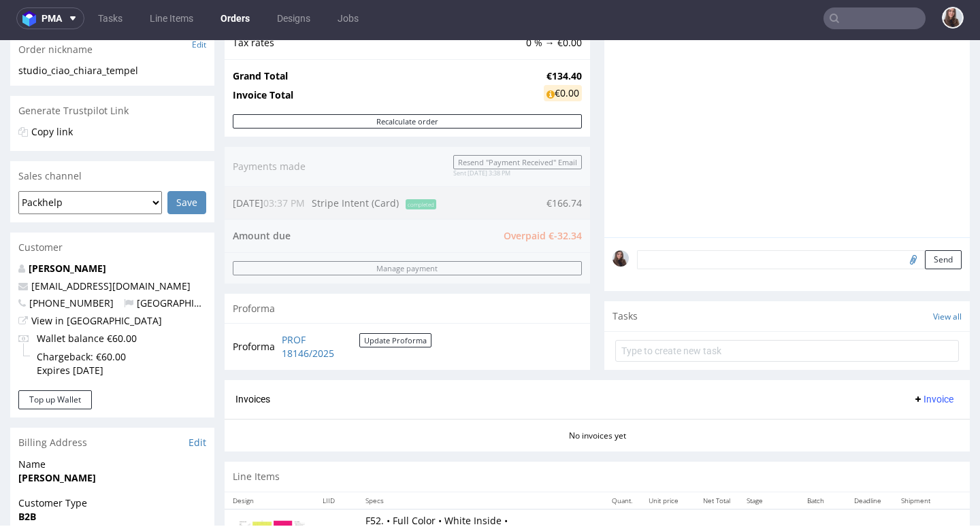
scroll to position [1, 0]
click at [865, 357] on input "text" at bounding box center [787, 351] width 344 height 22
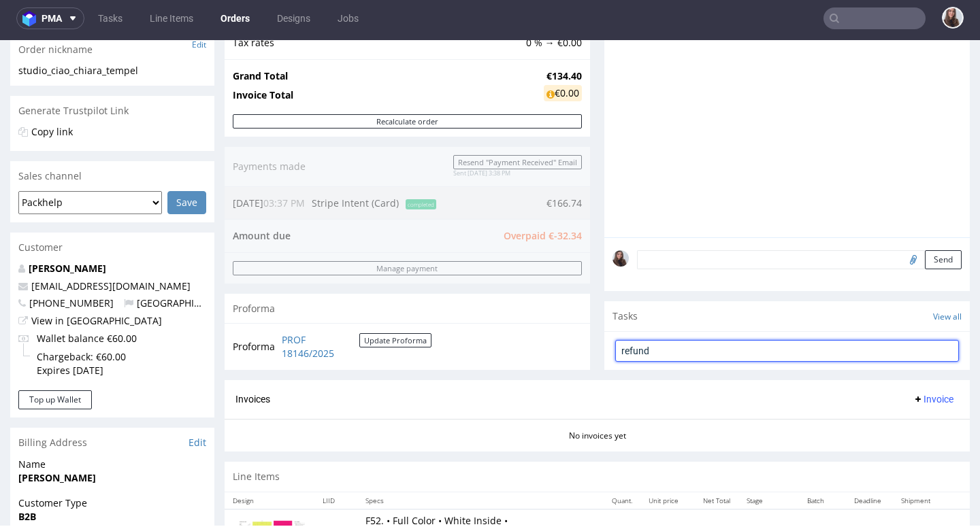
type input "refund"
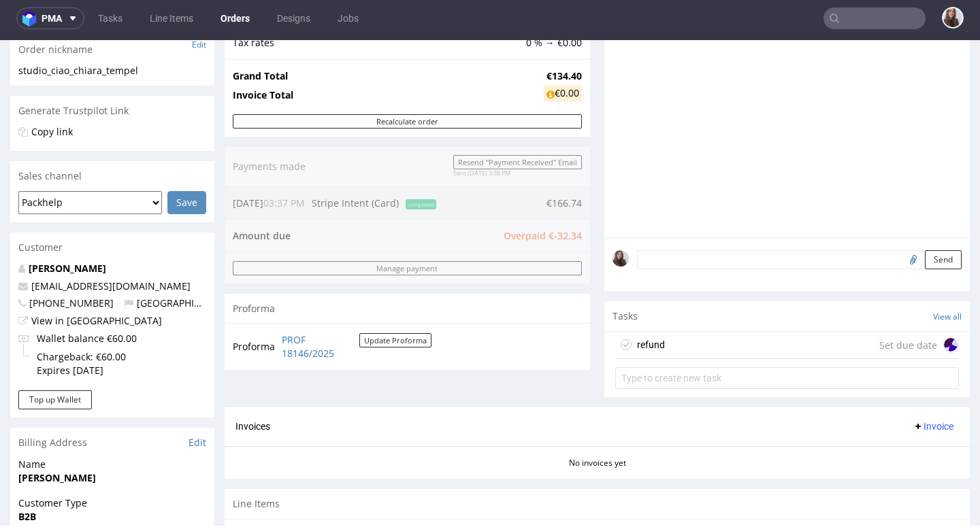
click at [882, 353] on div "Set due date" at bounding box center [919, 345] width 80 height 16
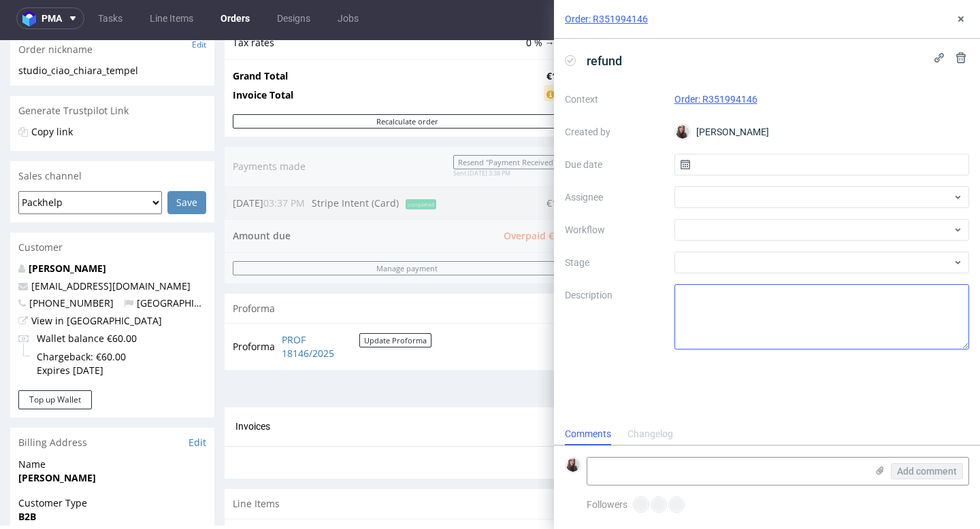
scroll to position [11, 0]
click at [784, 167] on input "text" at bounding box center [821, 165] width 295 height 22
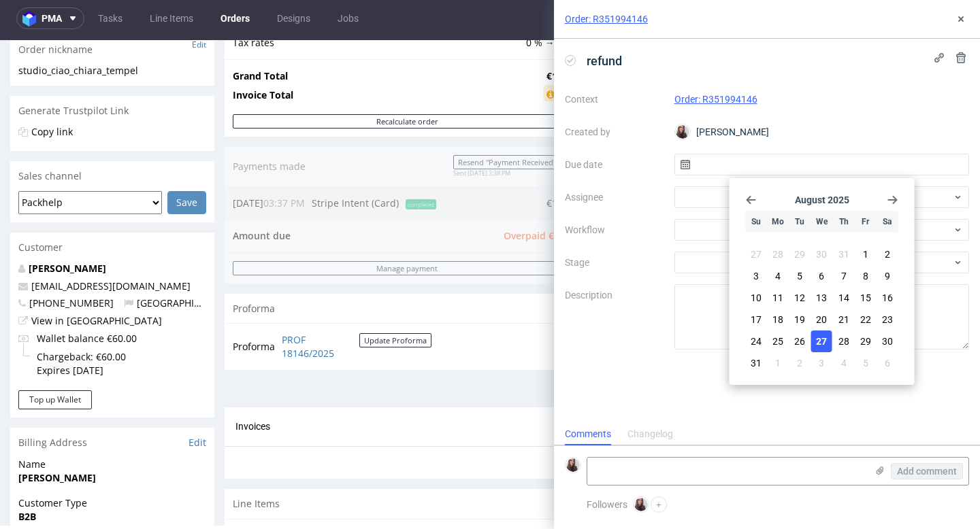
click at [824, 346] on span "27" at bounding box center [821, 342] width 11 height 14
type input "[DATE]"
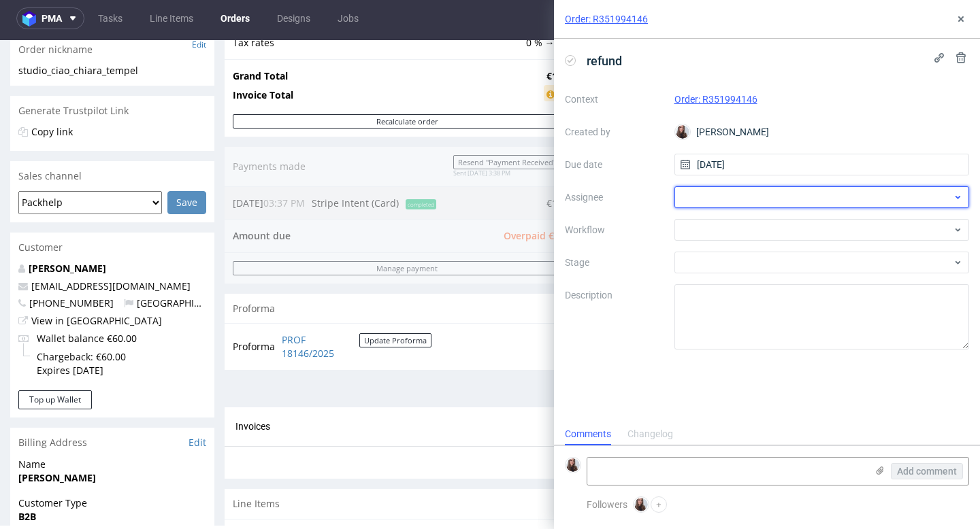
click at [769, 199] on div at bounding box center [821, 197] width 295 height 22
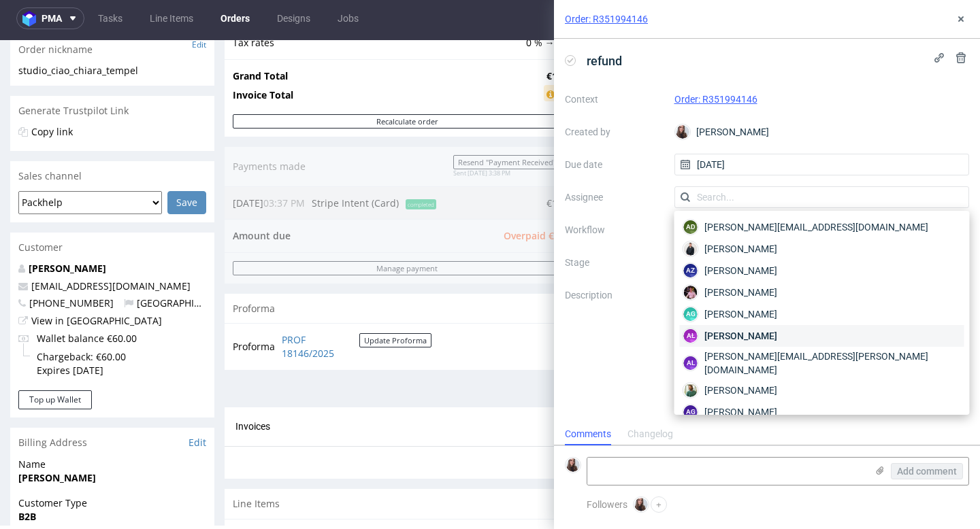
click at [777, 331] on span "Aleksandra Łętowska" at bounding box center [740, 336] width 73 height 14
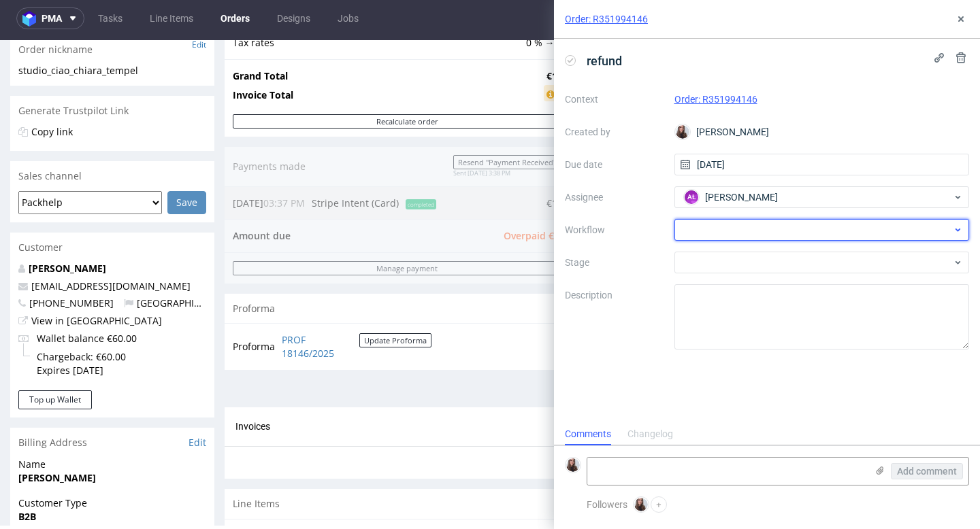
click at [729, 229] on div at bounding box center [821, 230] width 295 height 22
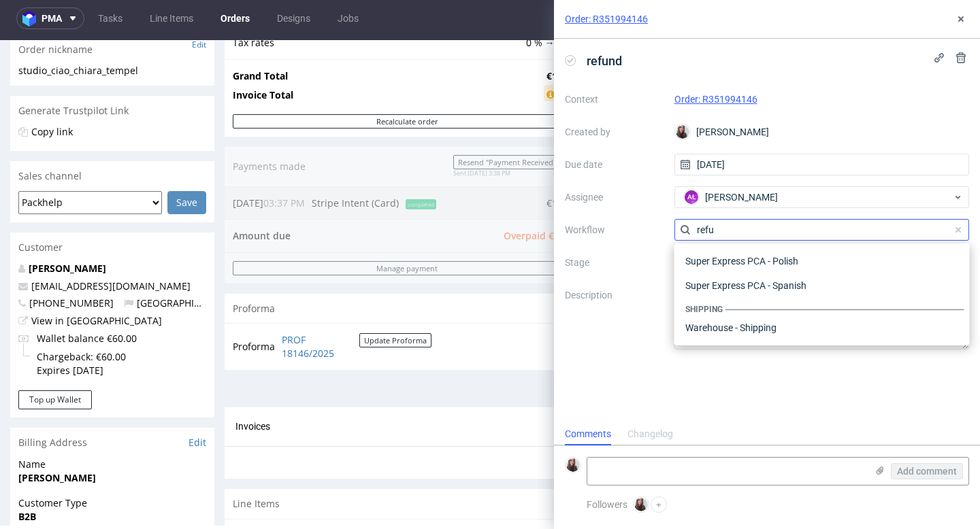
scroll to position [73, 0]
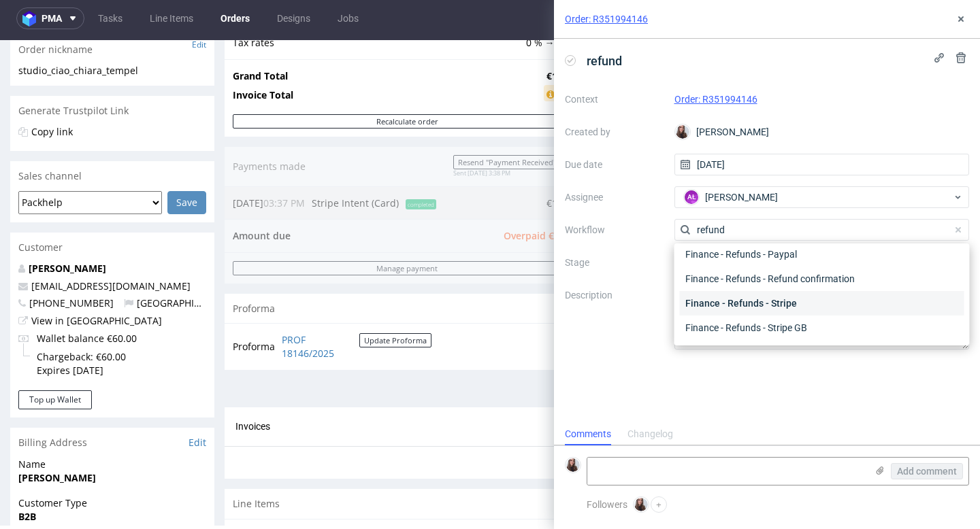
type input "refund"
click at [796, 303] on div "Finance - Refunds - Stripe" at bounding box center [822, 303] width 284 height 24
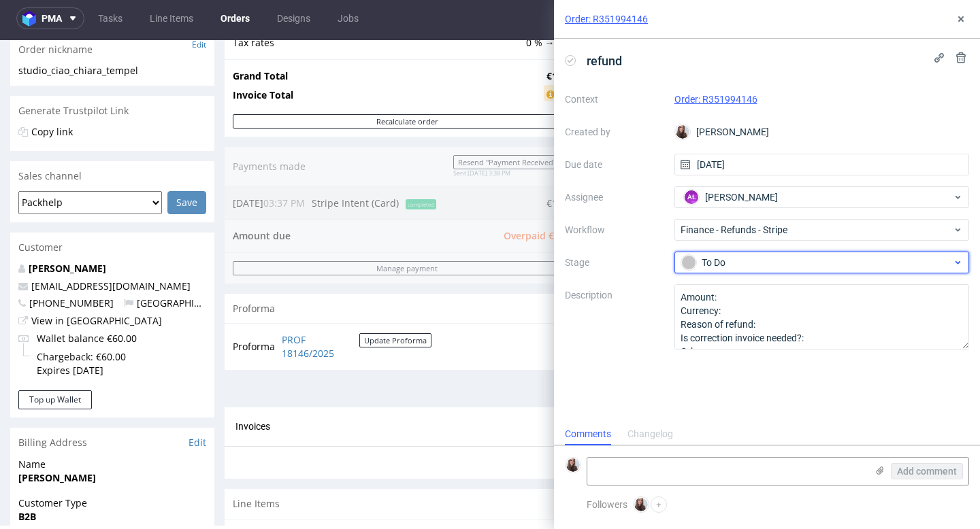
click at [754, 264] on div "To Do" at bounding box center [816, 262] width 271 height 15
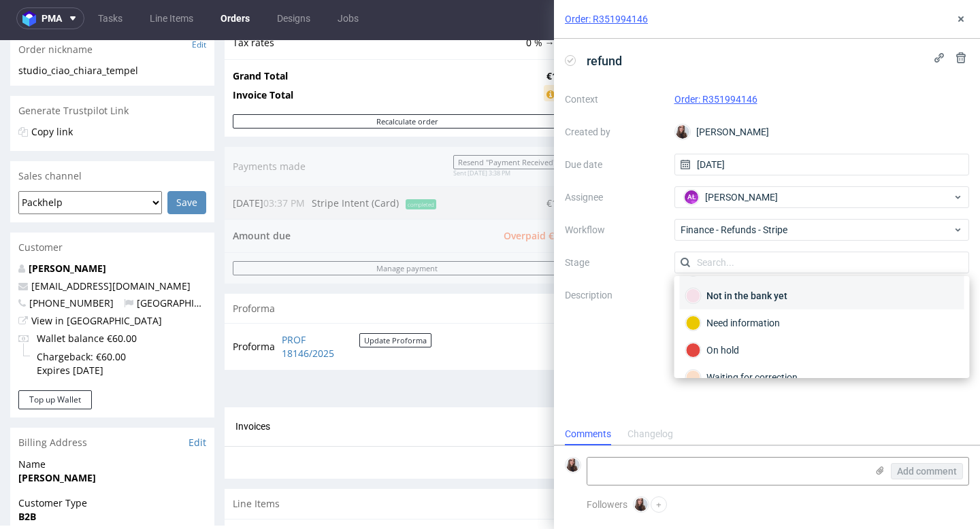
scroll to position [29, 0]
click at [633, 347] on div "Context Order: R351994146 Created by Sandra Beśka Due date 27/08/2025 Assignee …" at bounding box center [767, 218] width 404 height 261
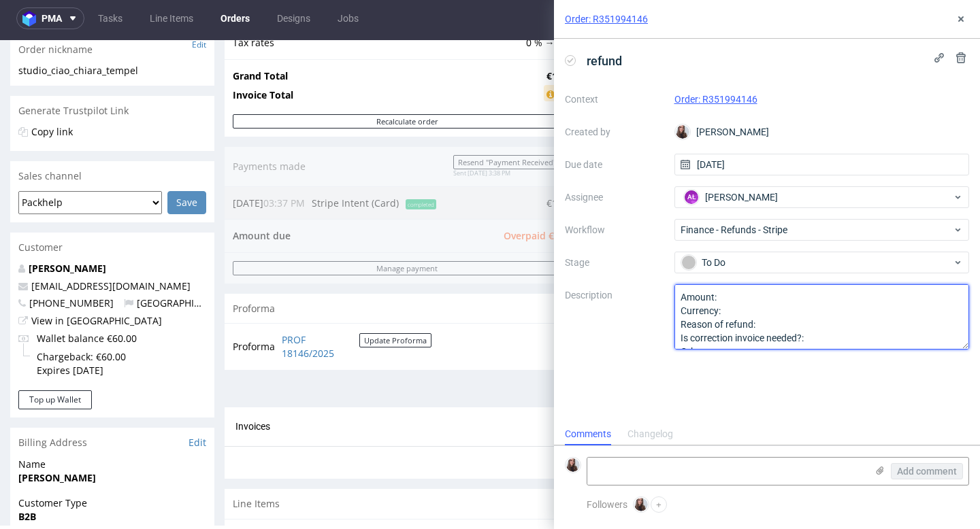
click at [748, 299] on textarea "Amount: Currency: Reason of refund: Is correction invoice needed?: Other:" at bounding box center [821, 316] width 295 height 65
type textarea "Amount: Currency: Reason of refund: Is correction invoice needed?: Other:"
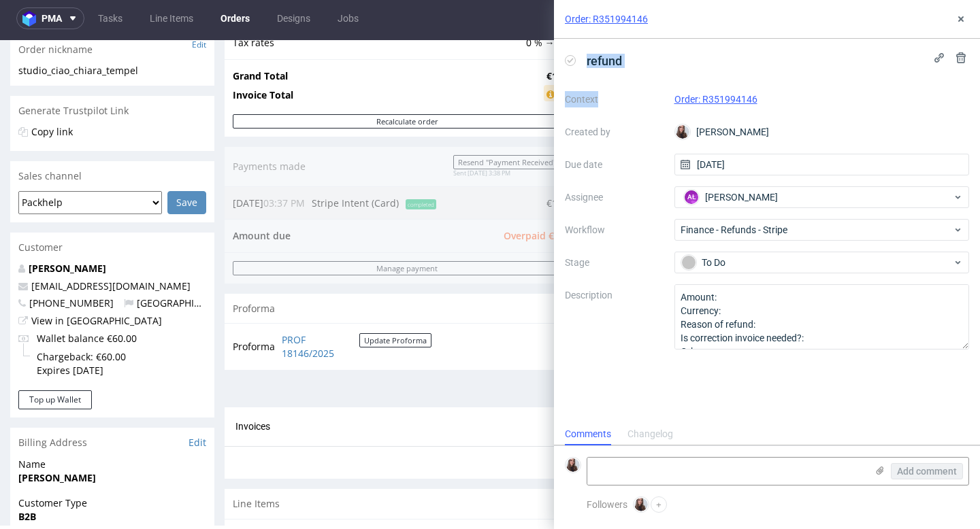
drag, startPoint x: 785, startPoint y: 32, endPoint x: 689, endPoint y: 80, distance: 107.4
click at [684, 83] on div "Order: R351994146 refund Context Order: R351994146 Created by Sandra Beśka Due …" at bounding box center [767, 264] width 426 height 529
click at [958, 18] on use at bounding box center [960, 18] width 5 height 5
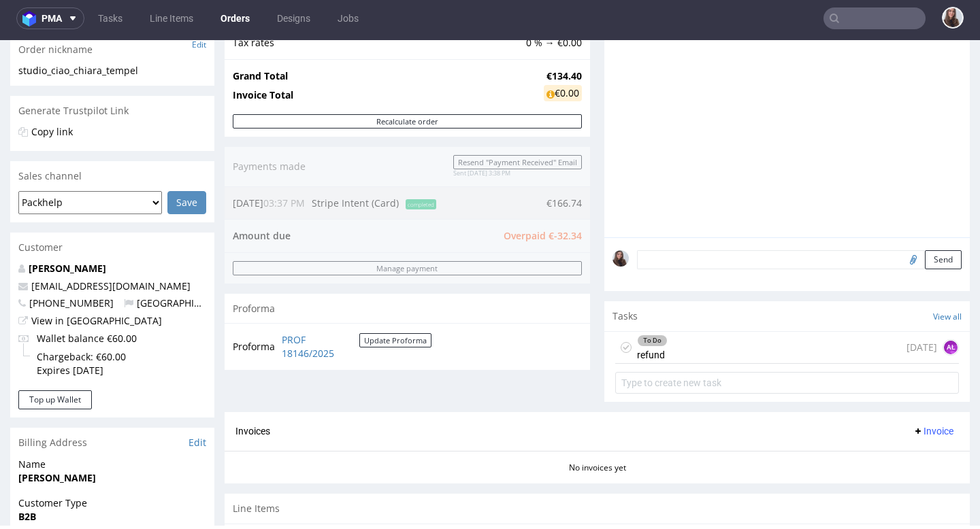
click at [699, 351] on div "To Do refund today AŁ" at bounding box center [787, 348] width 344 height 32
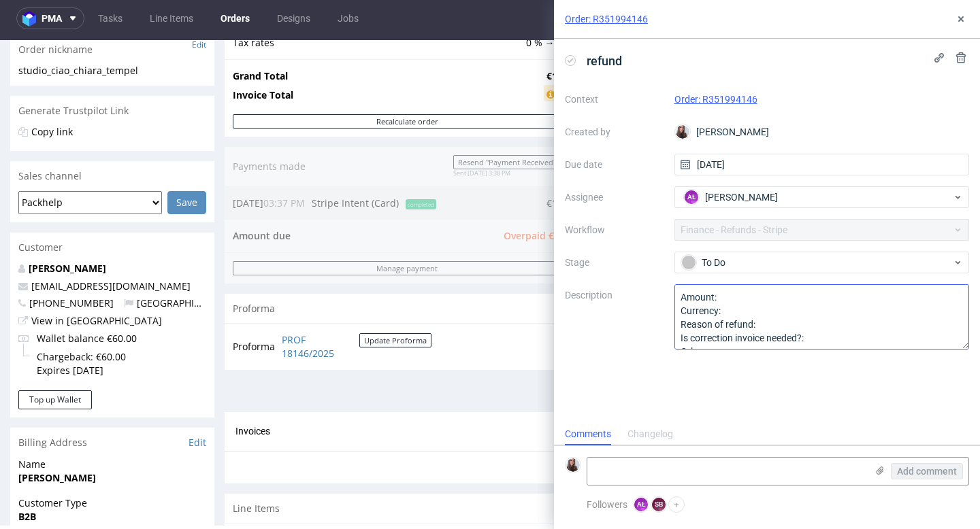
scroll to position [11, 0]
click at [735, 295] on textarea "Amount: Currency: Reason of refund: Is correction invoice needed?: Other:" at bounding box center [821, 316] width 295 height 65
click at [484, 345] on div "Proforma PROF 18146/2025 Update Proforma" at bounding box center [406, 346] width 365 height 46
click at [754, 314] on textarea "Amount: 32.34 Currency: Reason of refund: Is correction invoice needed?: Other:" at bounding box center [821, 316] width 295 height 65
click at [780, 328] on textarea "Amount: 32.34 Currency: Reason of refund: Is correction invoice needed?: Other:" at bounding box center [821, 316] width 295 height 65
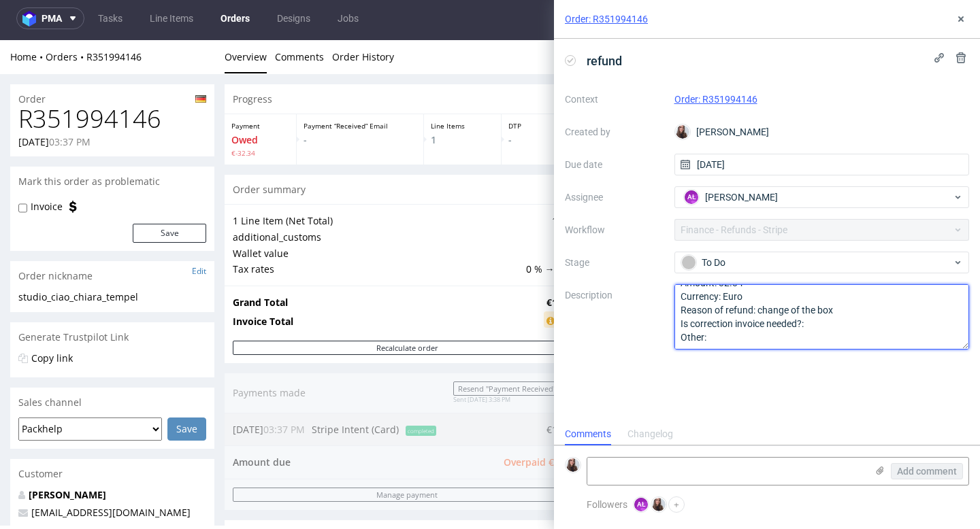
scroll to position [15, 0]
click at [830, 327] on textarea "Amount: 32.34 Currency: Euro Reason of refund: change from Is correction invoic…" at bounding box center [821, 316] width 295 height 65
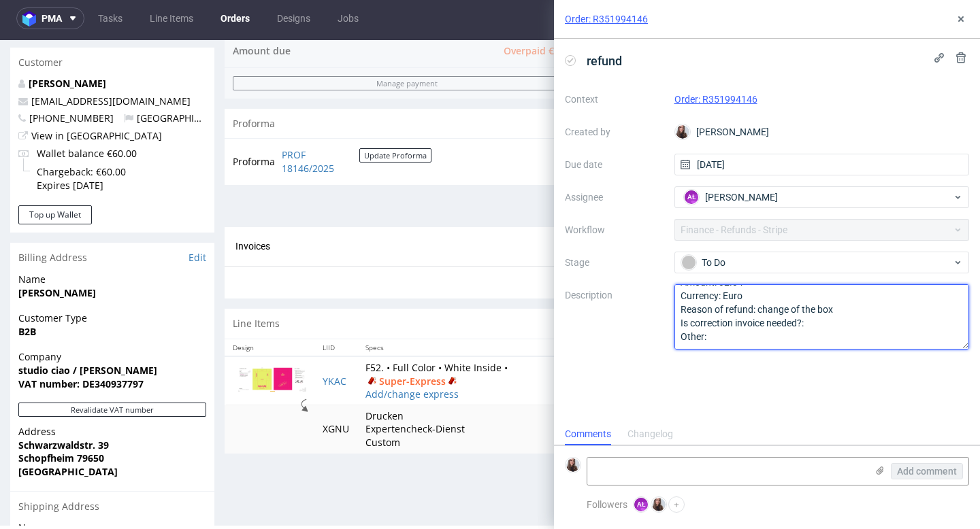
scroll to position [424, 0]
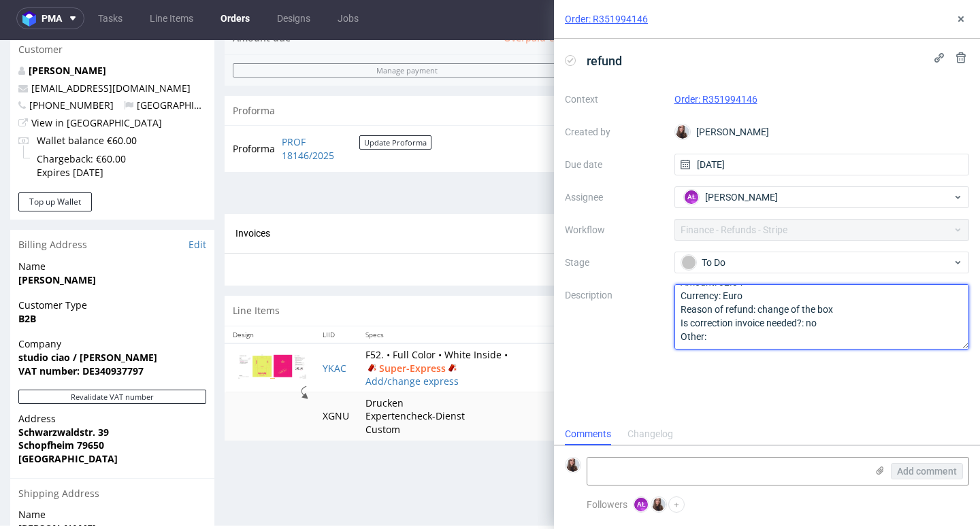
type textarea "Amount: 32.34 Currency: Euro Reason of refund: change of the box Is correction …"
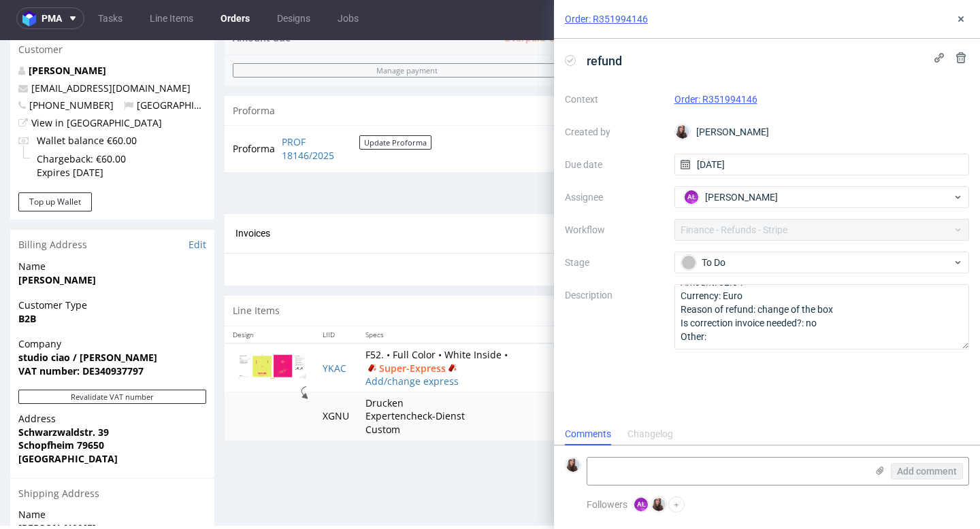
click at [683, 396] on div "refund Context Order: R351994146 Created by Sandra Beśka Due date 27/08/2025 As…" at bounding box center [767, 231] width 426 height 384
click at [631, 465] on textarea at bounding box center [726, 471] width 279 height 27
click at [961, 24] on button at bounding box center [960, 19] width 16 height 16
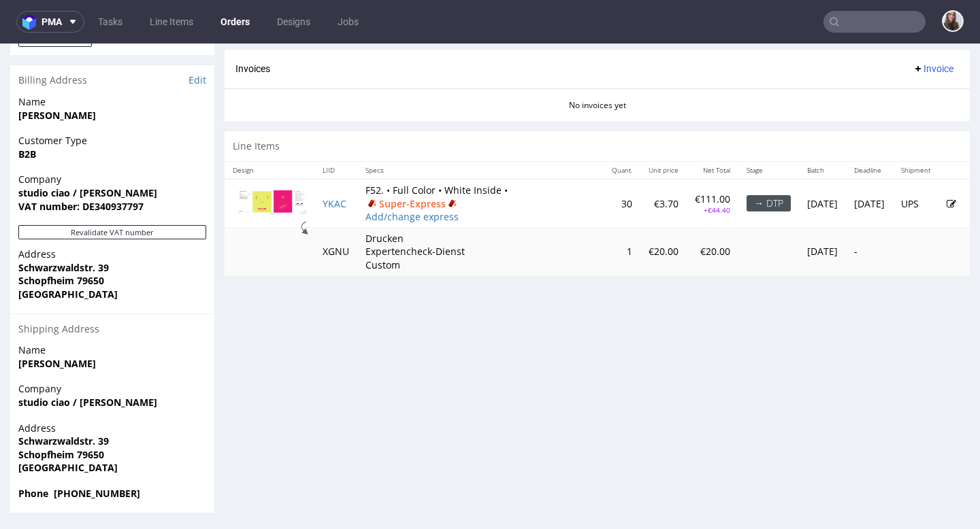
scroll to position [3, 0]
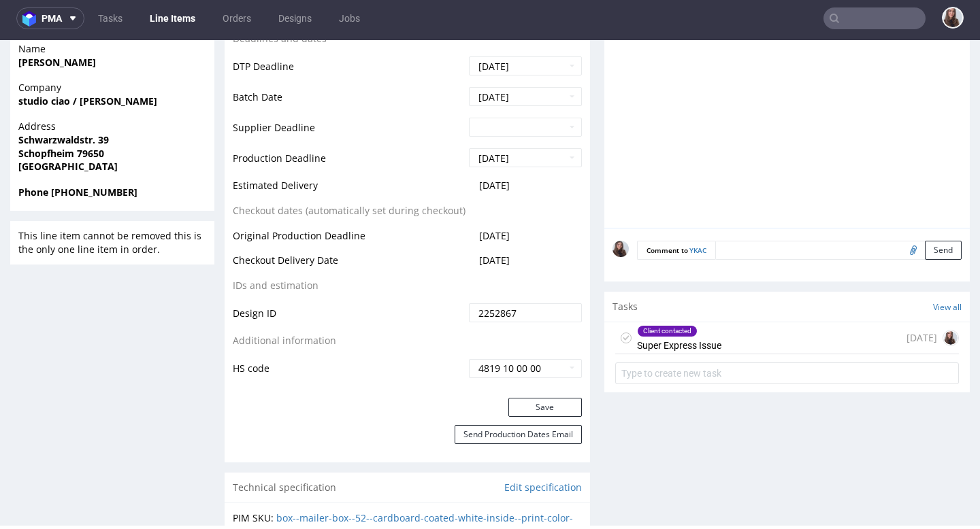
scroll to position [584, 0]
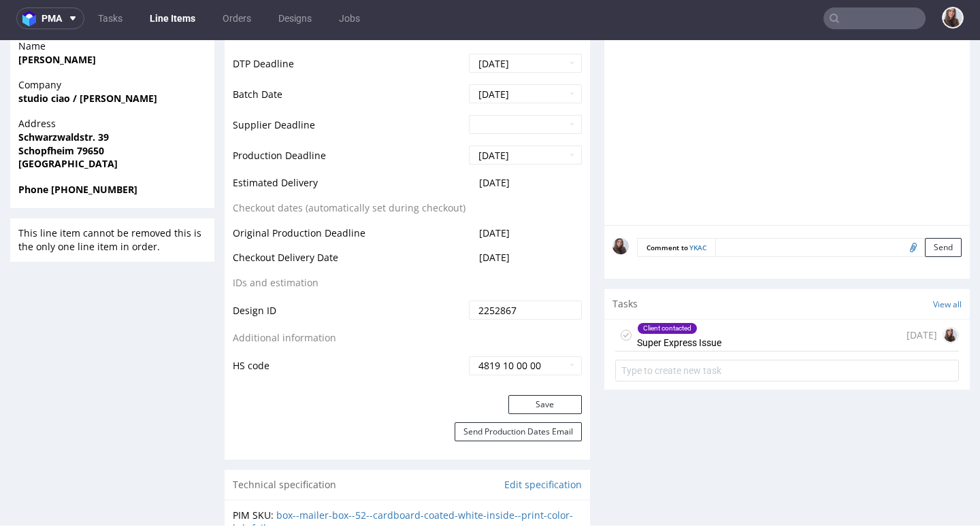
click at [718, 344] on div "Client contacted Super Express Issue 1 day ago" at bounding box center [787, 336] width 344 height 32
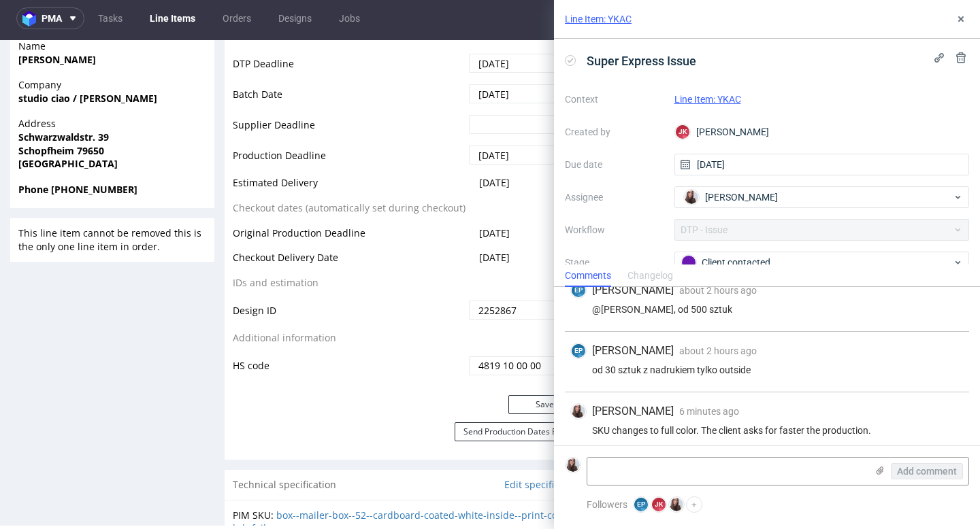
scroll to position [429, 0]
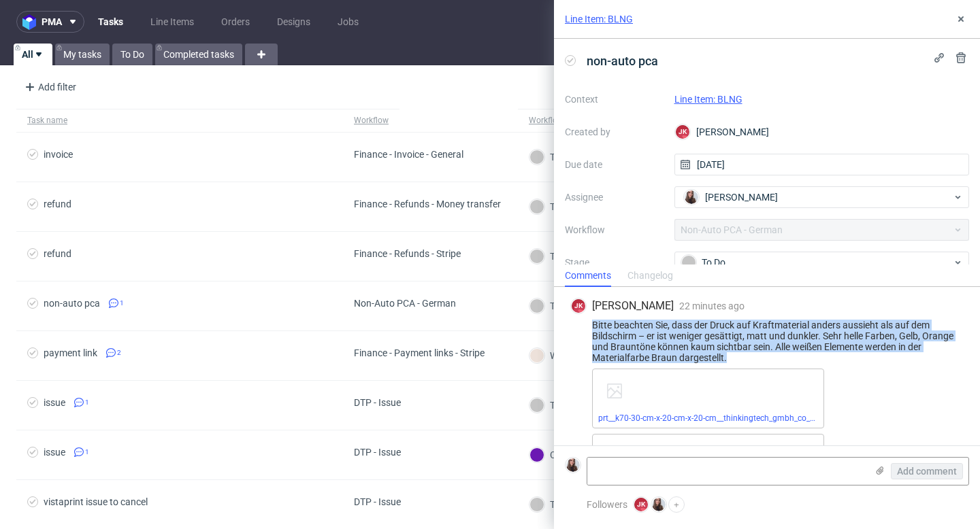
drag, startPoint x: 731, startPoint y: 356, endPoint x: 589, endPoint y: 321, distance: 146.5
click at [589, 321] on div "Bitte beachten Sie, dass der Druck auf Kraftmaterial anders aussieht als auf de…" at bounding box center [766, 342] width 393 height 44
copy div "Bitte beachten Sie, dass der Druck auf Kraftmaterial anders aussieht als auf de…"
click at [616, 14] on link "Line Item: BLNG" at bounding box center [599, 19] width 68 height 14
click at [610, 20] on link "Line Item: BLNG" at bounding box center [599, 19] width 68 height 14
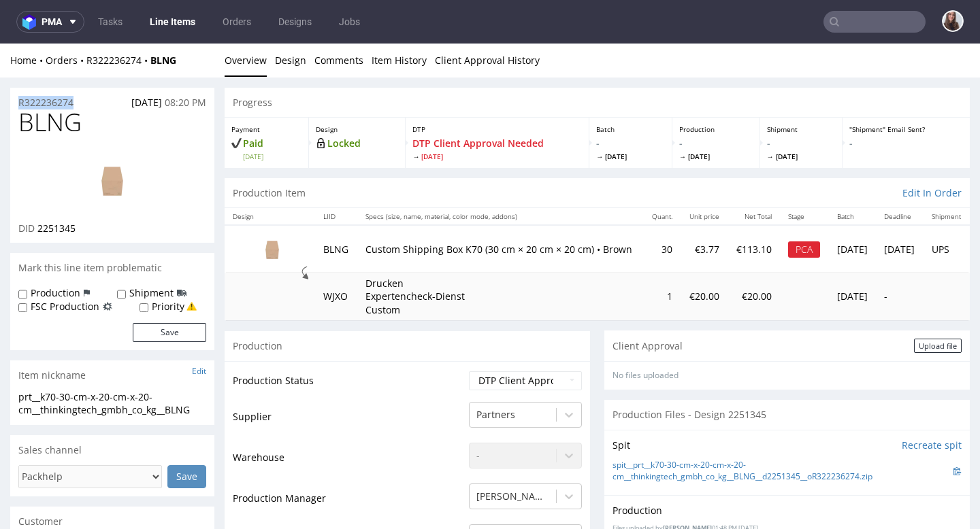
drag, startPoint x: 82, startPoint y: 101, endPoint x: 16, endPoint y: 101, distance: 65.3
click at [16, 101] on div "R322236274 [DATE] 08:20 PM" at bounding box center [112, 99] width 204 height 22
copy p "R322236274"
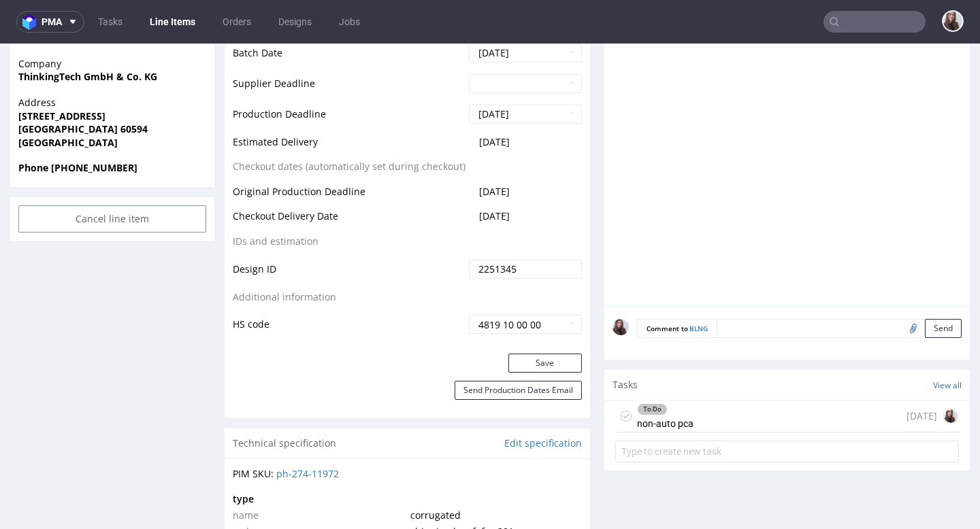
scroll to position [623, 0]
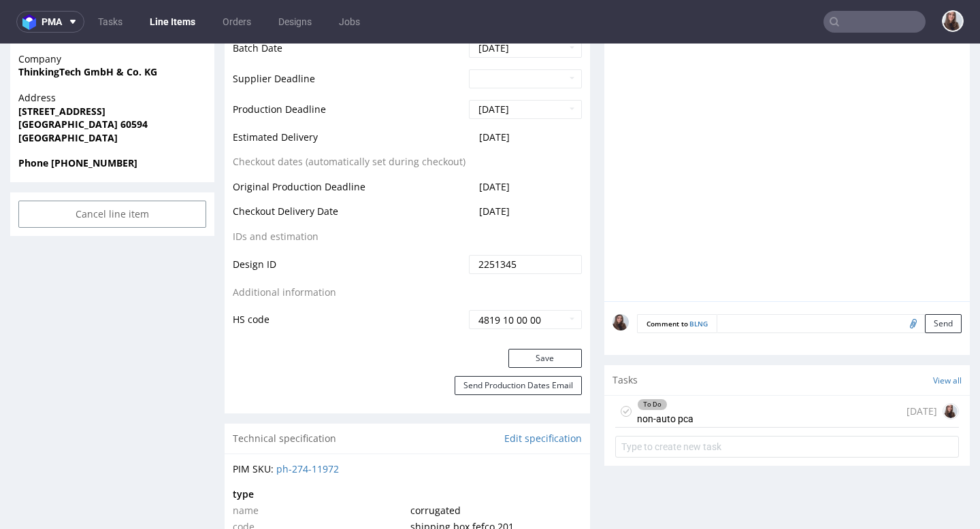
click at [661, 427] on div "To Do non-auto pca" at bounding box center [665, 411] width 56 height 31
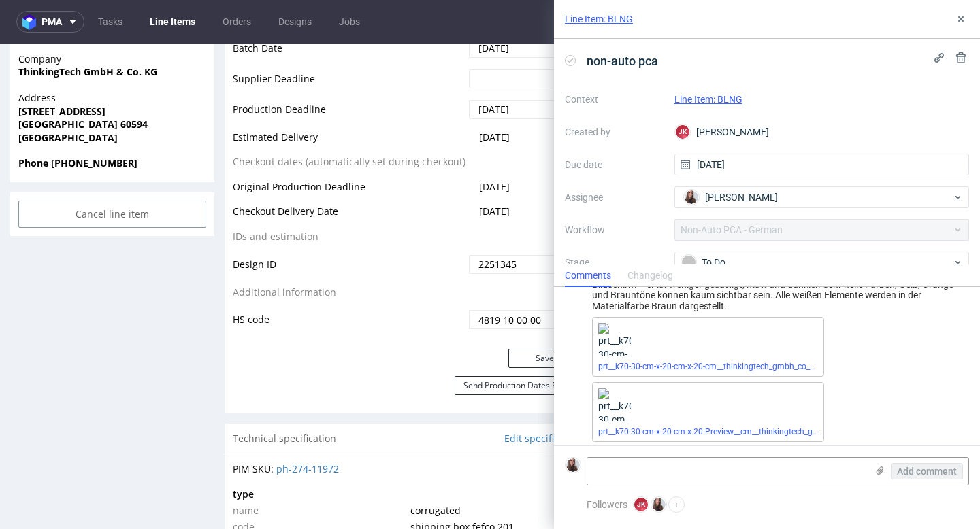
scroll to position [59, 0]
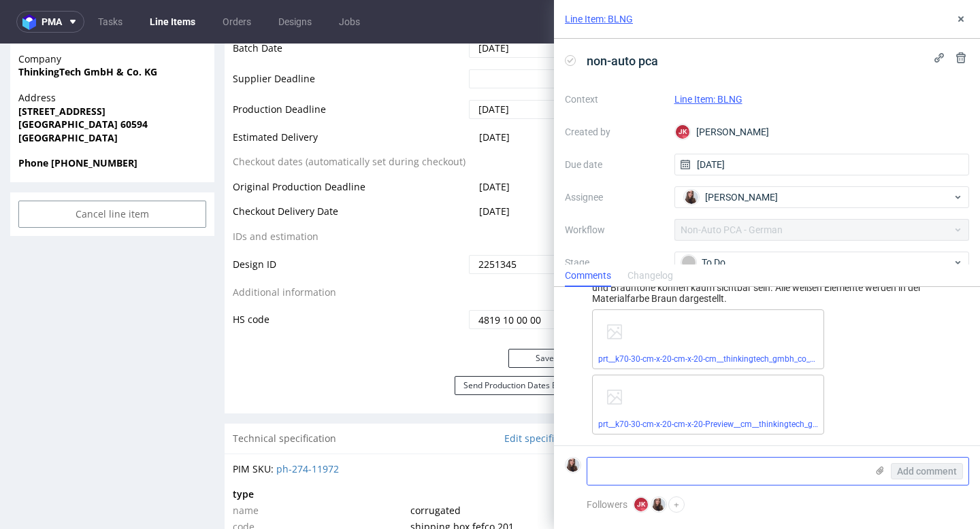
click at [650, 465] on textarea at bounding box center [726, 471] width 279 height 27
paste textarea "[URL][DOMAIN_NAME]"
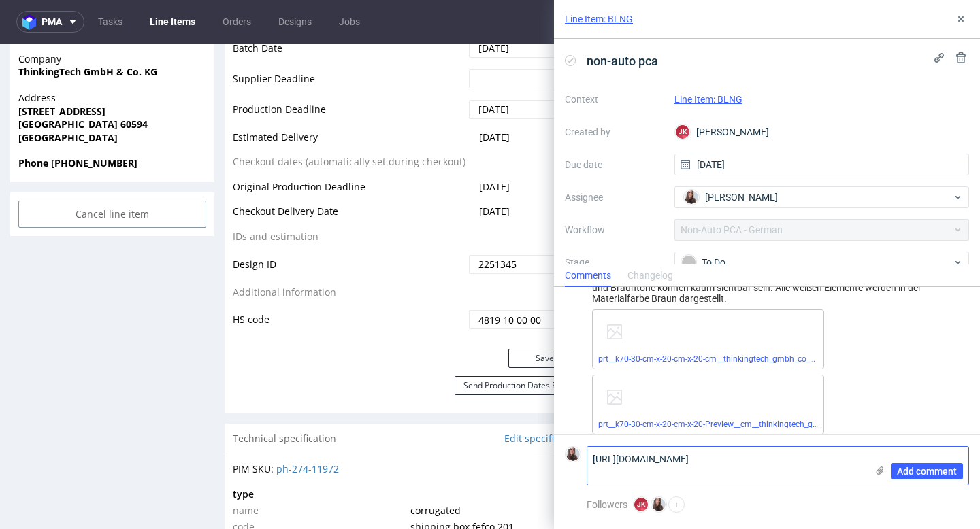
scroll to position [0, 0]
type textarea "[URL][DOMAIN_NAME]"
click at [912, 477] on button "Add comment" at bounding box center [926, 471] width 72 height 16
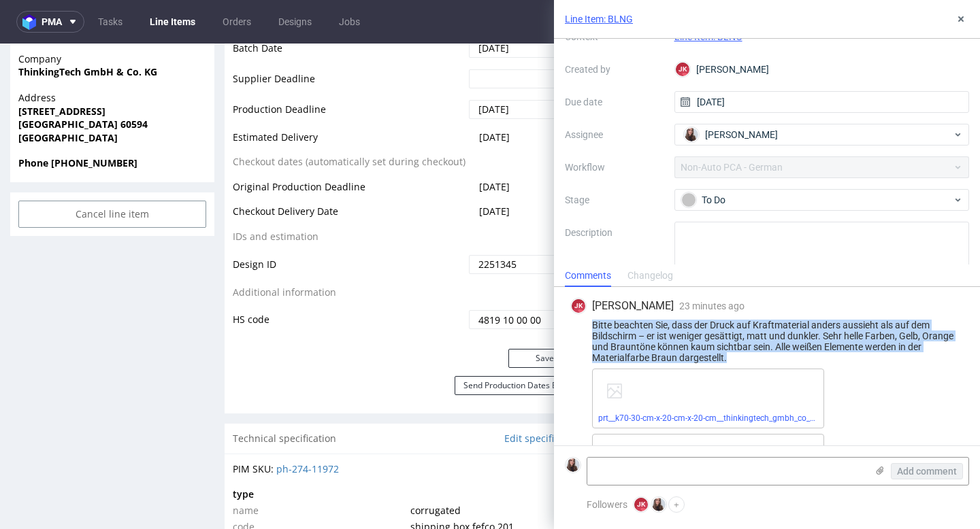
drag, startPoint x: 735, startPoint y: 357, endPoint x: 591, endPoint y: 324, distance: 147.2
click at [591, 324] on div "Bitte beachten Sie, dass der Druck auf Kraftmaterial anders aussieht als auf de…" at bounding box center [766, 342] width 393 height 44
copy div "Bitte beachten Sie, dass der Druck auf Kraftmaterial anders aussieht als auf de…"
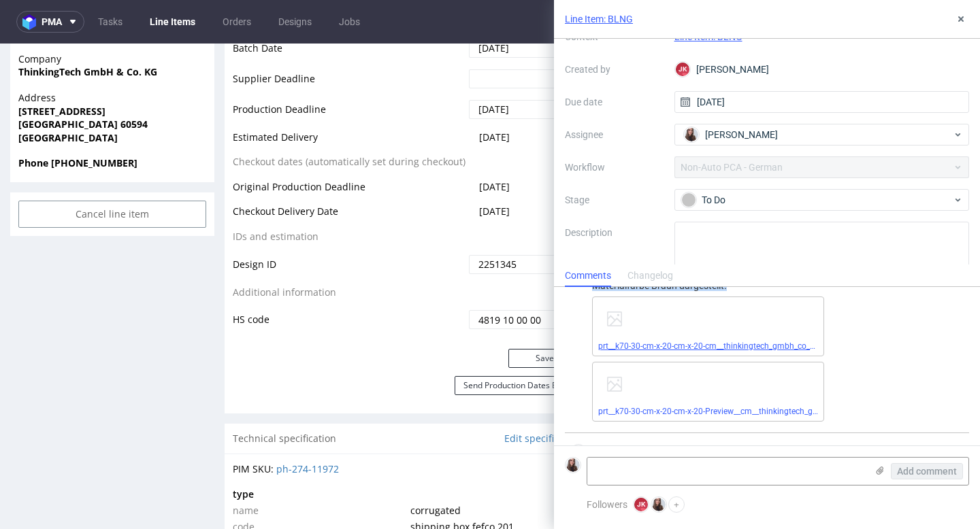
scroll to position [92, 0]
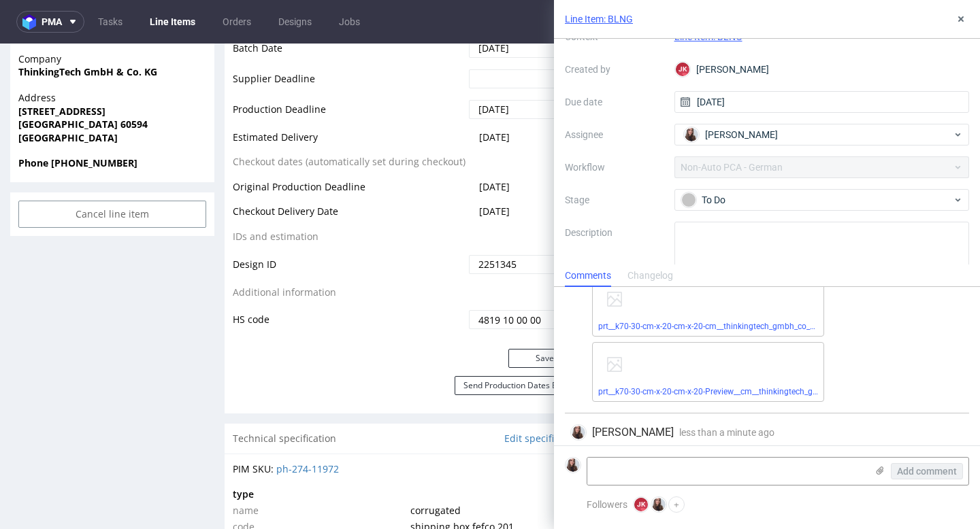
click at [722, 336] on div "prt__k70-30-cm-x-20-cm-x-20-cm__thinkingtech_gmbh_co_kg__BLNG__d2251345__oR3222…" at bounding box center [708, 307] width 232 height 60
click at [716, 326] on link "prt__k70-30-cm-x-20-cm-x-20-cm__thinkingtech_gmbh_co_kg__BLNG__d2251345__oR3222…" at bounding box center [781, 327] width 366 height 10
click at [671, 390] on link "prt__k70-30-cm-x-20-cm-x-20-Preview__cm__thinkingtech_gmbh_co_kg__BLNG__d225134…" at bounding box center [798, 392] width 401 height 10
click at [748, 199] on div "To Do" at bounding box center [816, 200] width 271 height 15
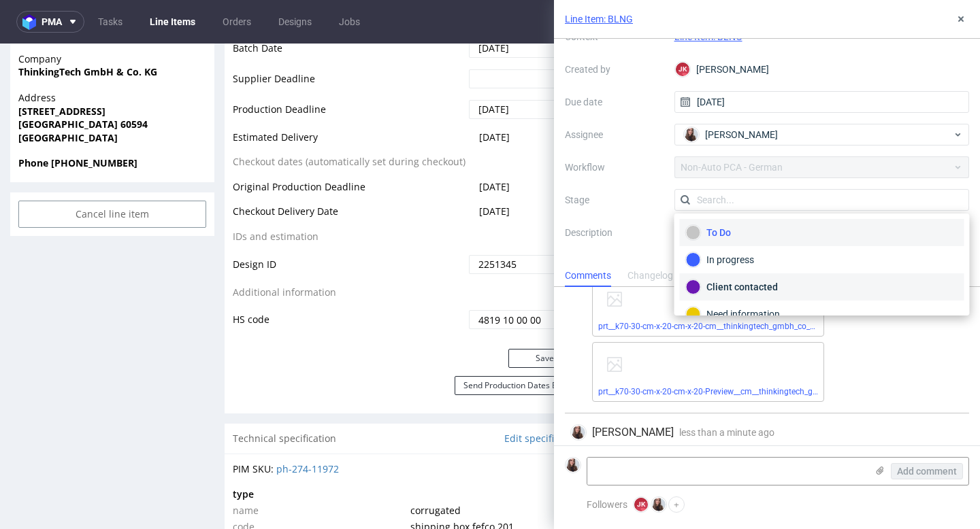
click at [731, 284] on div "Client contacted" at bounding box center [822, 287] width 272 height 15
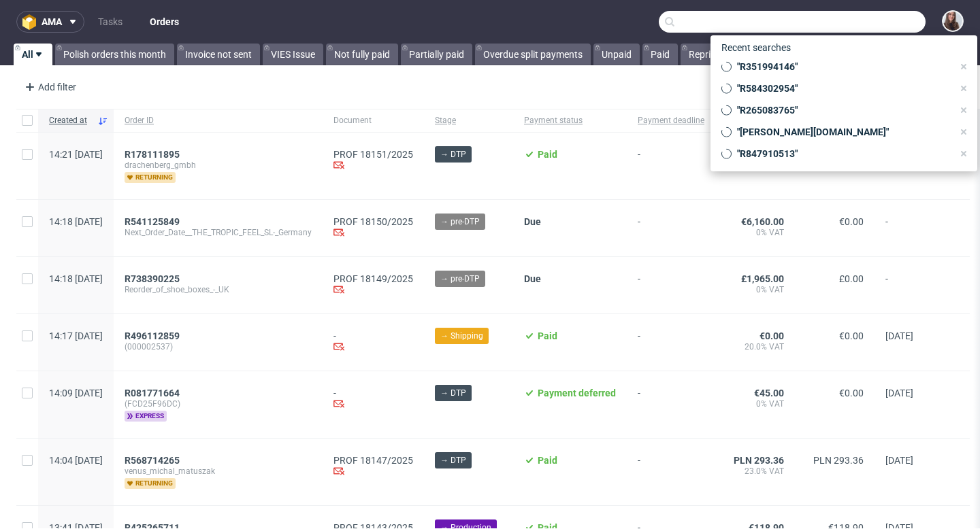
click at [868, 20] on input "text" at bounding box center [791, 22] width 267 height 22
paste input "351994146"
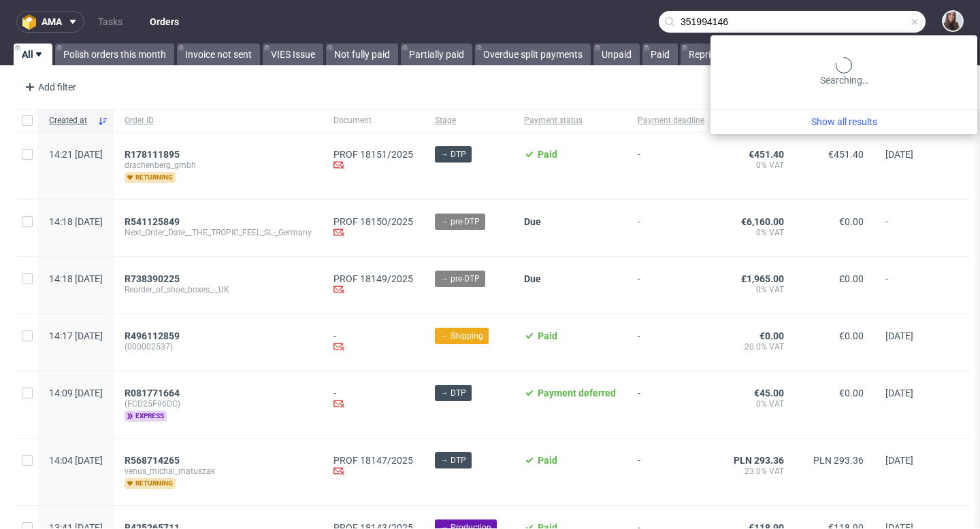
type input "351994146"
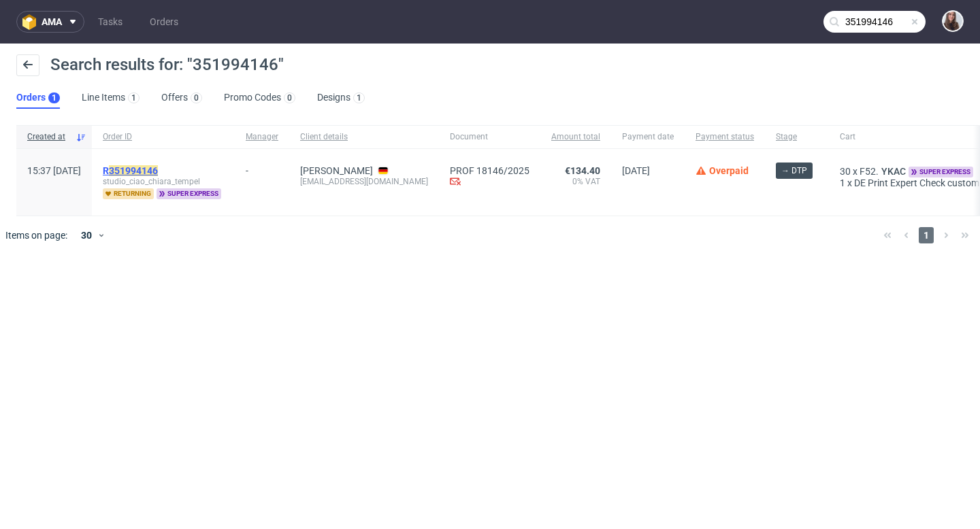
click at [158, 172] on mark "351994146" at bounding box center [133, 170] width 49 height 11
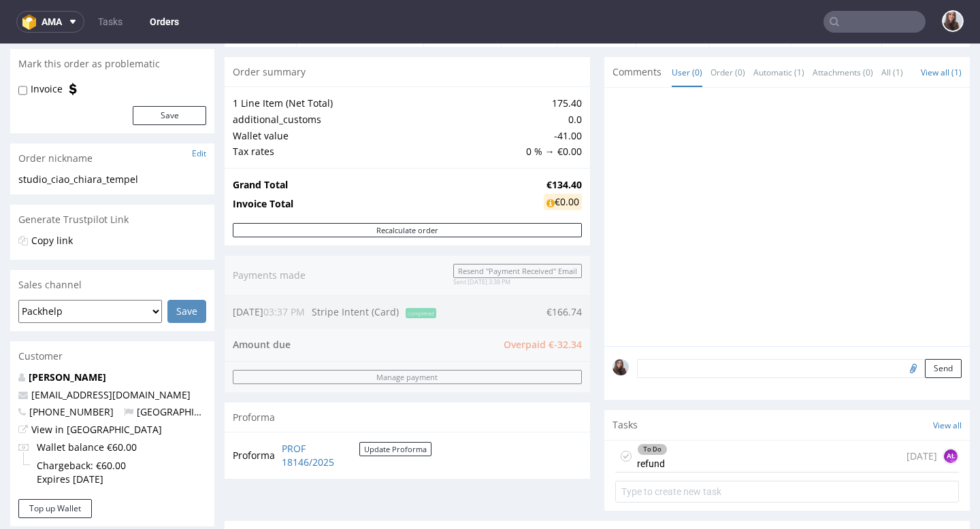
scroll to position [115, 0]
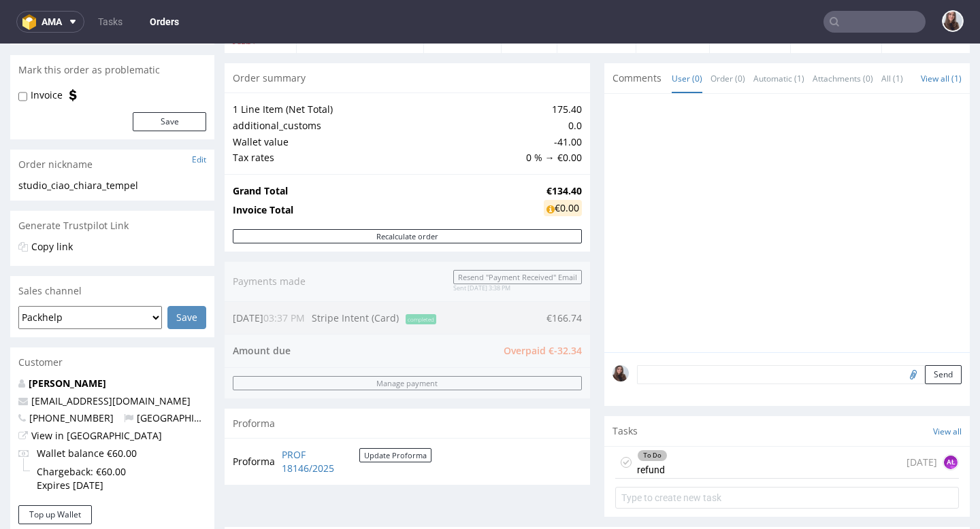
drag, startPoint x: 575, startPoint y: 316, endPoint x: 541, endPoint y: 316, distance: 34.0
click at [541, 316] on div "Order summary 1 Line Item (Net Total) 175.40 additional_customs 0.0 Wallet valu…" at bounding box center [406, 295] width 365 height 464
drag, startPoint x: 538, startPoint y: 187, endPoint x: 575, endPoint y: 186, distance: 36.7
click at [575, 186] on td "€134.40" at bounding box center [560, 191] width 41 height 16
copy strong "€134.40"
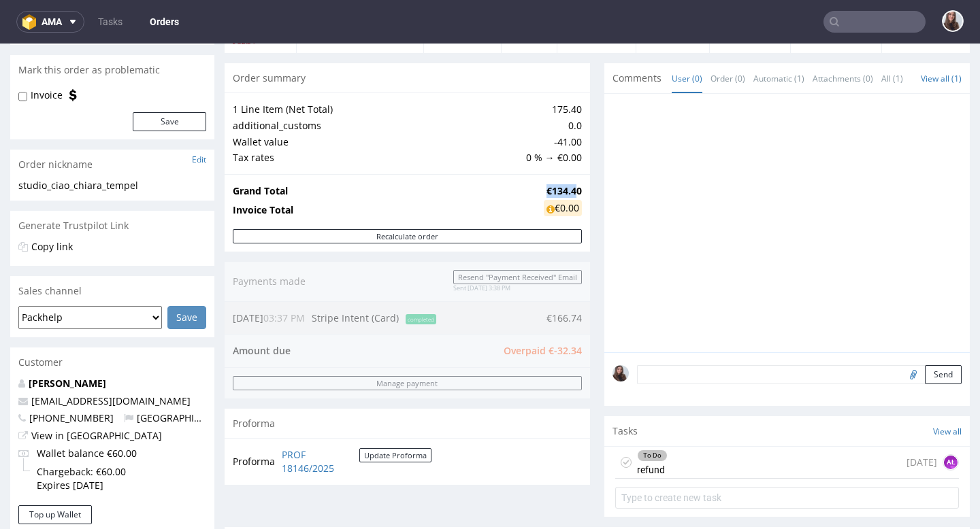
drag, startPoint x: 536, startPoint y: 188, endPoint x: 568, endPoint y: 189, distance: 32.0
click at [568, 189] on strong "€134.40" at bounding box center [563, 190] width 35 height 13
drag, startPoint x: 546, startPoint y: 351, endPoint x: 582, endPoint y: 348, distance: 35.5
click at [582, 348] on div "Order summary 1 Line Item (Net Total) 175.40 additional_customs 0.0 Wallet valu…" at bounding box center [406, 295] width 365 height 464
drag, startPoint x: 533, startPoint y: 183, endPoint x: 577, endPoint y: 186, distance: 43.7
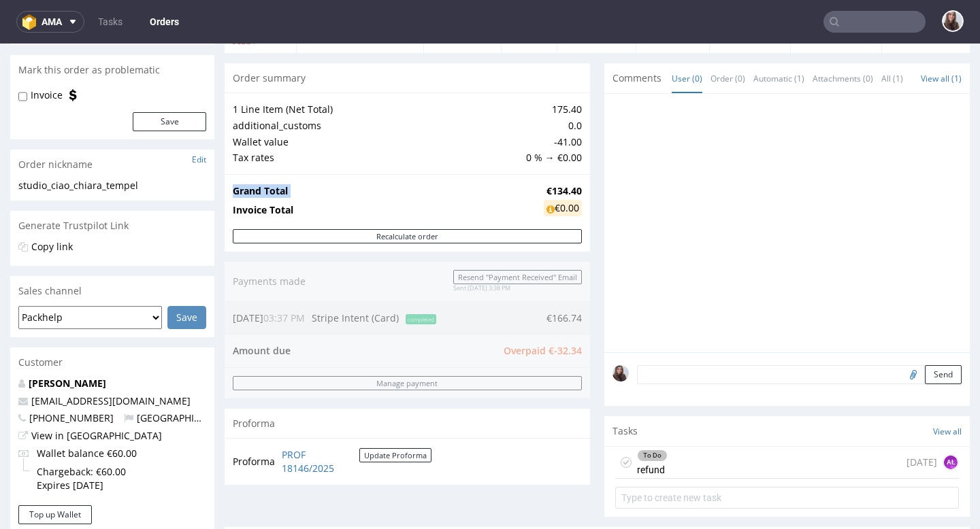
click at [577, 186] on div "Grand Total €134.40 Invoice Total €0.00" at bounding box center [406, 201] width 365 height 55
drag, startPoint x: 578, startPoint y: 188, endPoint x: 535, endPoint y: 186, distance: 42.9
click at [535, 186] on div "Grand Total €134.40 Invoice Total €0.00" at bounding box center [406, 201] width 365 height 55
click at [540, 186] on td "€134.40" at bounding box center [560, 191] width 41 height 16
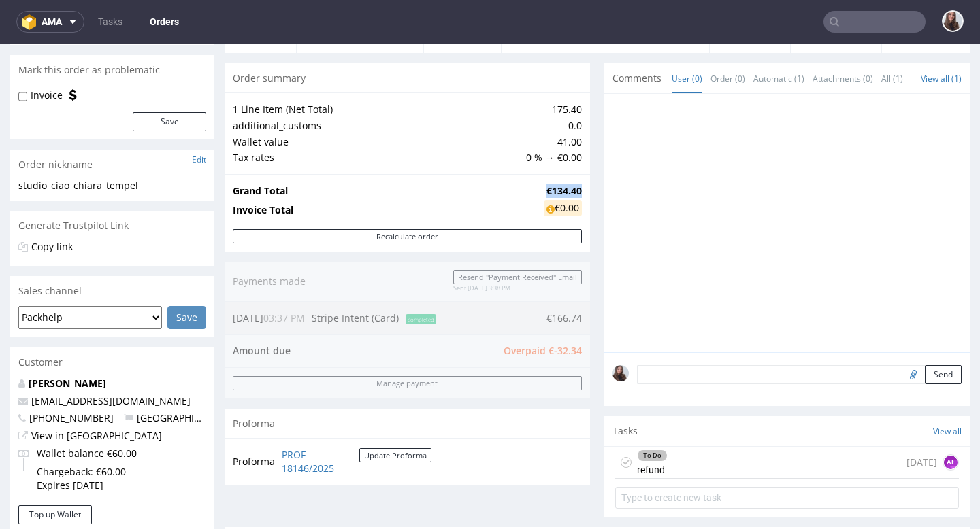
drag, startPoint x: 537, startPoint y: 187, endPoint x: 573, endPoint y: 188, distance: 36.7
click at [573, 188] on strong "€134.40" at bounding box center [563, 190] width 35 height 13
copy strong "€134.40"
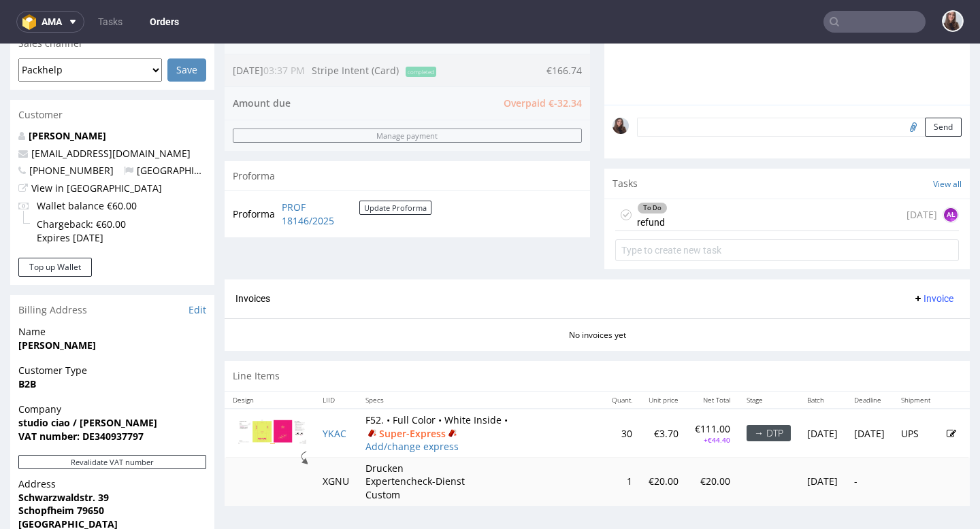
scroll to position [366, 0]
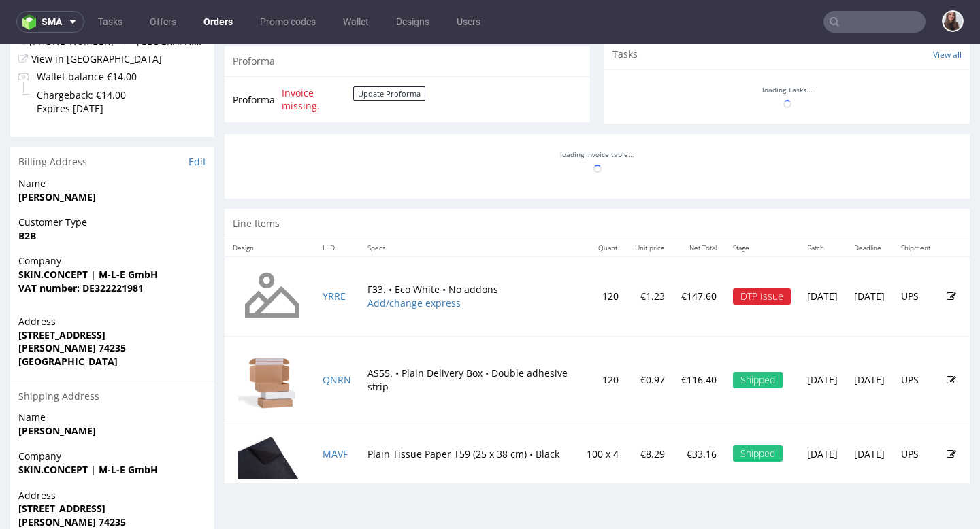
scroll to position [514, 0]
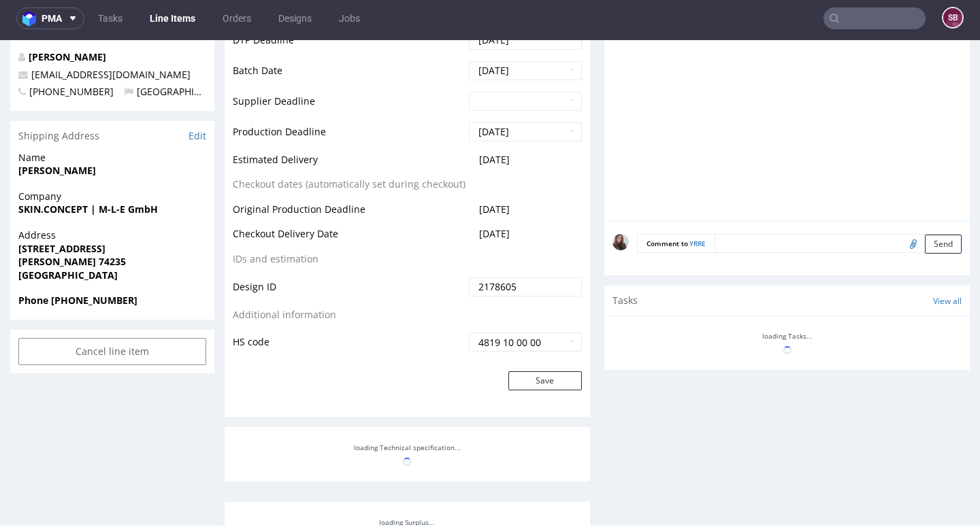
scroll to position [531, 0]
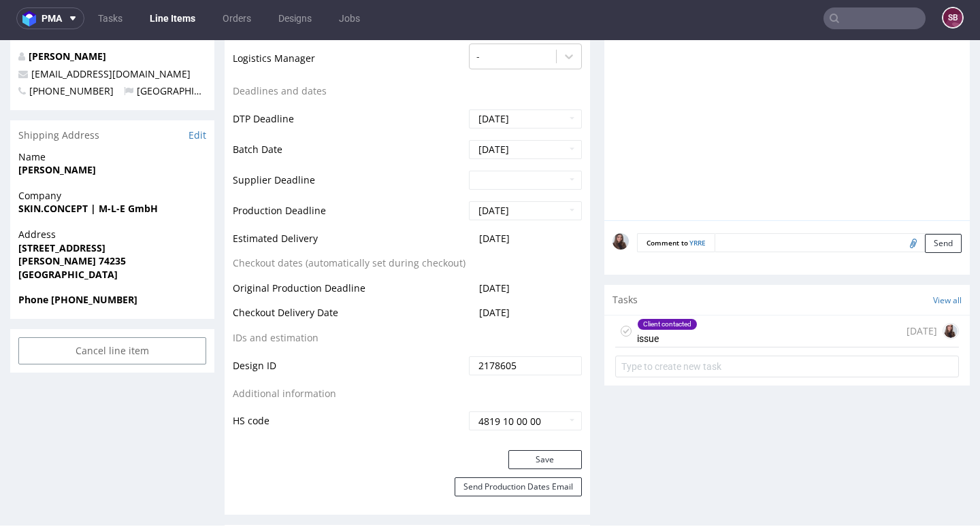
click at [666, 323] on div "Client contacted" at bounding box center [666, 324] width 59 height 11
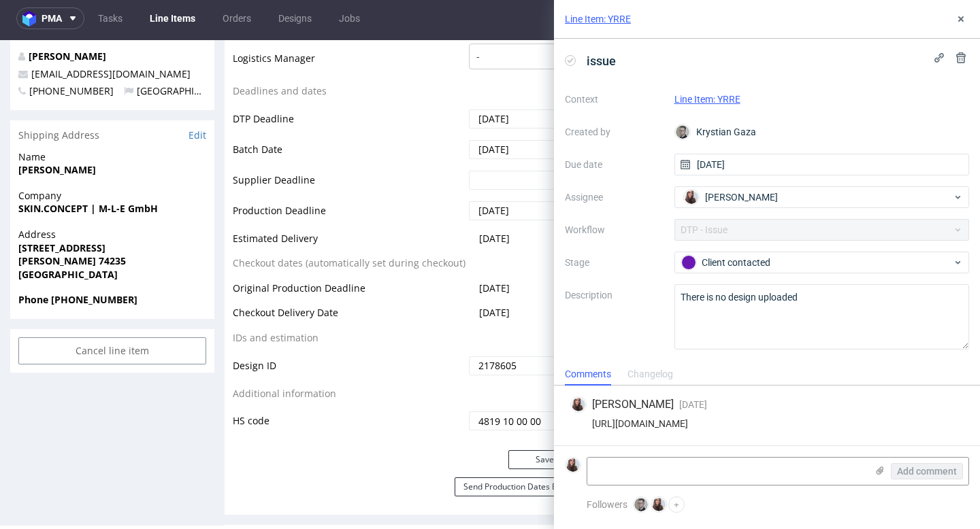
drag, startPoint x: 929, startPoint y: 421, endPoint x: 585, endPoint y: 424, distance: 343.5
click at [585, 424] on div "[URL][DOMAIN_NAME]" at bounding box center [766, 423] width 393 height 11
copy div "[URL][DOMAIN_NAME]"
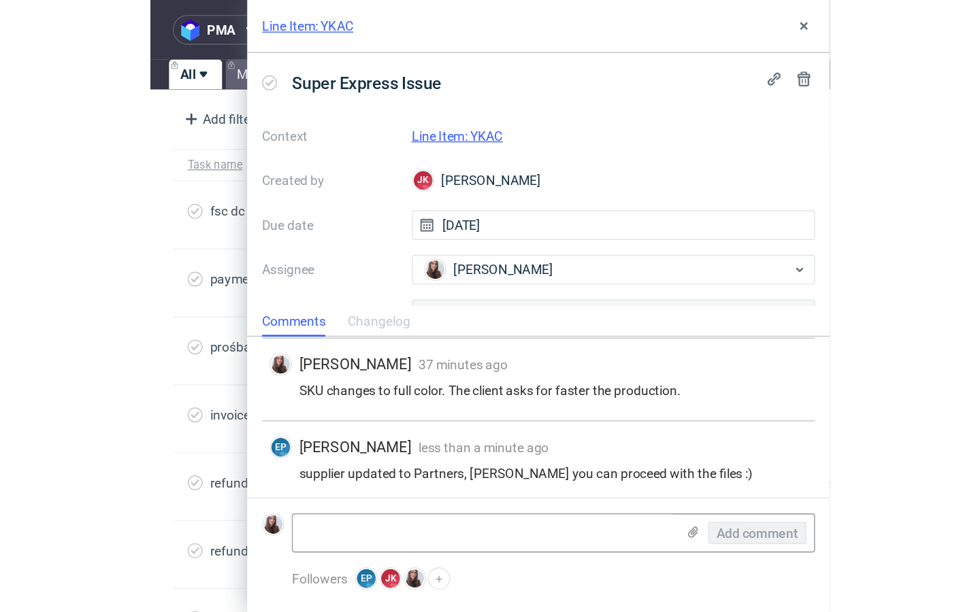
scroll to position [531, 0]
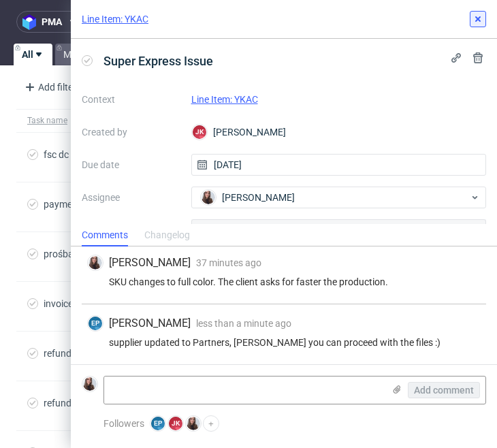
click at [481, 14] on icon at bounding box center [477, 19] width 11 height 11
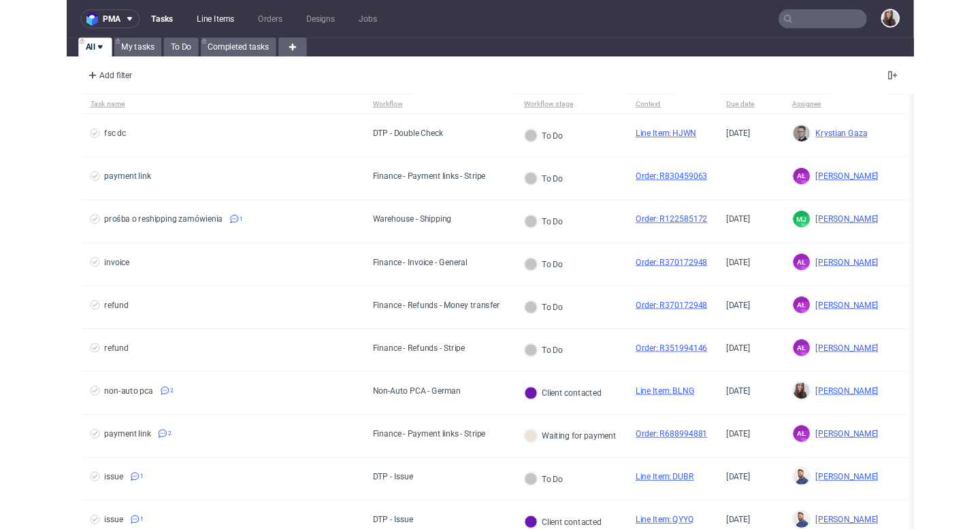
scroll to position [490, 0]
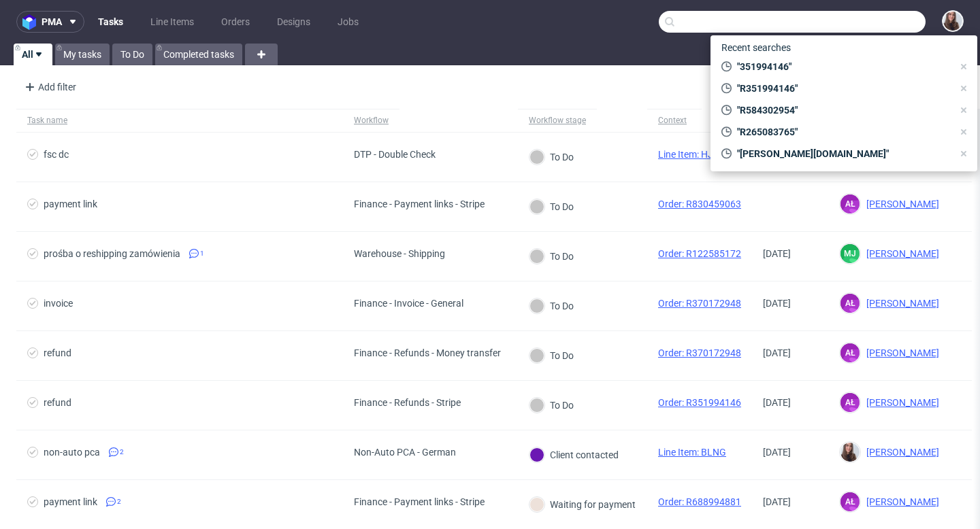
click at [496, 24] on input "text" at bounding box center [791, 22] width 267 height 22
paste input "R412894312"
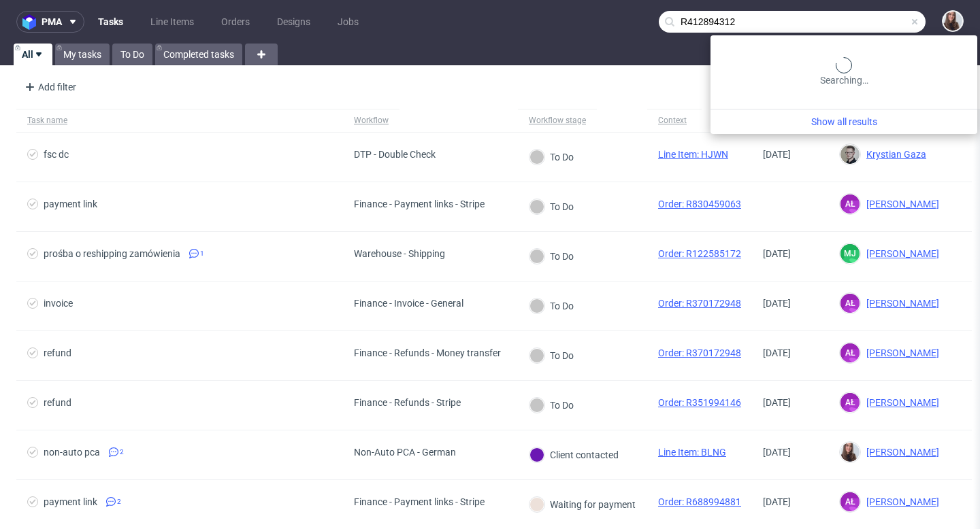
type input "R412894312"
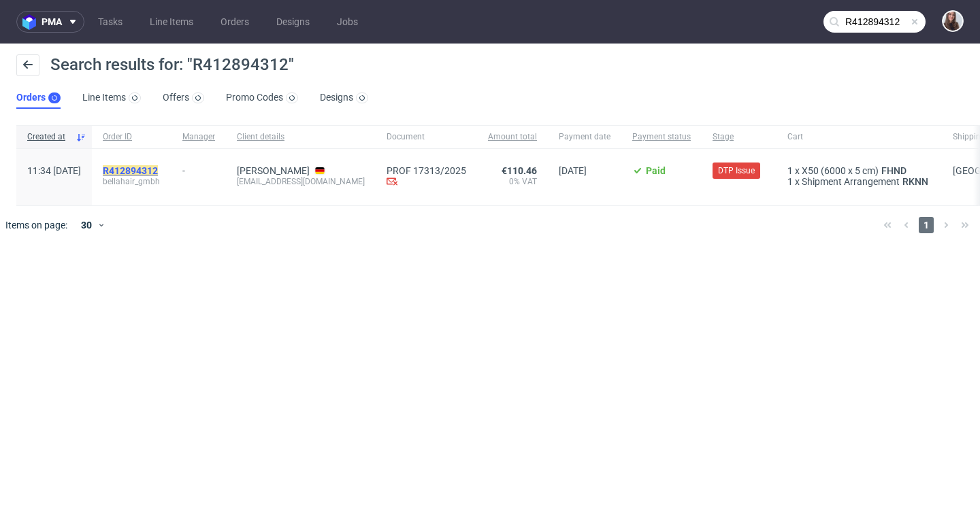
click at [158, 171] on mark "R412894312" at bounding box center [130, 170] width 55 height 11
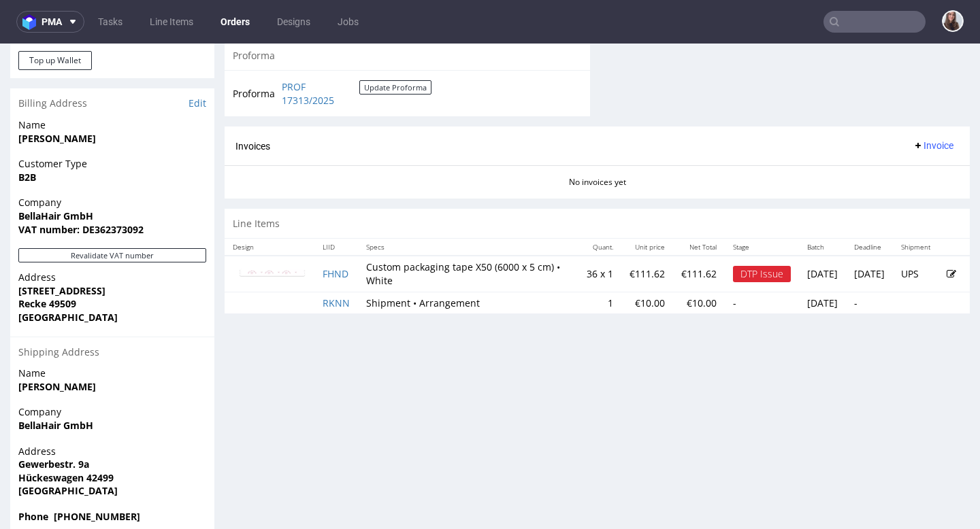
scroll to position [571, 0]
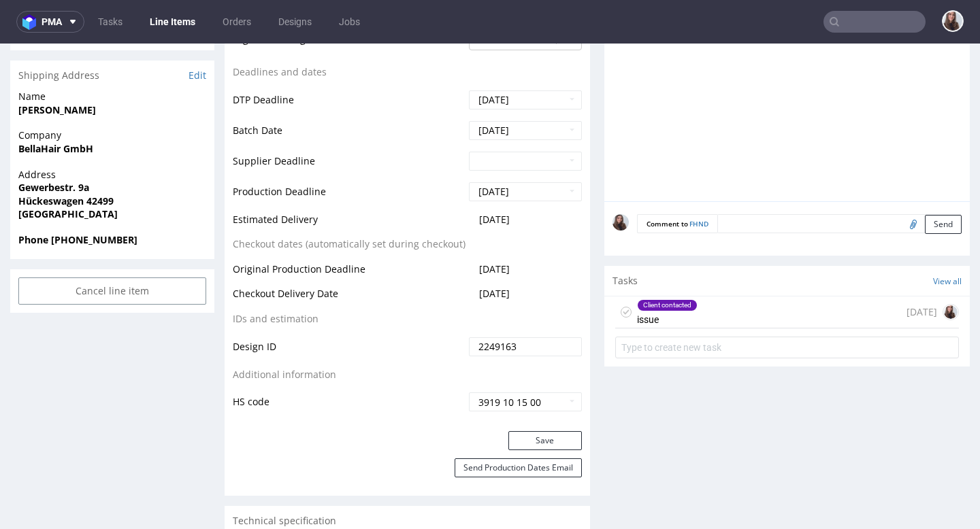
scroll to position [544, 0]
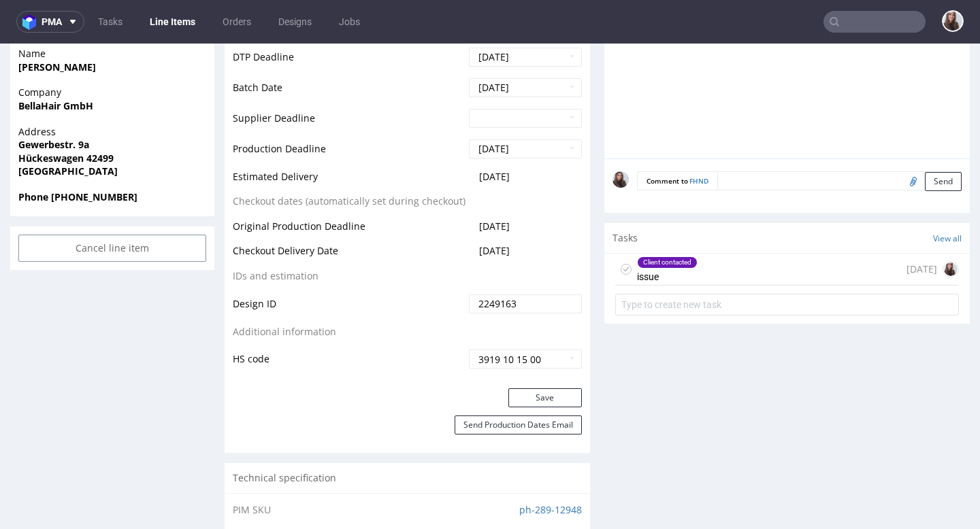
click at [496, 279] on div "Client contacted issue 2 days ago" at bounding box center [787, 270] width 344 height 32
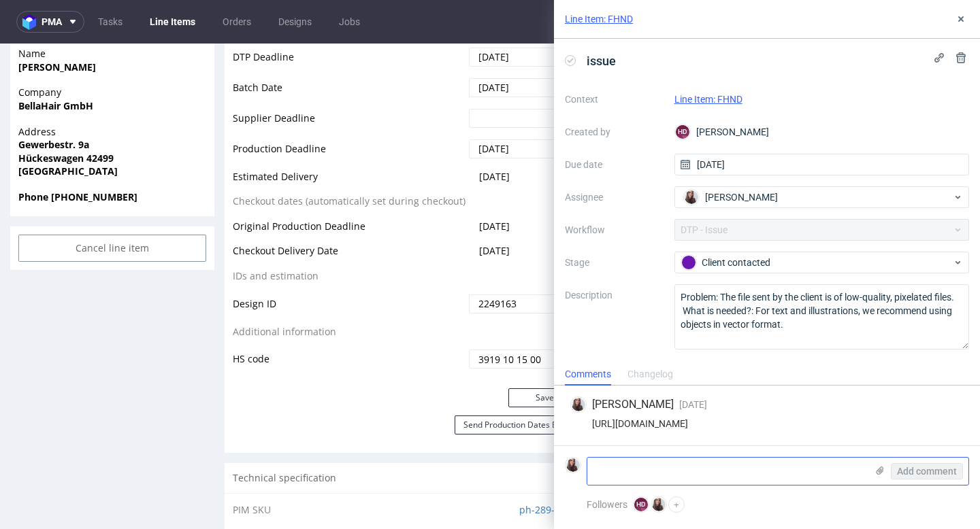
click at [496, 447] on icon at bounding box center [879, 470] width 11 height 11
click at [0, 0] on input "file" at bounding box center [0, 0] width 0 height 0
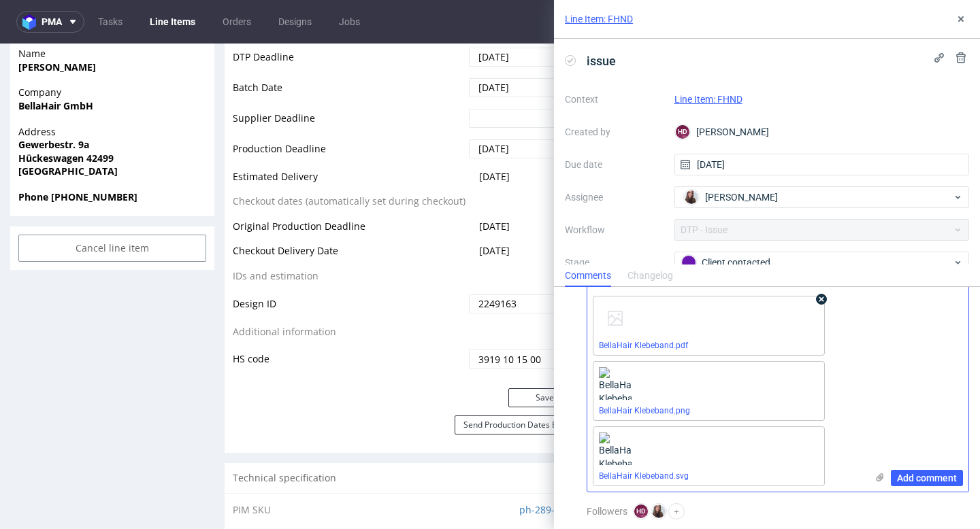
scroll to position [43, 0]
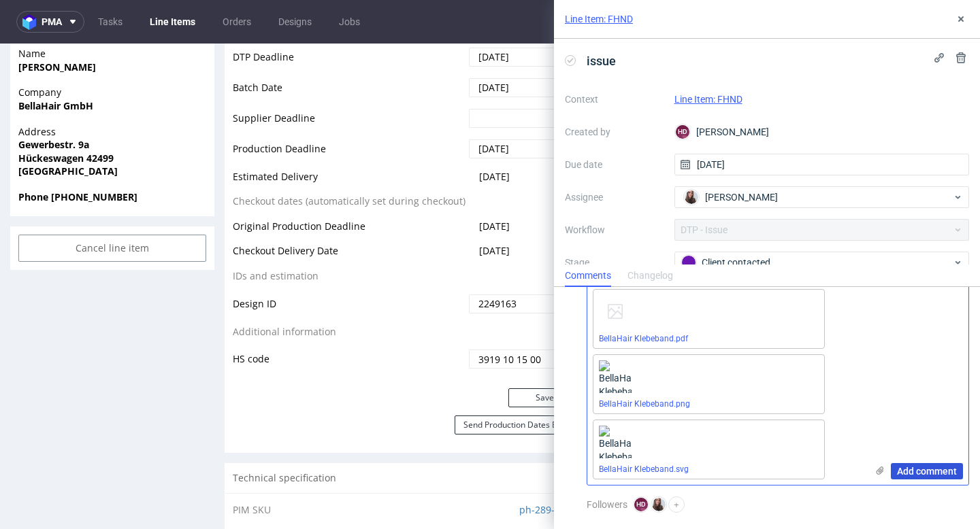
click at [496, 447] on span "Add comment" at bounding box center [927, 472] width 60 height 10
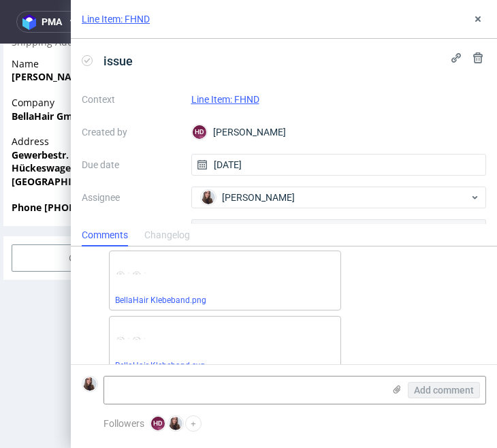
scroll to position [193, 0]
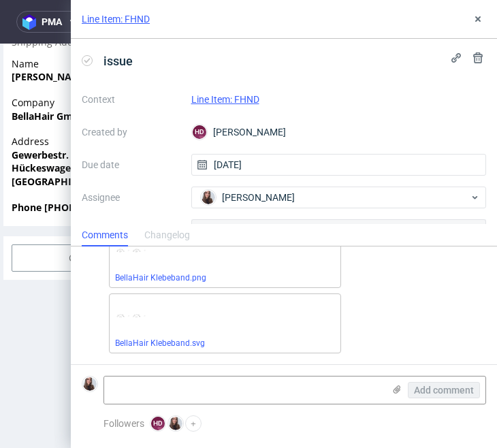
click at [237, 100] on link "Line Item: FHND" at bounding box center [225, 99] width 68 height 11
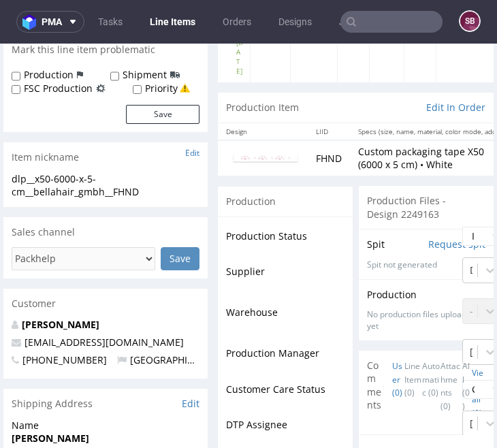
scroll to position [188, 0]
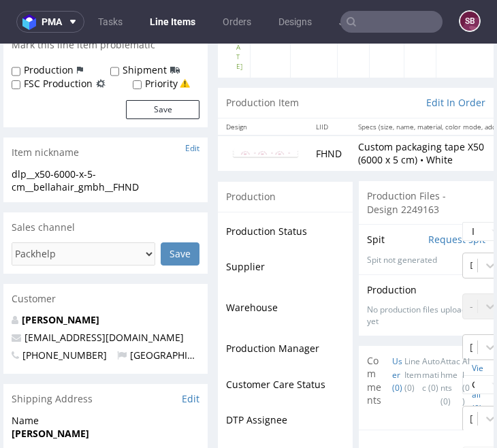
click at [270, 154] on img at bounding box center [265, 153] width 68 height 10
click at [275, 157] on img at bounding box center [265, 153] width 68 height 10
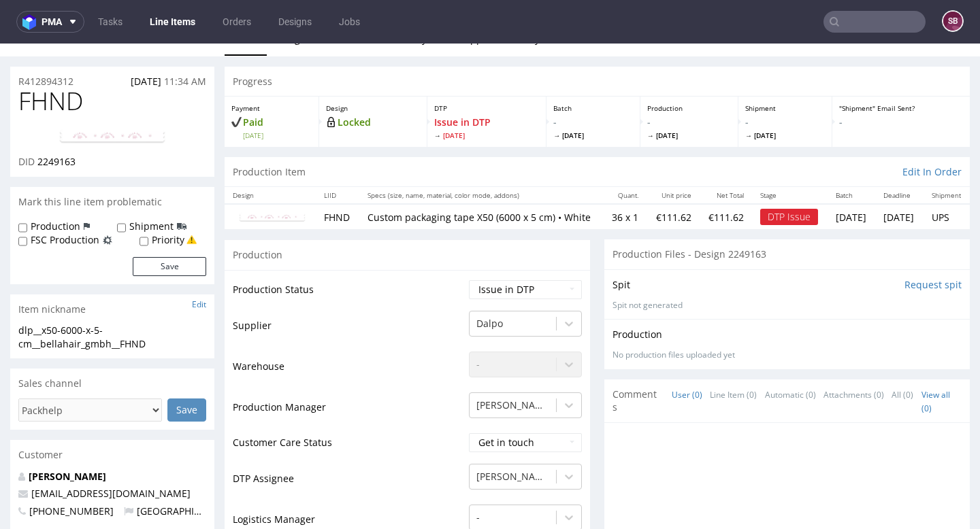
scroll to position [23, 0]
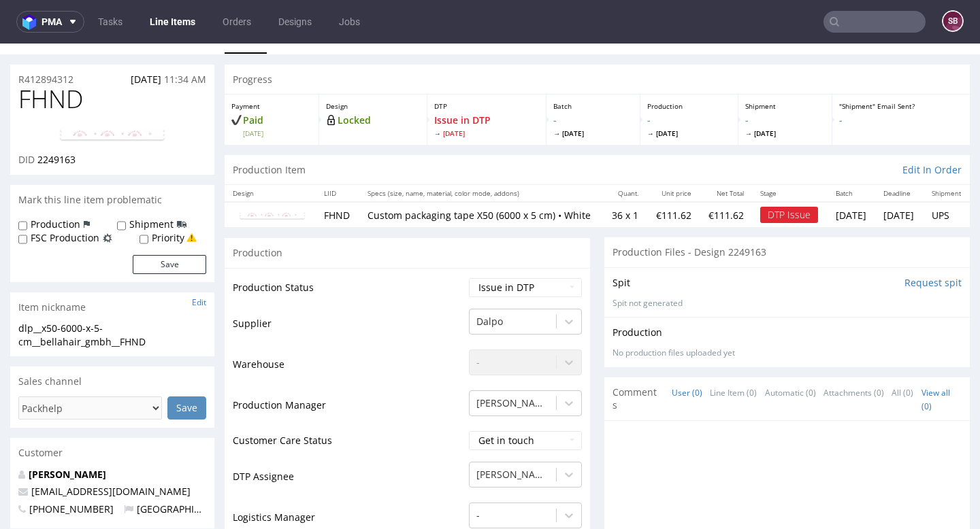
click at [278, 218] on img at bounding box center [272, 215] width 68 height 10
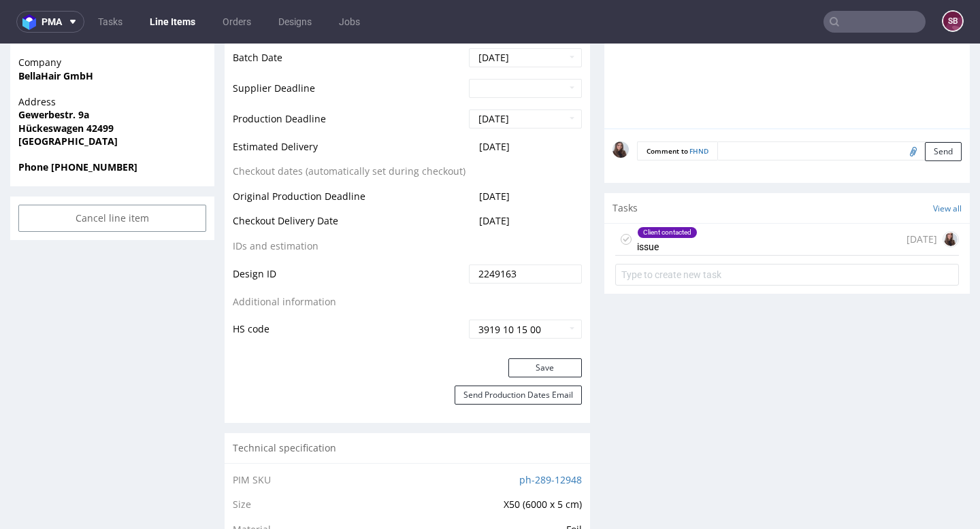
scroll to position [587, 0]
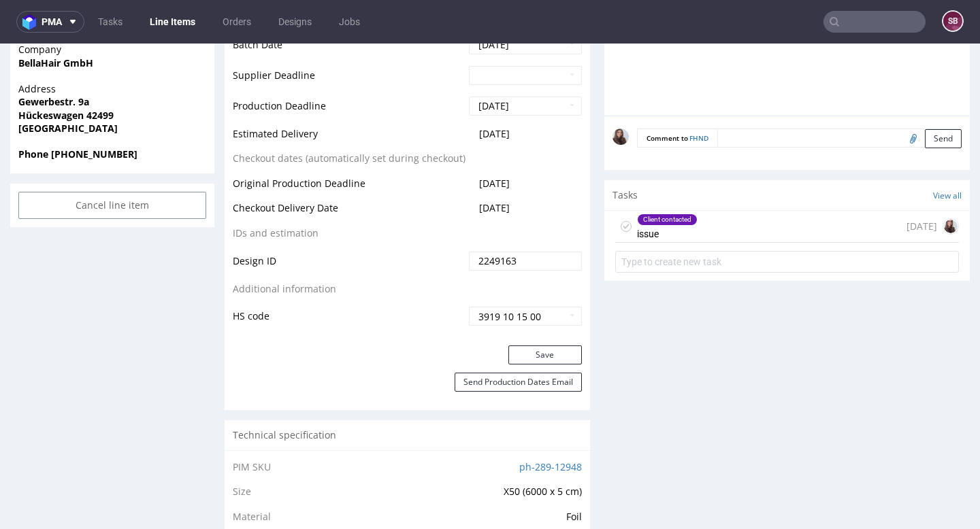
click at [496, 238] on div "Client contacted issue" at bounding box center [667, 226] width 61 height 31
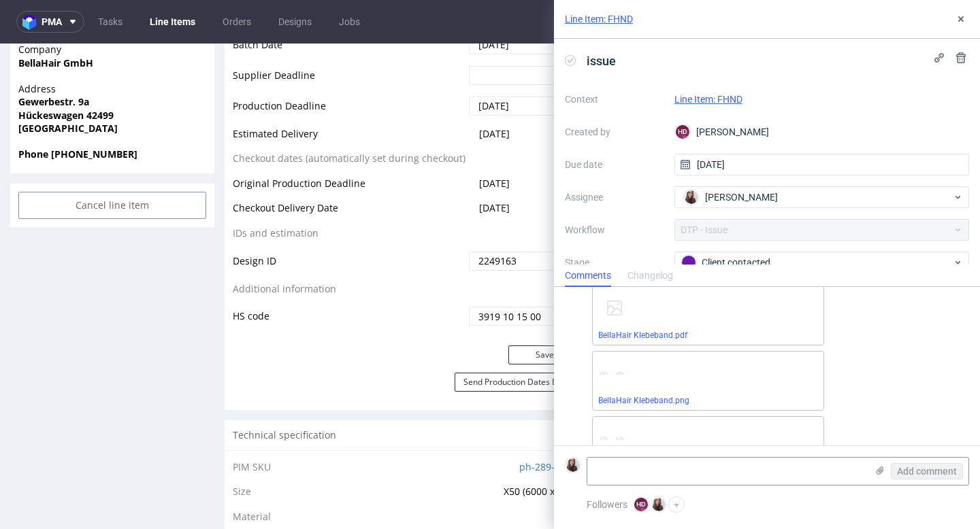
scroll to position [152, 0]
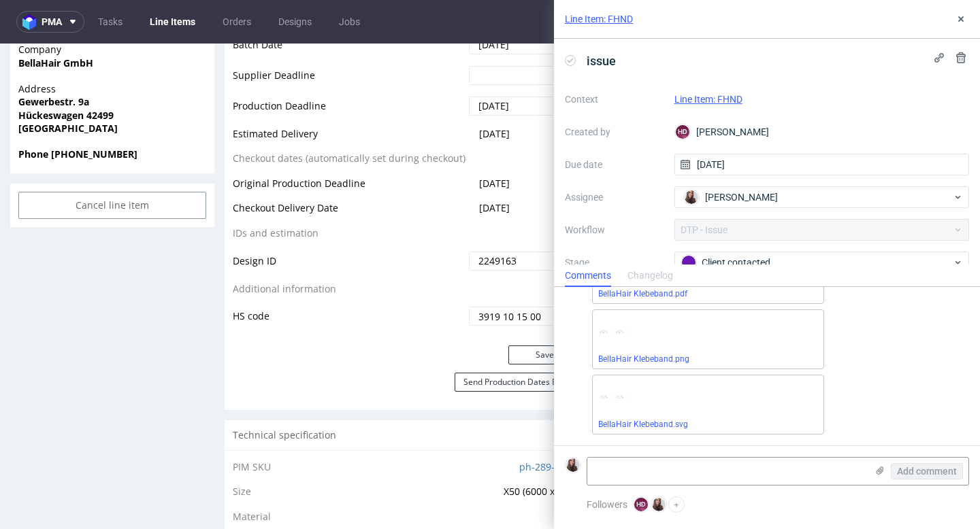
click at [496, 104] on link "Line Item: FHND" at bounding box center [708, 99] width 68 height 11
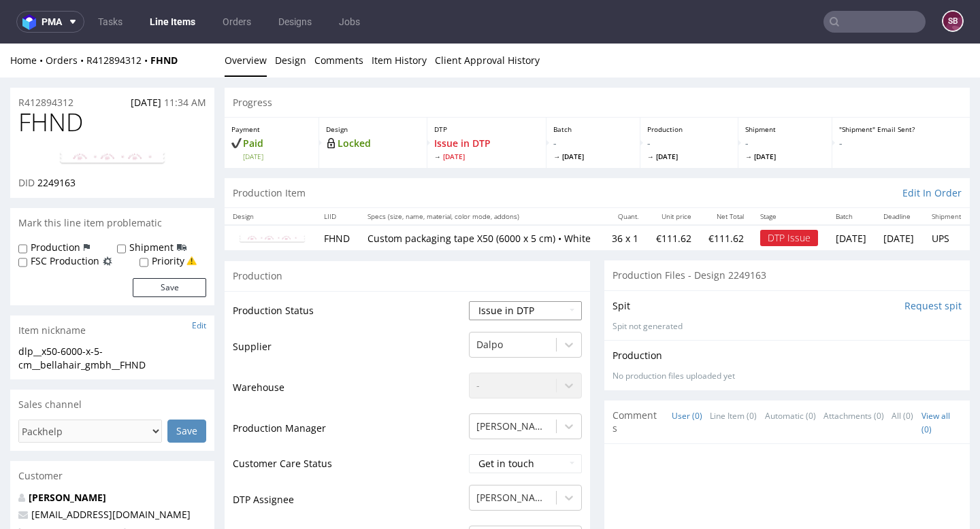
click at [515, 314] on select "Waiting for Artwork Waiting for Diecut Waiting for Mockup Waiting for DTP Waiti…" at bounding box center [525, 310] width 113 height 19
select select "back_for_dtp"
click at [469, 301] on select "Waiting for Artwork Waiting for Diecut Waiting for Mockup Waiting for DTP Waiti…" at bounding box center [525, 310] width 113 height 19
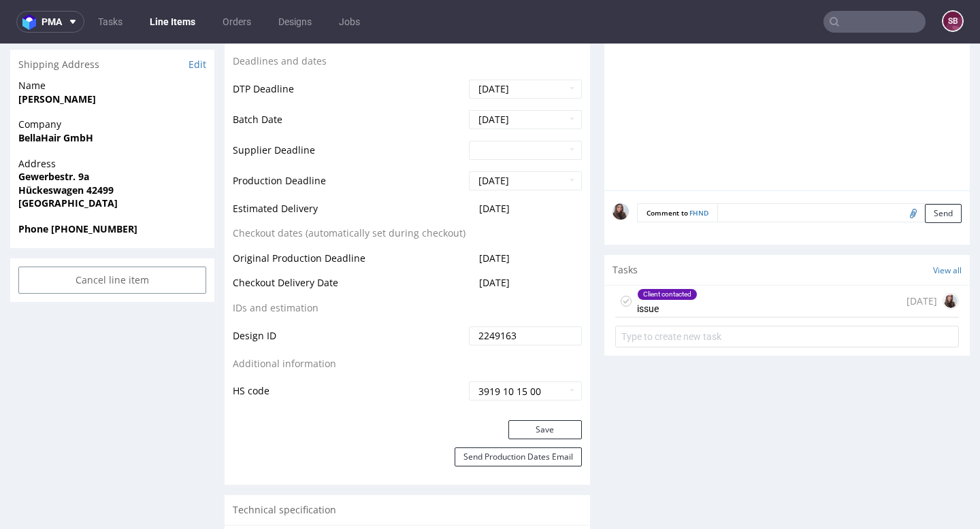
scroll to position [541, 0]
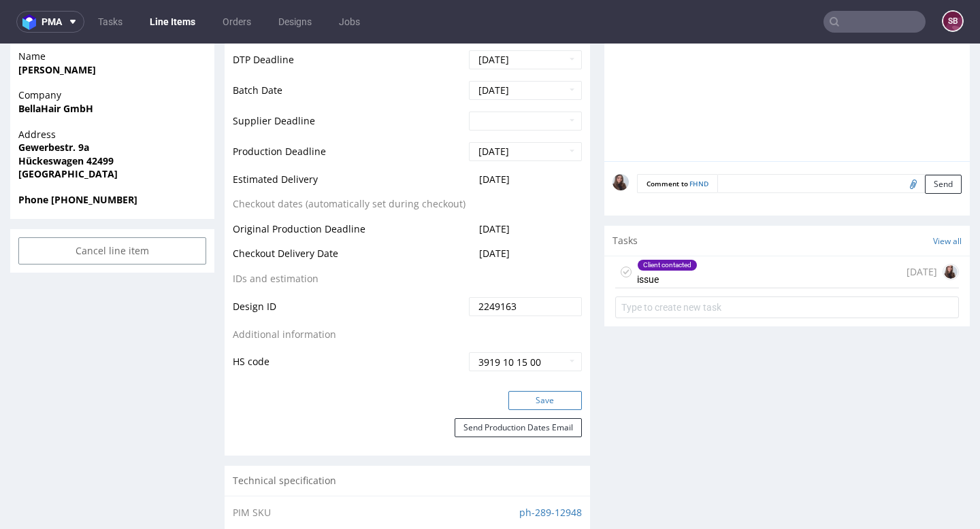
click at [527, 410] on button "Save" at bounding box center [544, 400] width 73 height 19
